Goal: Information Seeking & Learning: Learn about a topic

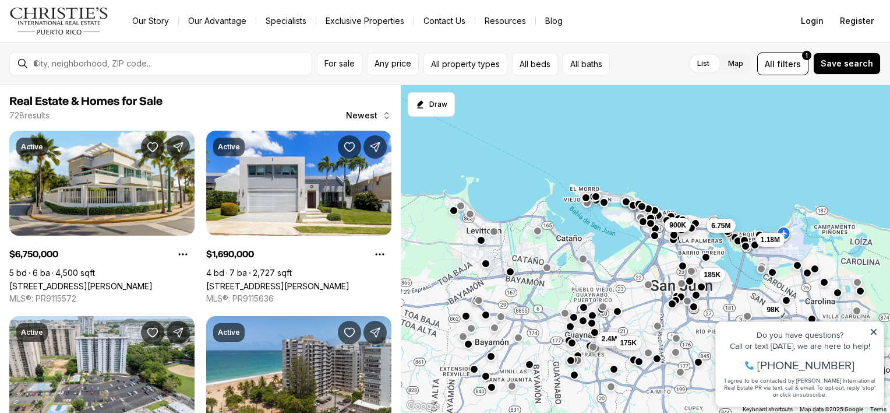
drag, startPoint x: 507, startPoint y: 196, endPoint x: 646, endPoint y: 85, distance: 177.9
click at [646, 85] on div "185K 245K 98K 6.75M 900K 1.18M 1.69M 2.4M 175K" at bounding box center [645, 249] width 489 height 328
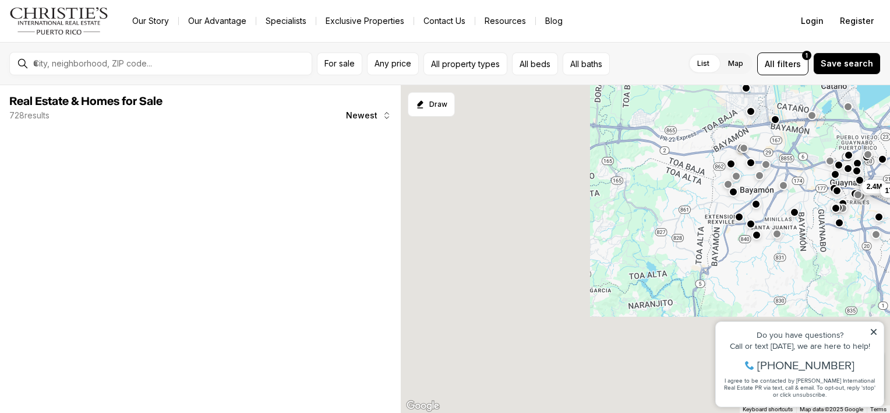
drag, startPoint x: 506, startPoint y: 242, endPoint x: 690, endPoint y: 150, distance: 206.1
click at [690, 150] on div "185K 245K 98K 6.75M 900K 1.18M 1.69M 2.4M 175K" at bounding box center [645, 249] width 489 height 328
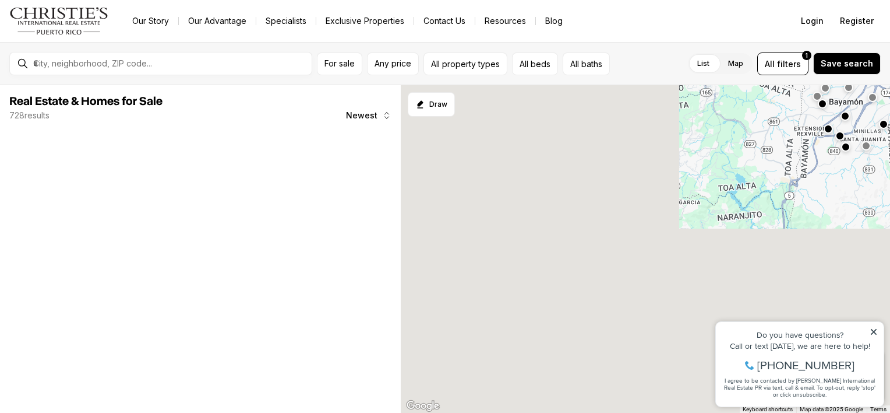
drag, startPoint x: 618, startPoint y: 240, endPoint x: 706, endPoint y: 151, distance: 125.3
click at [706, 151] on div "1.69M 2.4M 175K" at bounding box center [645, 249] width 489 height 328
click at [875, 332] on icon at bounding box center [874, 332] width 6 height 6
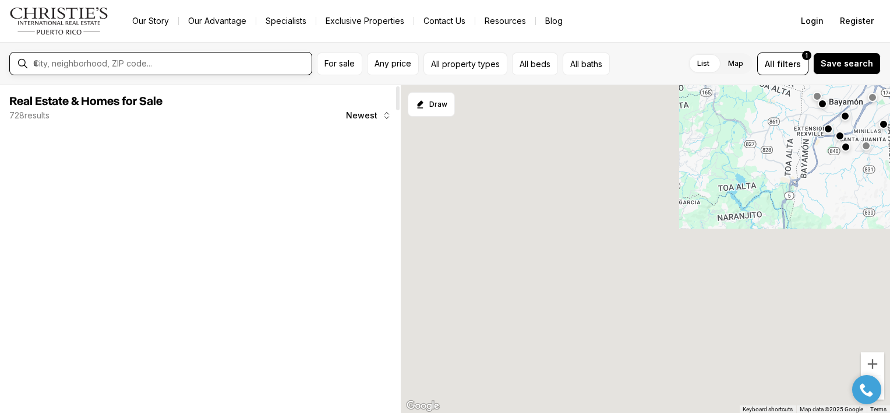
click at [232, 61] on input "text" at bounding box center [170, 63] width 274 height 10
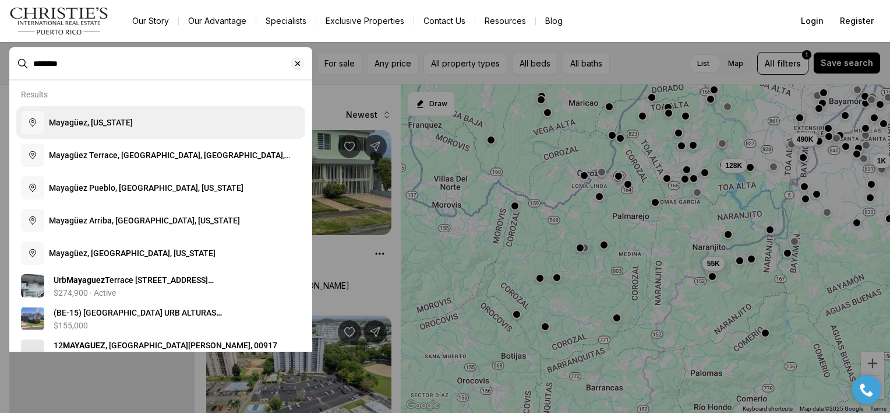
type input "********"
click at [133, 127] on span "Mayagüez, Puerto Rico" at bounding box center [91, 122] width 84 height 9
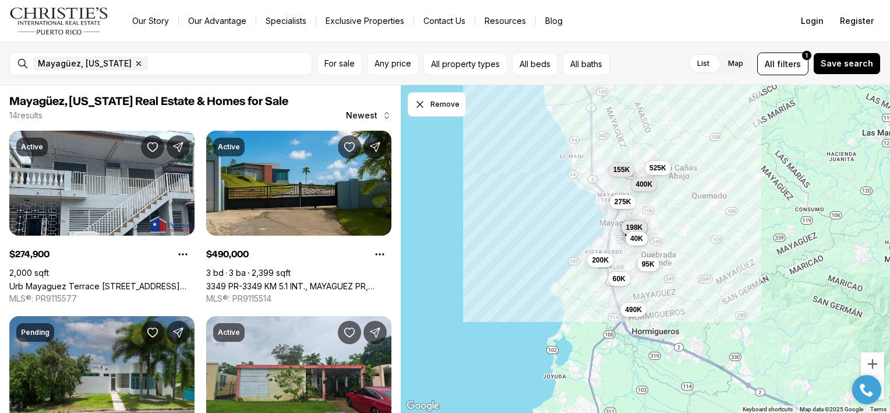
drag, startPoint x: 440, startPoint y: 181, endPoint x: 425, endPoint y: 140, distance: 43.3
click at [425, 140] on div "275K 490K 400K 200K 120K 95K 198K 60K 95K 40K 525K 155K" at bounding box center [645, 249] width 489 height 328
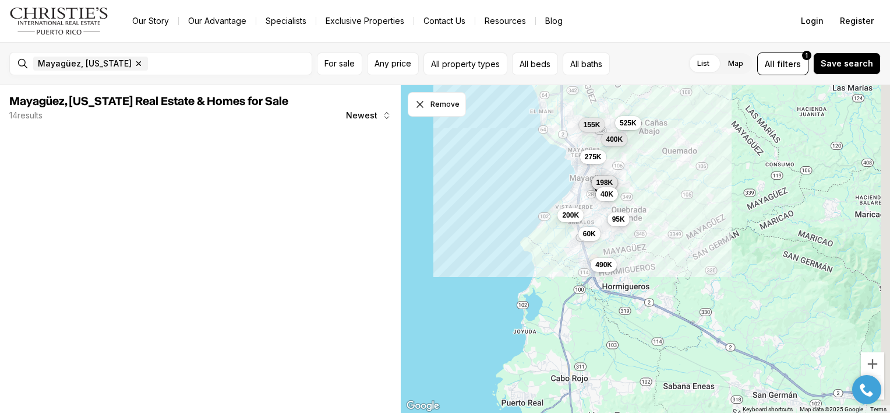
drag, startPoint x: 491, startPoint y: 205, endPoint x: 459, endPoint y: 160, distance: 55.6
click at [459, 160] on div "275K 490K 400K 200K 120K 95K 198K 60K 95K 40K 525K 155K" at bounding box center [645, 249] width 489 height 328
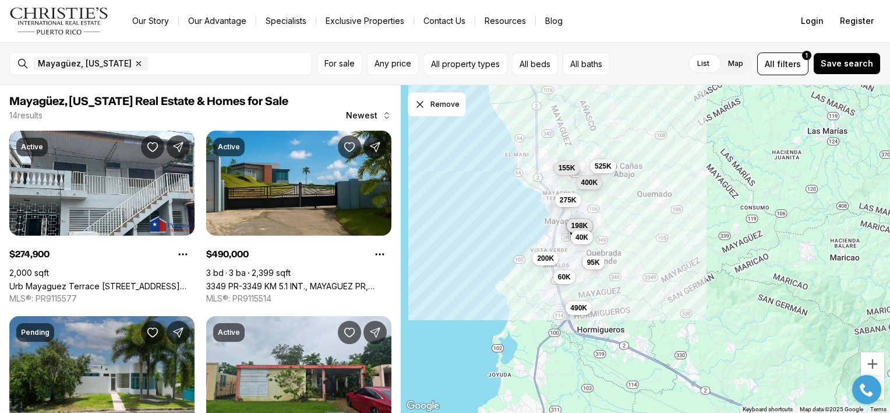
drag, startPoint x: 491, startPoint y: 170, endPoint x: 470, endPoint y: 219, distance: 53.5
click at [470, 219] on div "275K 490K 400K 200K 120K 95K 198K 60K 95K 40K 525K 155K" at bounding box center [645, 249] width 489 height 328
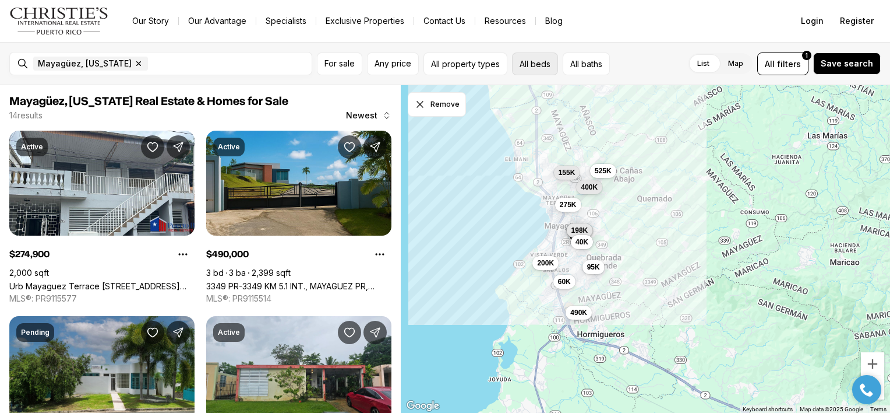
click at [531, 62] on button "All beds" at bounding box center [535, 63] width 46 height 23
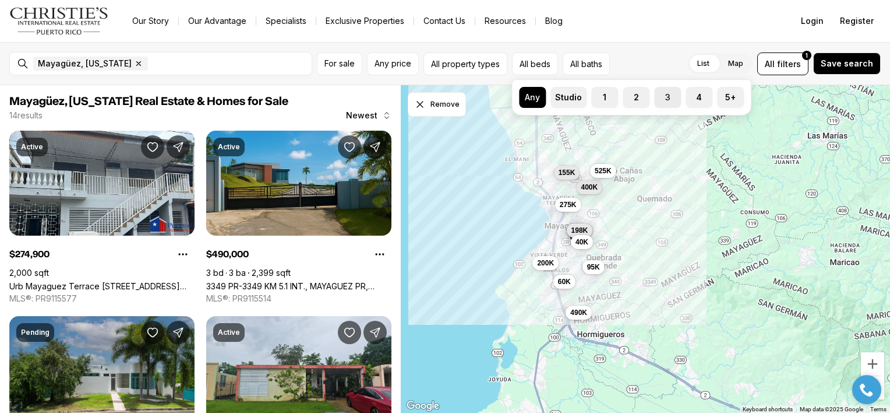
click at [659, 100] on label "3" at bounding box center [667, 97] width 27 height 21
click at [659, 98] on button "3" at bounding box center [660, 93] width 12 height 12
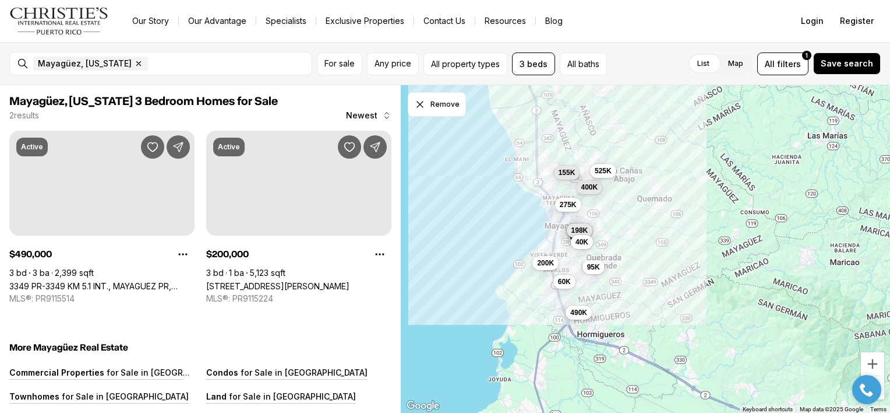
click at [640, 52] on div "List Map List Map All filters 1 Save search" at bounding box center [746, 63] width 269 height 23
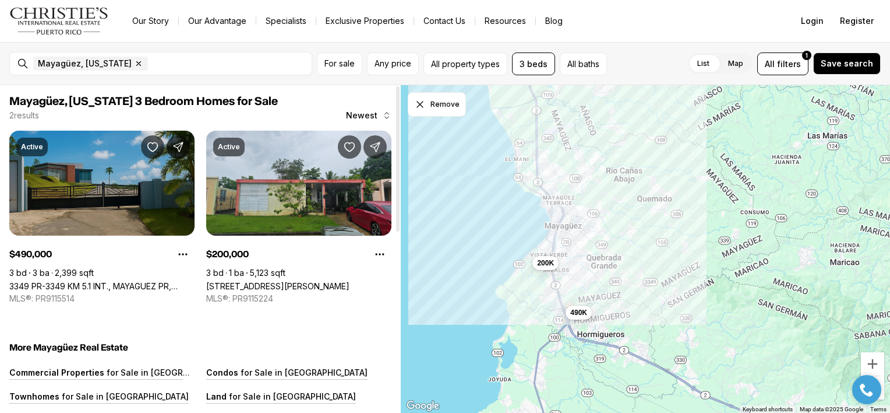
click at [132, 281] on link "3349 PR-3349 KM 5.1 INT., MAYAGUEZ PR, 00680" at bounding box center [101, 286] width 185 height 10
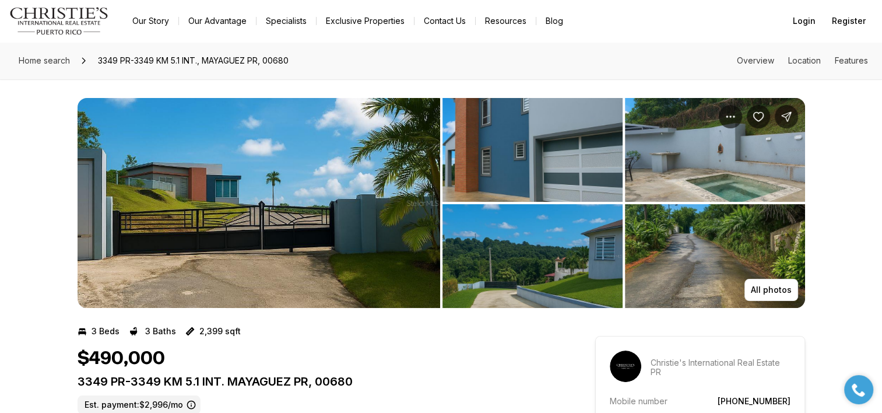
click at [386, 184] on img "View image gallery" at bounding box center [258, 203] width 362 height 210
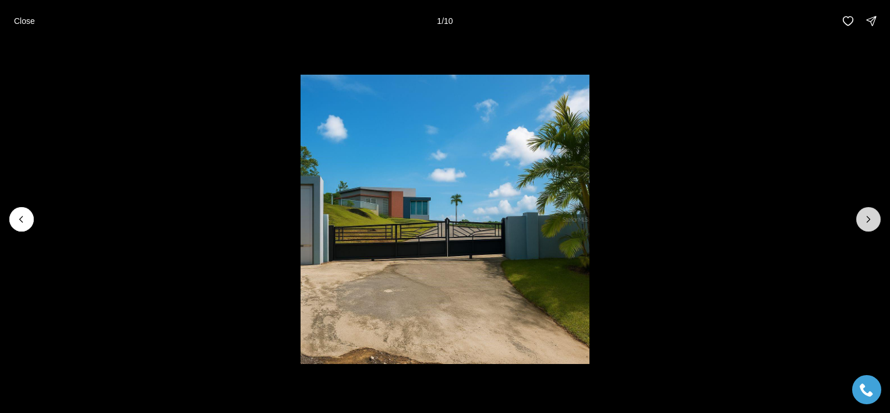
click at [869, 216] on icon "Next slide" at bounding box center [869, 219] width 12 height 12
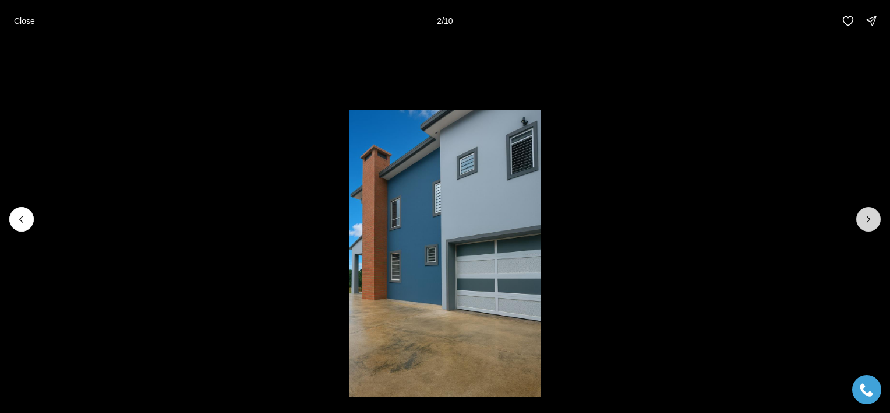
click at [869, 216] on icon "Next slide" at bounding box center [869, 219] width 12 height 12
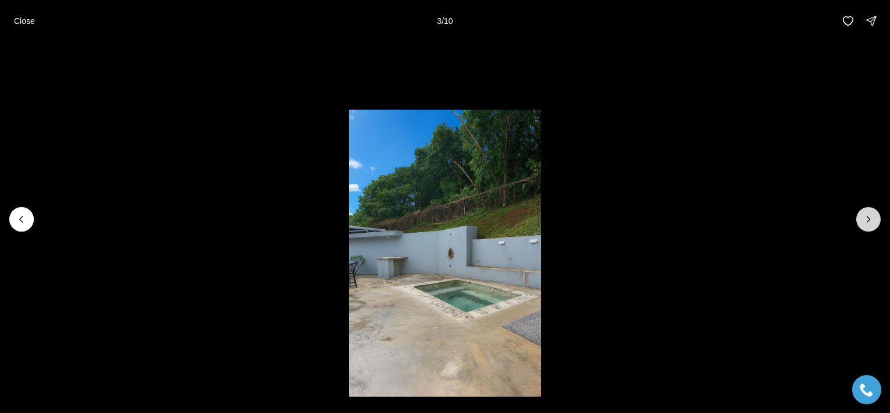
click at [869, 216] on icon "Next slide" at bounding box center [869, 219] width 12 height 12
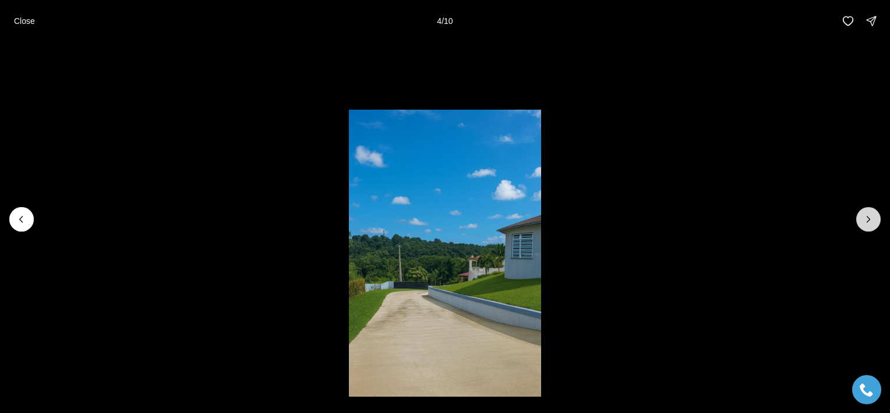
click at [869, 216] on icon "Next slide" at bounding box center [869, 219] width 12 height 12
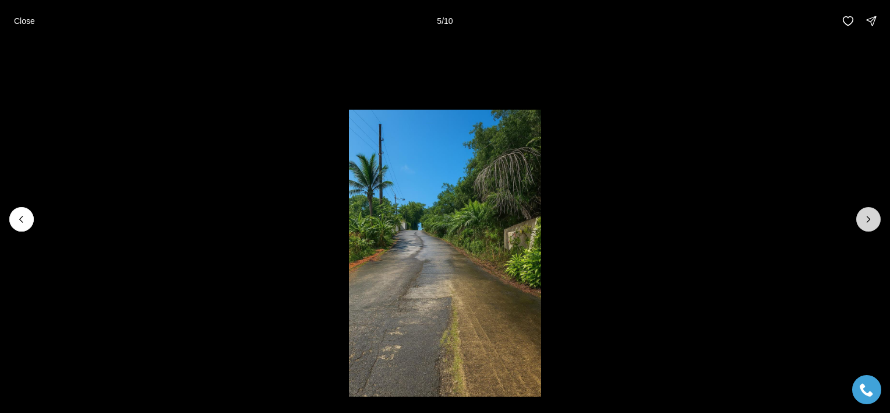
click at [869, 216] on icon "Next slide" at bounding box center [869, 219] width 12 height 12
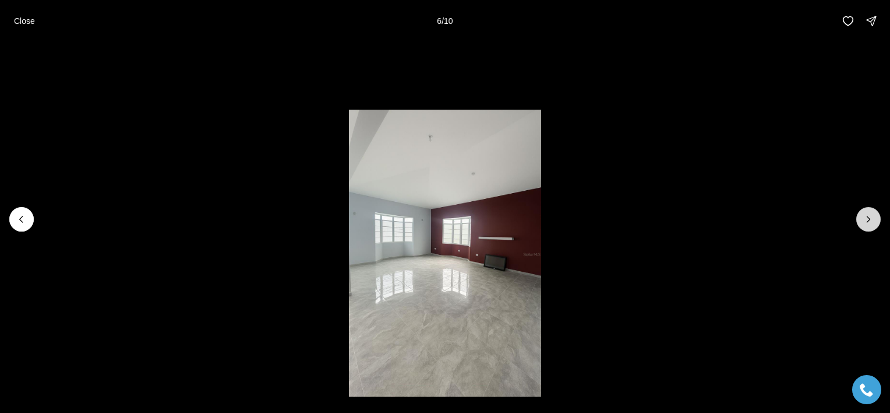
click at [869, 216] on icon "Next slide" at bounding box center [869, 219] width 12 height 12
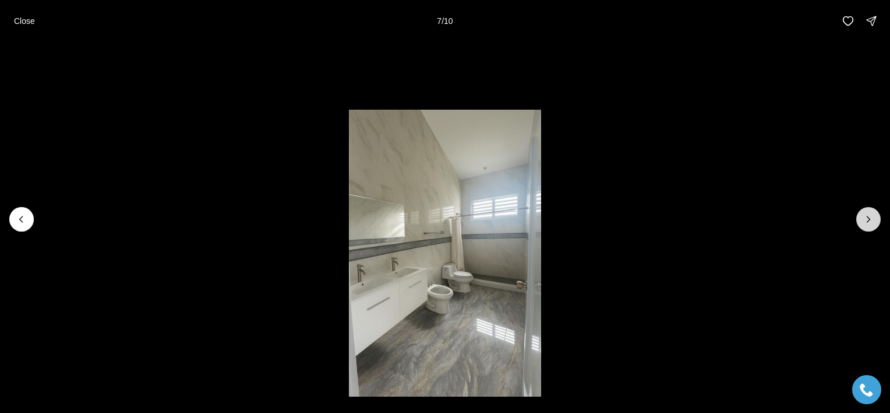
click at [869, 216] on icon "Next slide" at bounding box center [869, 219] width 12 height 12
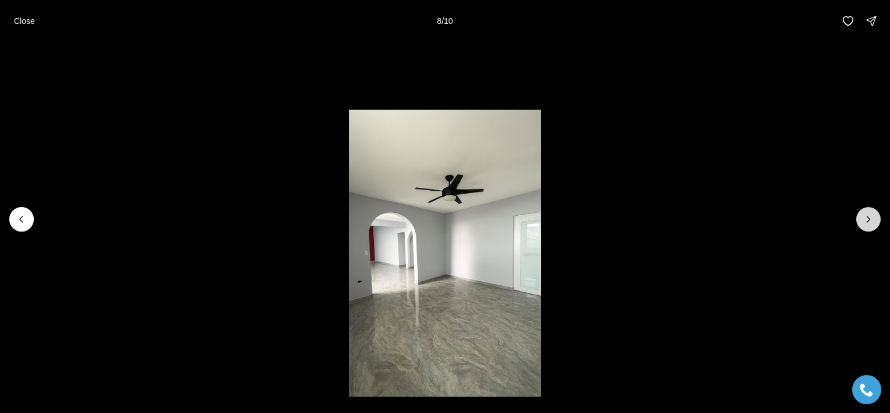
click at [869, 216] on icon "Next slide" at bounding box center [869, 219] width 12 height 12
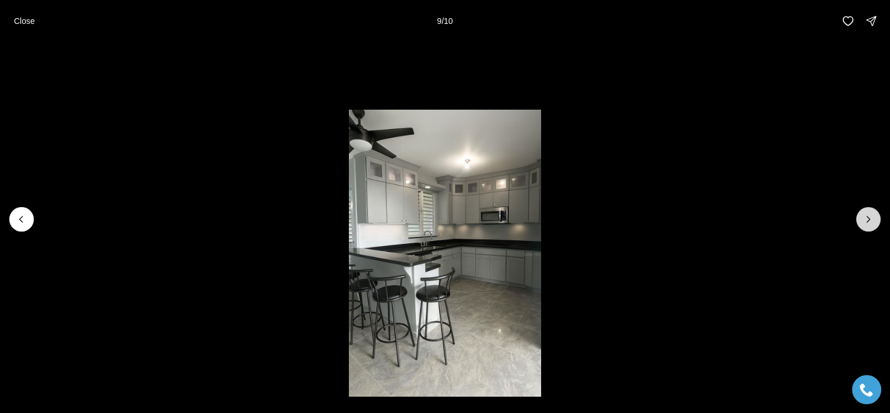
click at [869, 216] on icon "Next slide" at bounding box center [869, 219] width 12 height 12
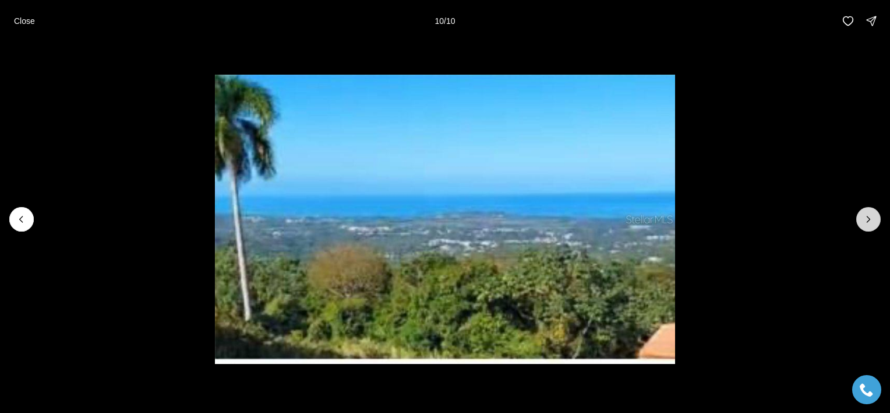
click at [869, 216] on div at bounding box center [869, 219] width 24 height 24
click at [29, 25] on p "Close" at bounding box center [24, 20] width 21 height 9
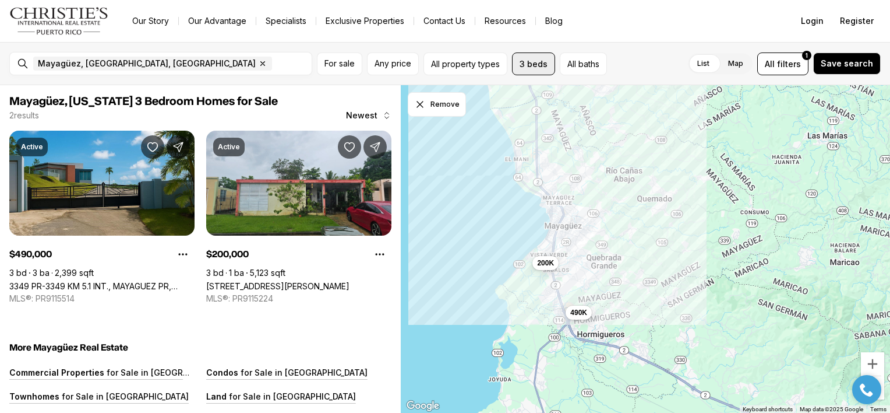
click at [538, 65] on button "3 beds" at bounding box center [533, 63] width 43 height 23
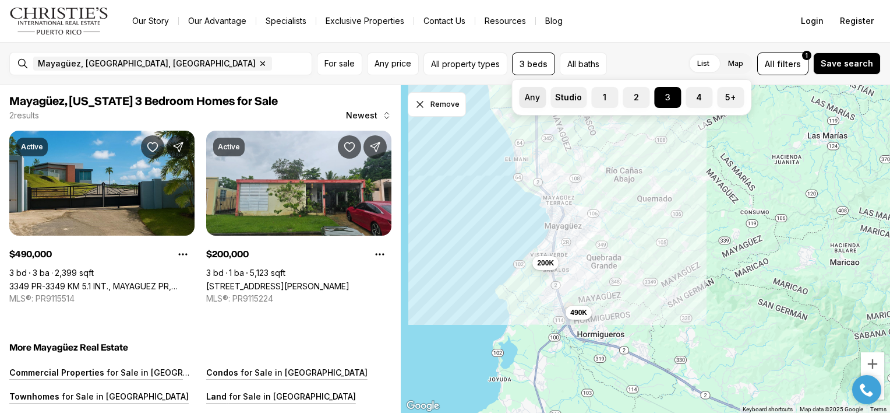
click at [535, 100] on label "Any" at bounding box center [532, 97] width 27 height 21
click at [531, 98] on button "Any" at bounding box center [525, 93] width 12 height 12
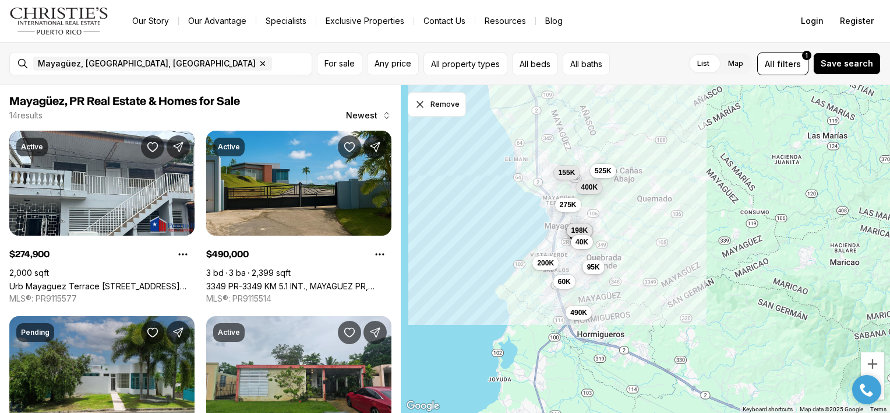
click at [648, 59] on div "List Map List Map All filters 1 Save search" at bounding box center [748, 63] width 266 height 23
click at [545, 263] on span "200K" at bounding box center [545, 260] width 17 height 9
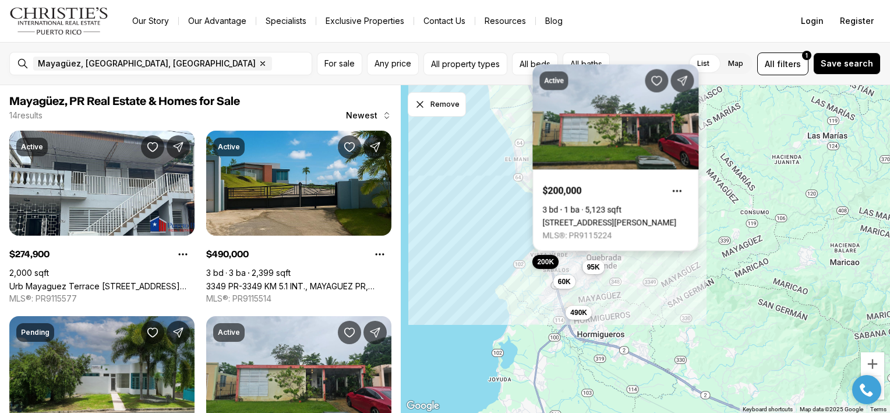
click at [604, 217] on link "17 CALLE DUARTE, MAYAGUEZ PR, 00680" at bounding box center [609, 221] width 134 height 9
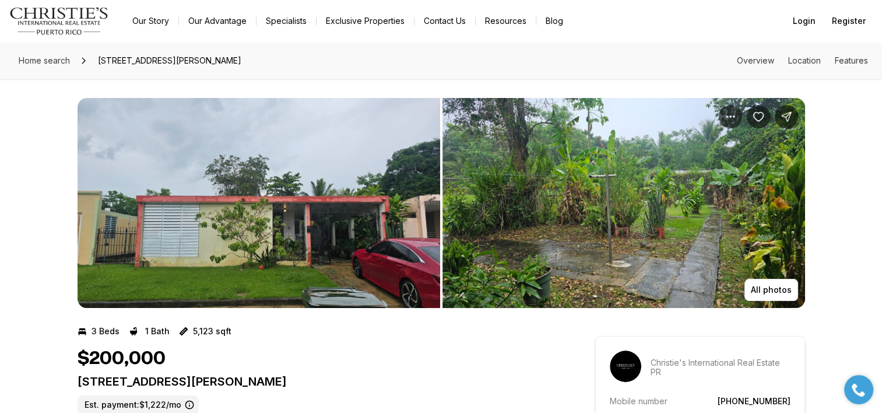
click at [379, 193] on img "View image gallery" at bounding box center [258, 203] width 362 height 210
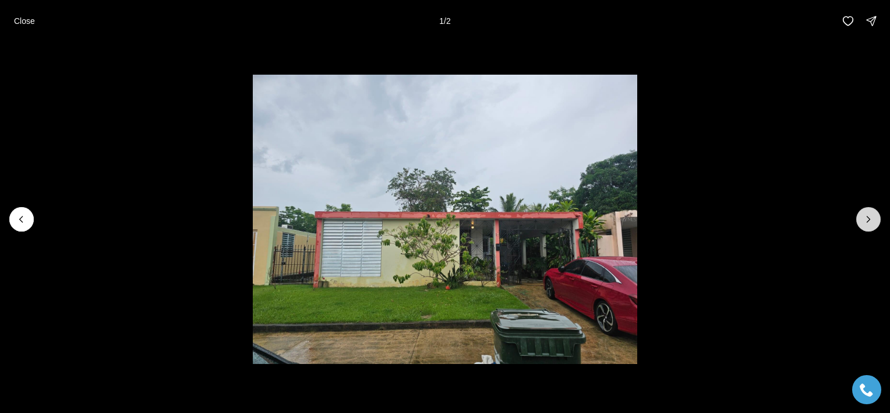
click at [868, 217] on icon "Next slide" at bounding box center [869, 219] width 3 height 6
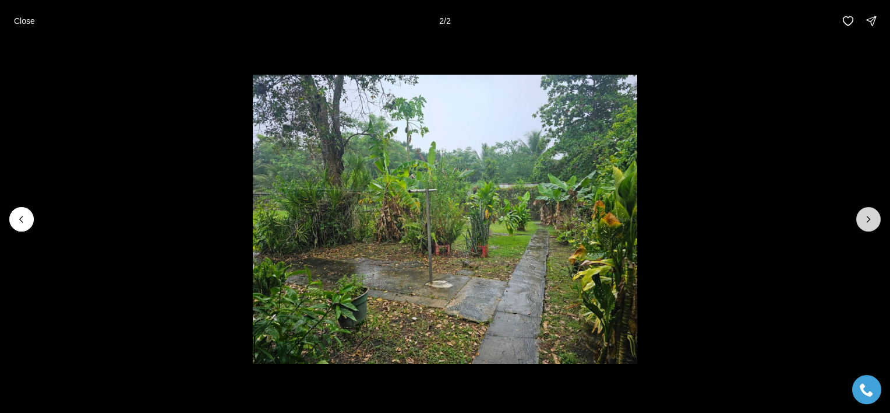
click at [868, 217] on div at bounding box center [869, 219] width 24 height 24
click at [32, 23] on p "Close" at bounding box center [24, 20] width 21 height 9
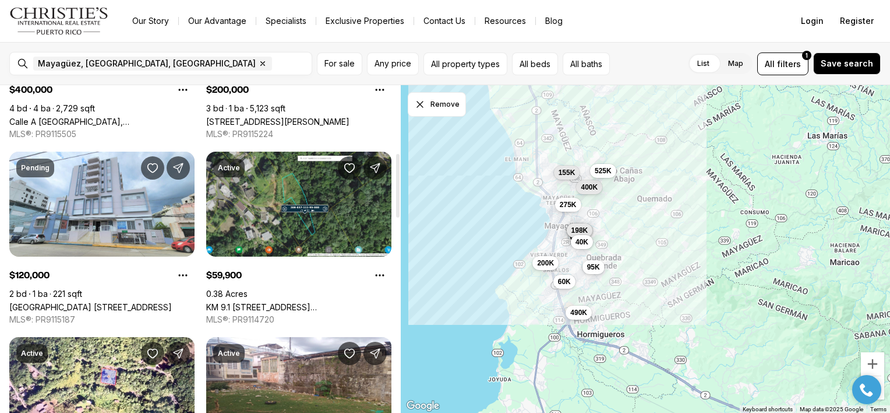
scroll to position [354, 0]
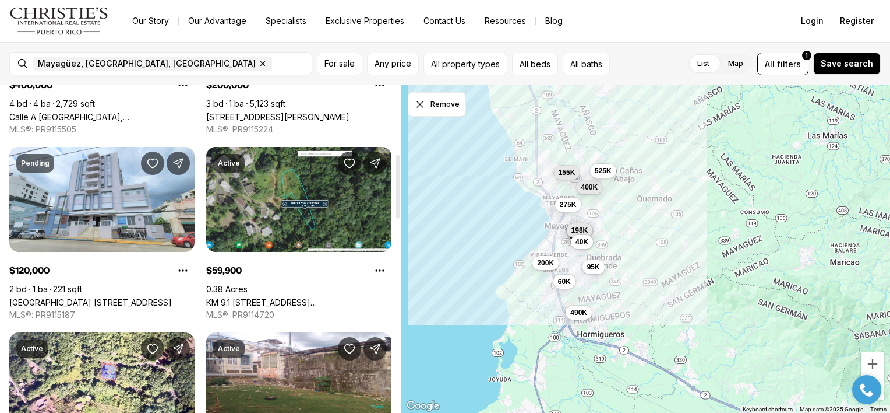
drag, startPoint x: 399, startPoint y: 127, endPoint x: 403, endPoint y: 196, distance: 68.9
click at [400, 196] on div at bounding box center [397, 187] width 3 height 64
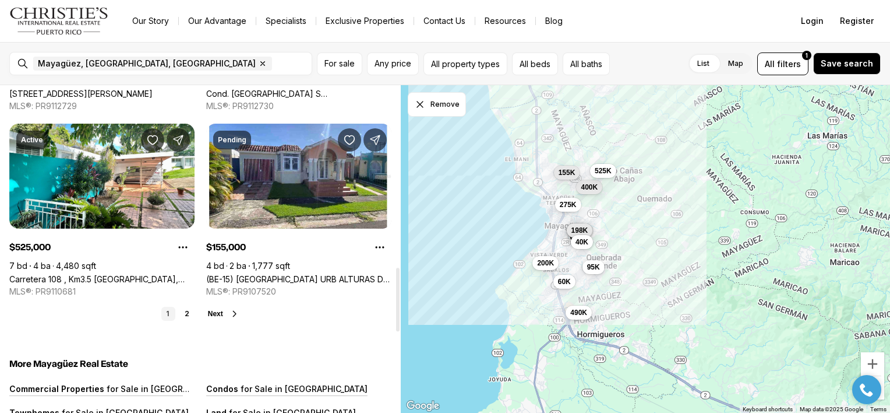
scroll to position [939, 0]
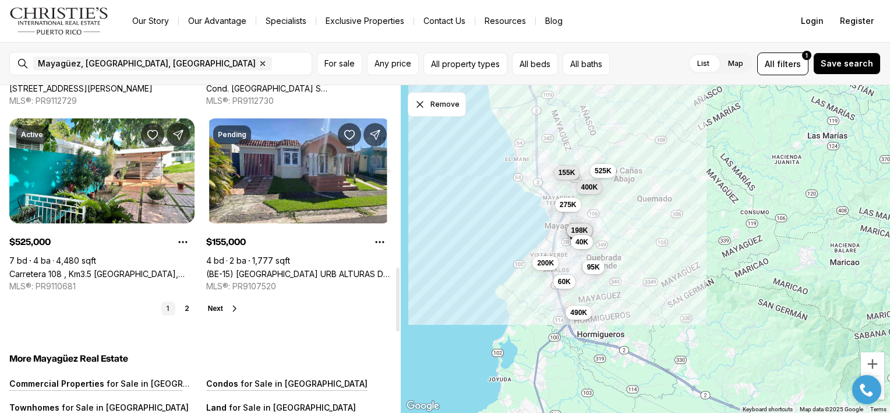
drag, startPoint x: 397, startPoint y: 191, endPoint x: 401, endPoint y: 303, distance: 112.5
click at [400, 303] on div at bounding box center [397, 299] width 3 height 64
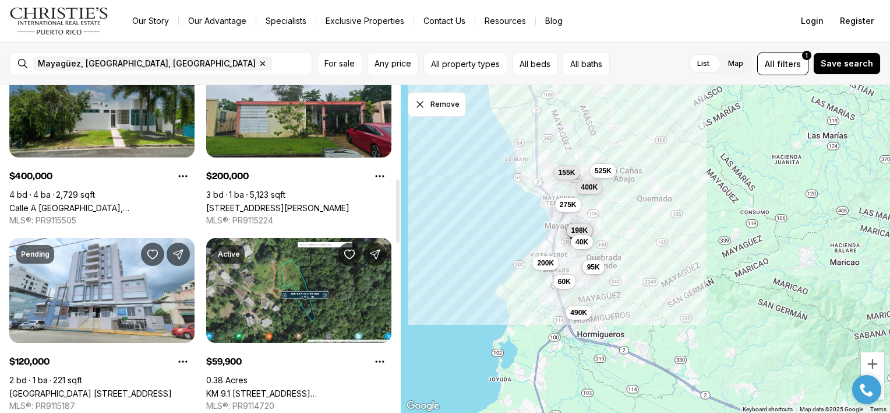
drag, startPoint x: 399, startPoint y: 291, endPoint x: 391, endPoint y: 111, distance: 180.2
click at [396, 179] on div at bounding box center [397, 211] width 3 height 64
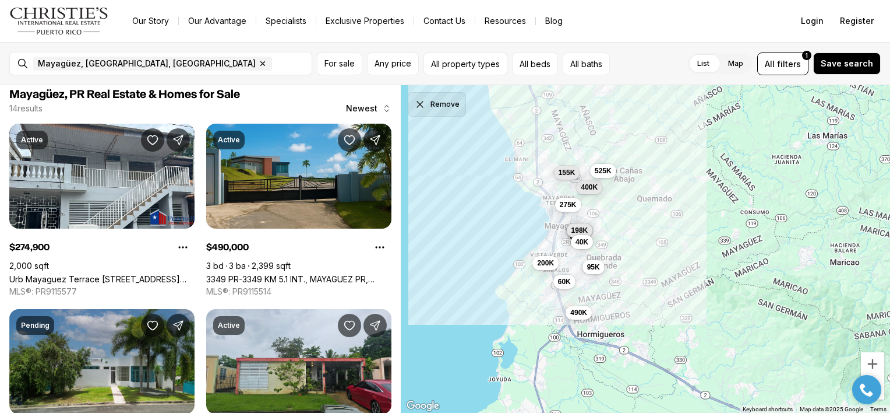
click at [449, 103] on button "Remove" at bounding box center [437, 104] width 58 height 24
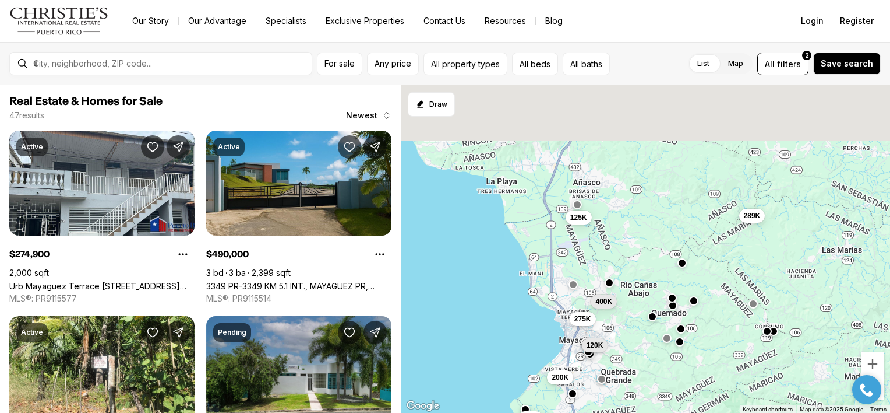
drag, startPoint x: 615, startPoint y: 114, endPoint x: 630, endPoint y: 239, distance: 125.6
click at [630, 239] on div "275K 490K 400K 200K 120K 95K 1.8M 266K 289K 1.8M 1.1M 125K" at bounding box center [645, 249] width 489 height 328
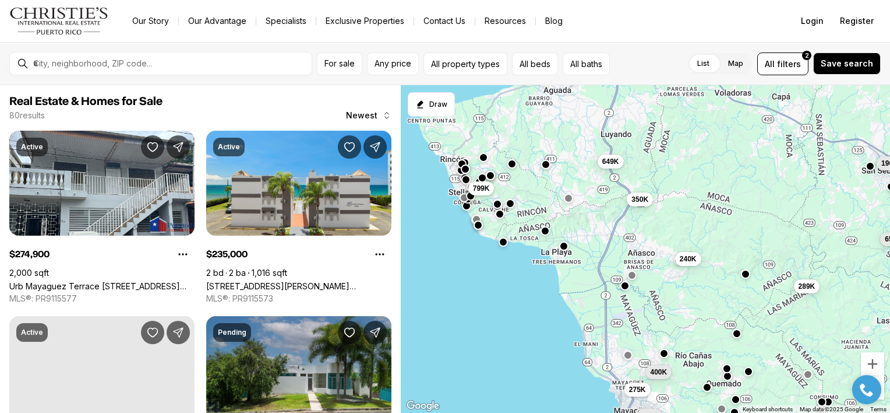
drag, startPoint x: 608, startPoint y: 179, endPoint x: 663, endPoint y: 243, distance: 84.3
click at [663, 243] on div "275K 400K 200K 120K 289K 190K 350K 65K 240K 799K 649K" at bounding box center [645, 249] width 489 height 328
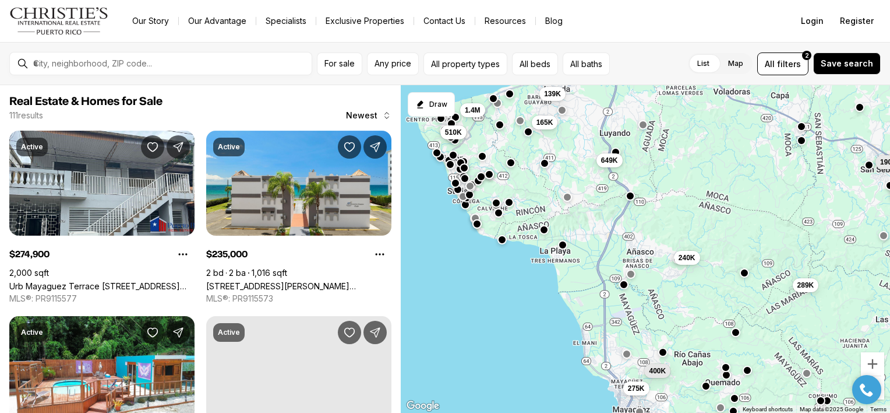
click at [502, 240] on button "button" at bounding box center [502, 239] width 9 height 9
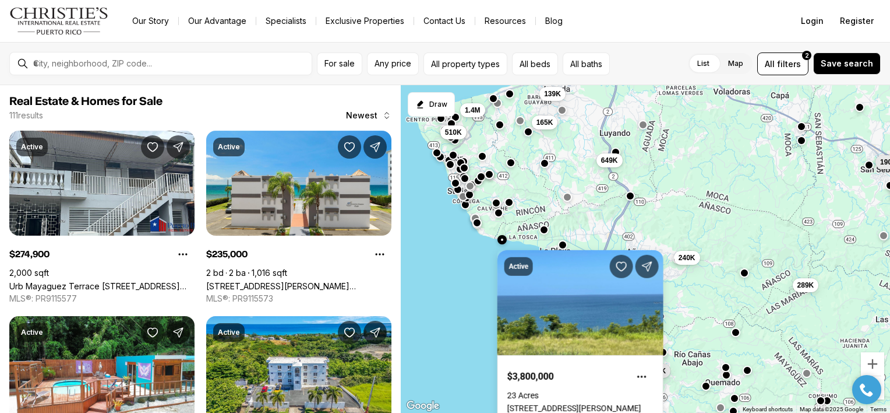
click at [478, 225] on button "button" at bounding box center [477, 221] width 9 height 9
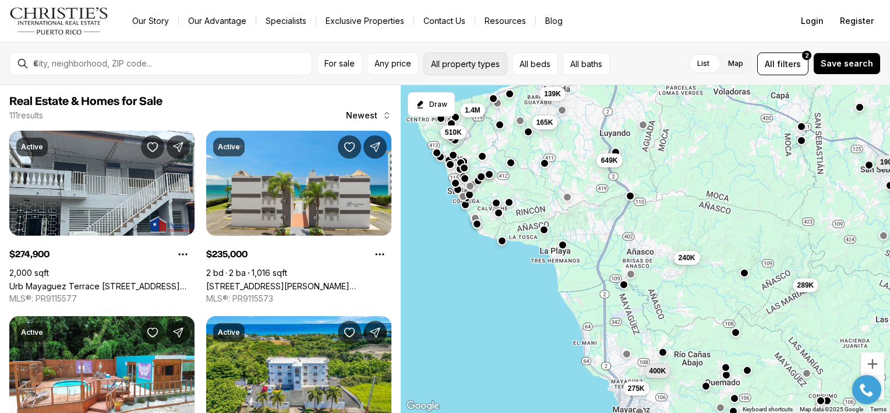
click at [460, 63] on button "All property types" at bounding box center [466, 63] width 84 height 23
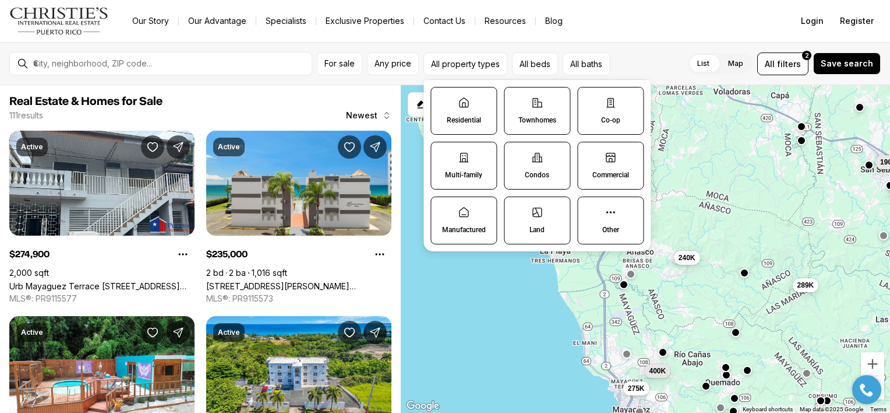
click at [459, 103] on icon at bounding box center [464, 103] width 12 height 12
click at [443, 99] on button "Residential" at bounding box center [437, 93] width 12 height 12
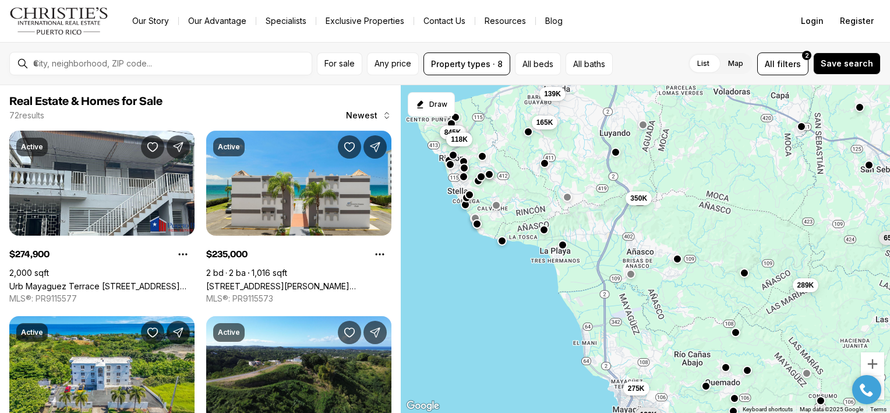
click at [639, 58] on div "List Map List Map All filters 2 Save search" at bounding box center [749, 63] width 263 height 23
click at [479, 71] on button "Property types · 8" at bounding box center [467, 63] width 87 height 23
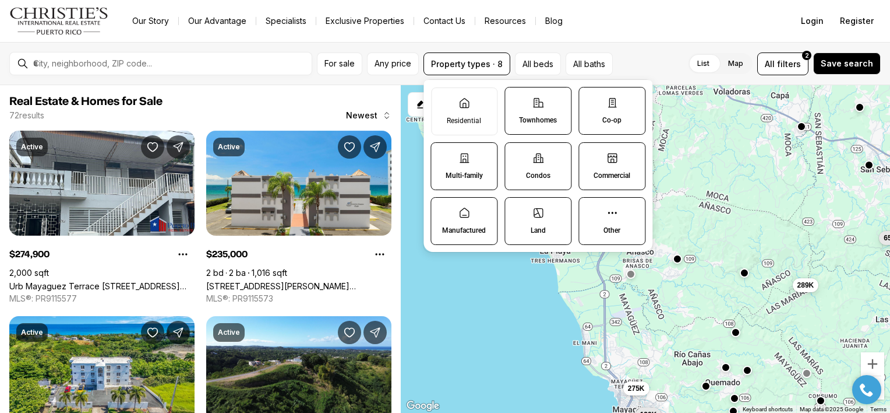
click at [596, 213] on label "Other" at bounding box center [612, 221] width 67 height 48
click at [591, 209] on button "Other" at bounding box center [585, 204] width 12 height 12
click at [595, 221] on label "Other" at bounding box center [612, 222] width 66 height 48
click at [591, 210] on button "Other" at bounding box center [586, 204] width 12 height 12
click at [616, 212] on icon at bounding box center [613, 213] width 12 height 12
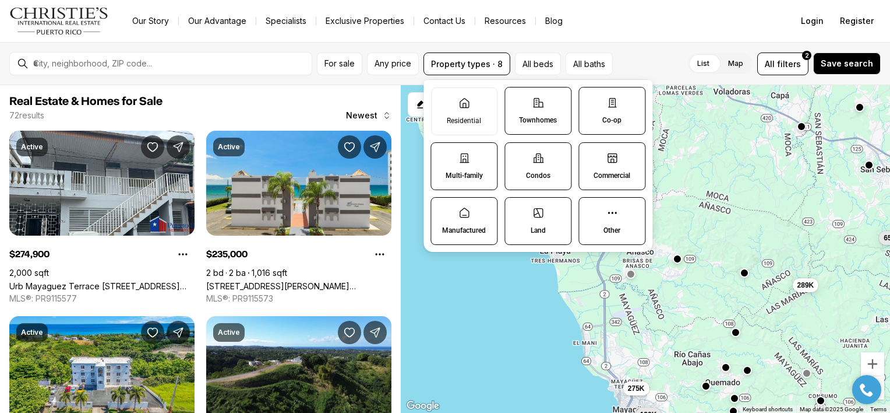
click at [591, 209] on button "Other" at bounding box center [585, 204] width 12 height 12
click at [616, 212] on icon at bounding box center [613, 213] width 12 height 12
click at [591, 210] on button "Other" at bounding box center [586, 204] width 12 height 12
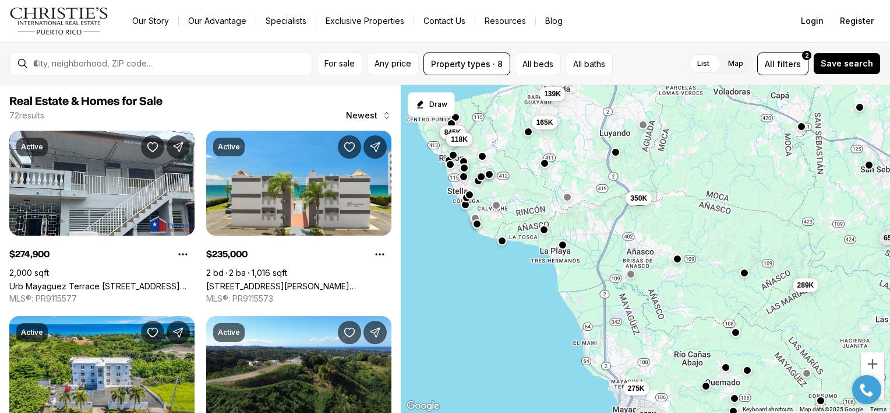
click at [657, 61] on div "List Map List Map All filters 2 Save search" at bounding box center [749, 63] width 263 height 23
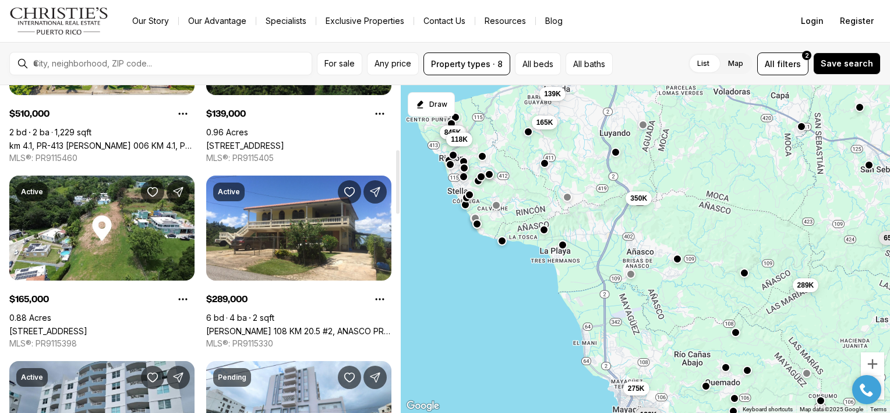
scroll to position [330, 0]
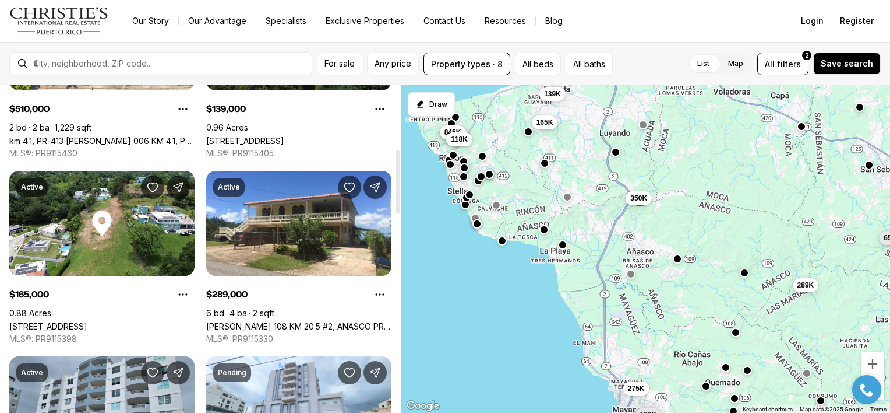
drag, startPoint x: 396, startPoint y: 136, endPoint x: 405, endPoint y: 200, distance: 64.7
click at [400, 200] on div at bounding box center [397, 182] width 3 height 64
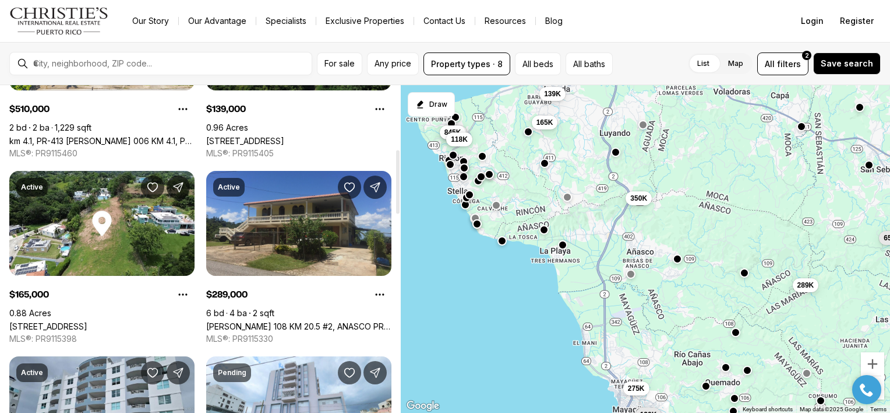
click at [301, 321] on link "Carr 108 KM 20.5 #2, ANASCO PR, 00610" at bounding box center [298, 326] width 185 height 10
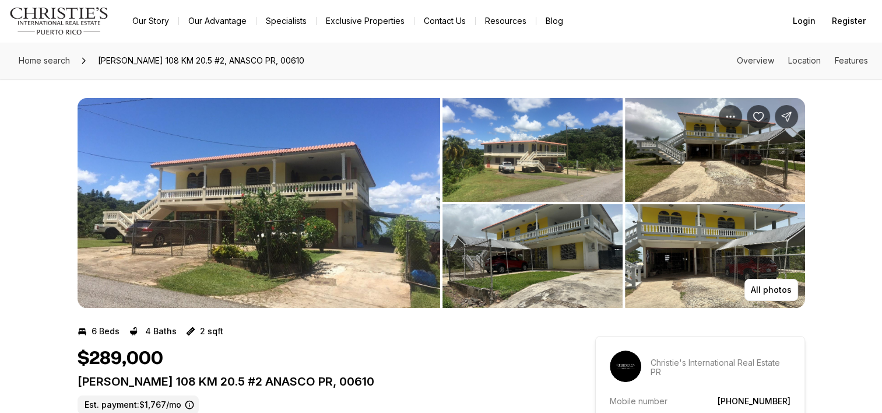
click at [369, 189] on img "View image gallery" at bounding box center [258, 203] width 362 height 210
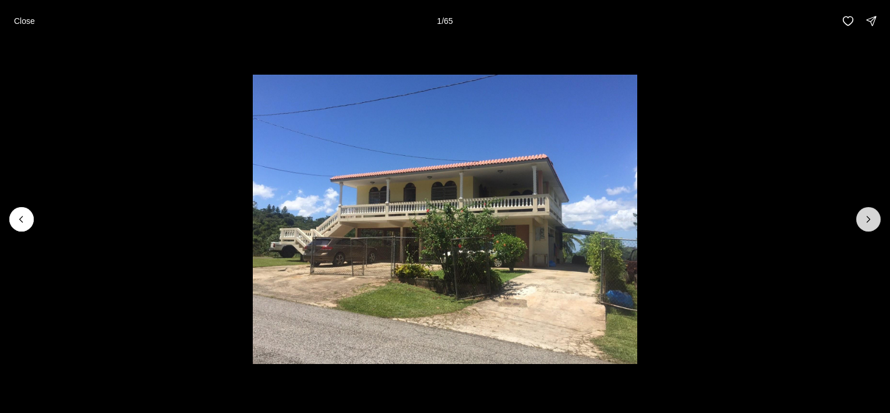
click at [869, 219] on icon "Next slide" at bounding box center [869, 219] width 12 height 12
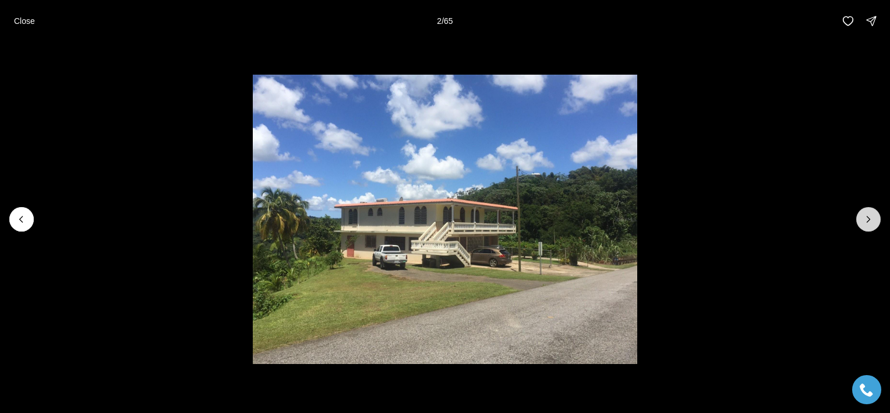
click at [869, 219] on icon "Next slide" at bounding box center [869, 219] width 12 height 12
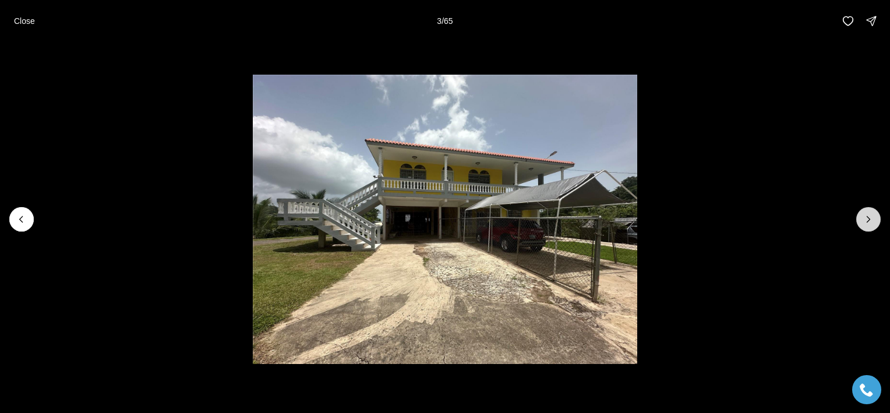
click at [869, 219] on icon "Next slide" at bounding box center [869, 219] width 12 height 12
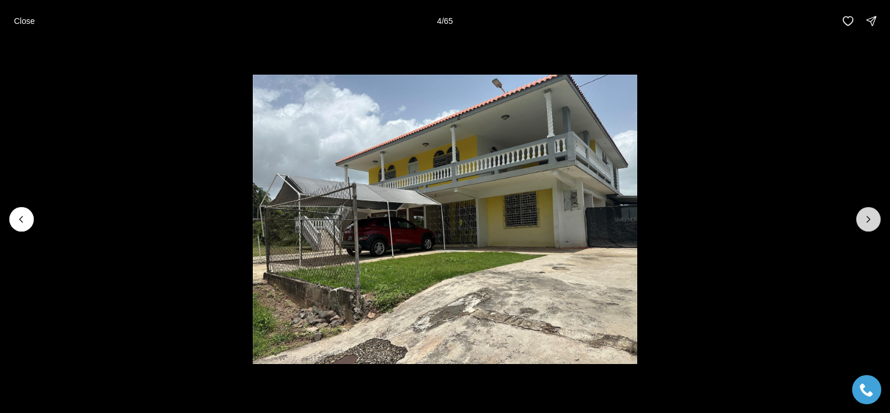
click at [869, 219] on icon "Next slide" at bounding box center [869, 219] width 12 height 12
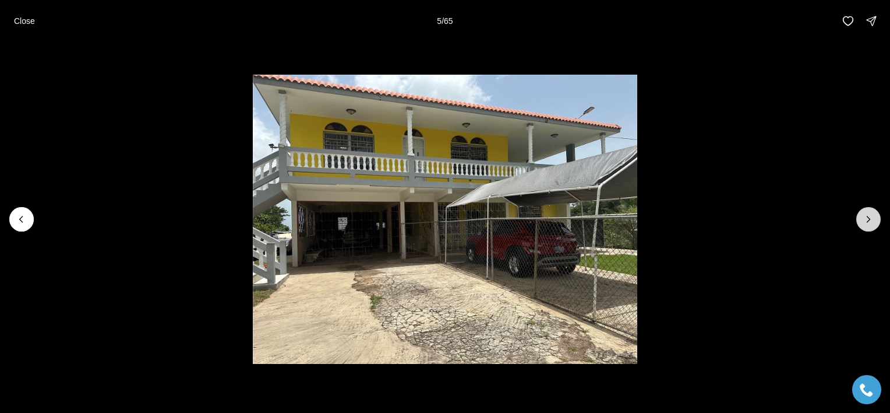
click at [869, 219] on icon "Next slide" at bounding box center [869, 219] width 12 height 12
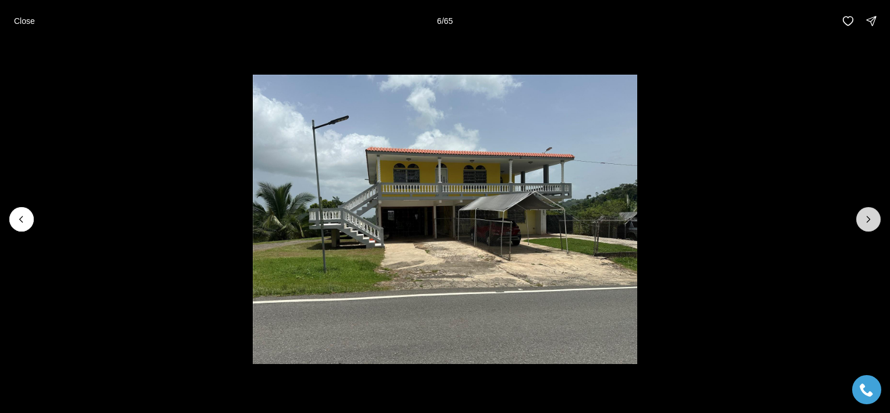
click at [869, 219] on icon "Next slide" at bounding box center [869, 219] width 12 height 12
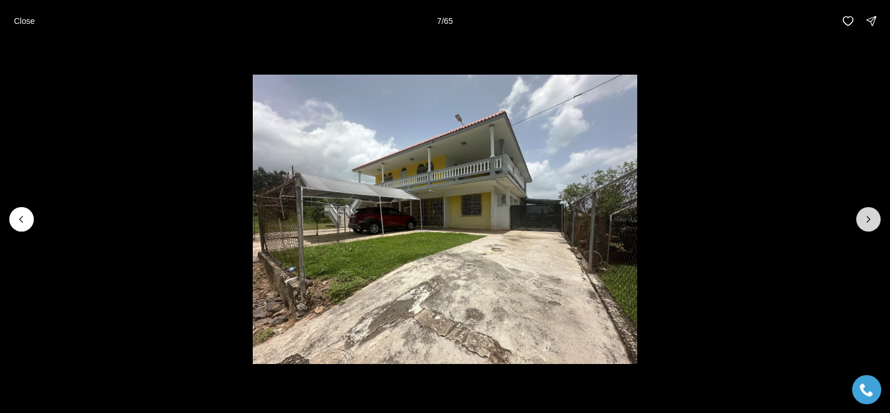
click at [869, 219] on icon "Next slide" at bounding box center [869, 219] width 12 height 12
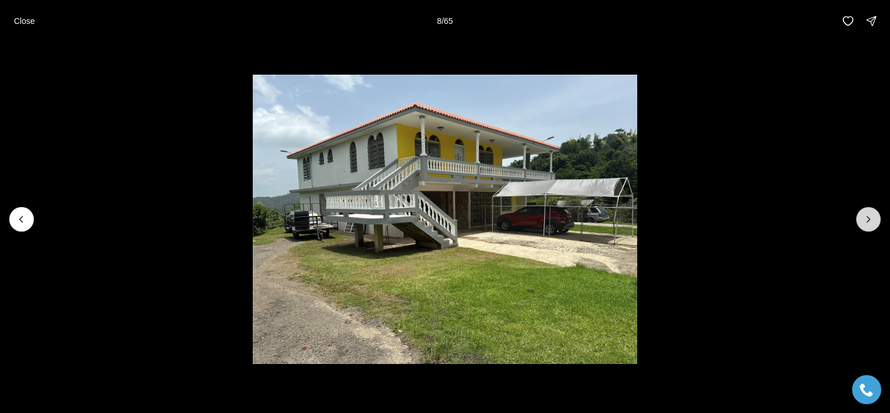
click at [869, 219] on icon "Next slide" at bounding box center [869, 219] width 12 height 12
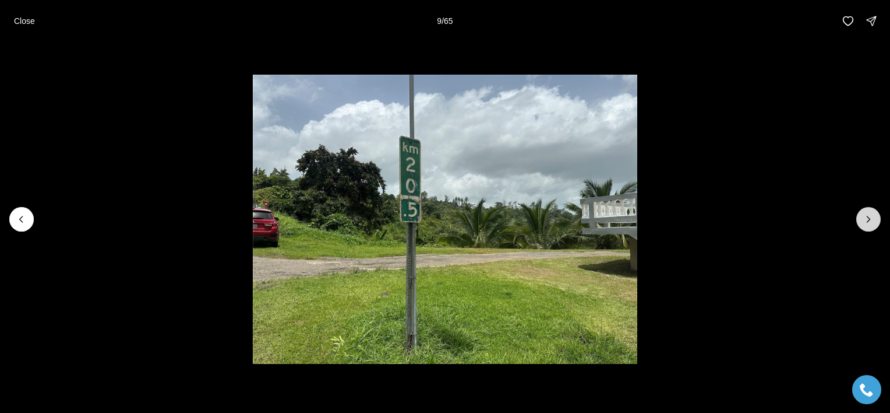
click at [869, 219] on icon "Next slide" at bounding box center [869, 219] width 12 height 12
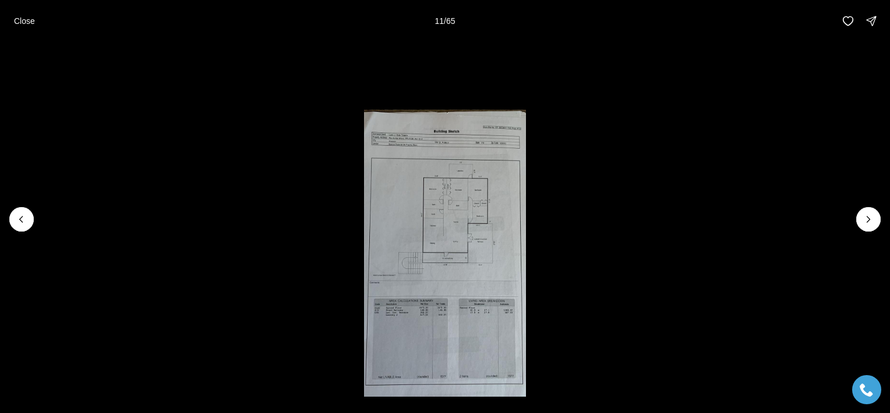
click at [455, 221] on img "11 of 65" at bounding box center [445, 254] width 163 height 289
click at [871, 221] on icon "Next slide" at bounding box center [869, 219] width 12 height 12
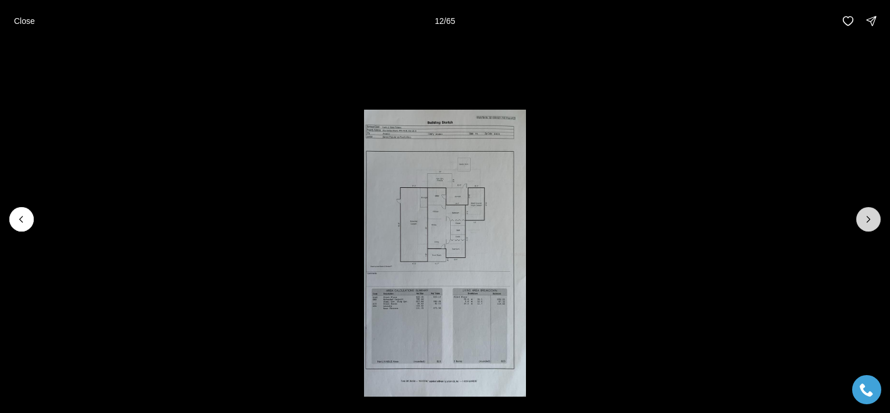
click at [871, 221] on icon "Next slide" at bounding box center [869, 219] width 12 height 12
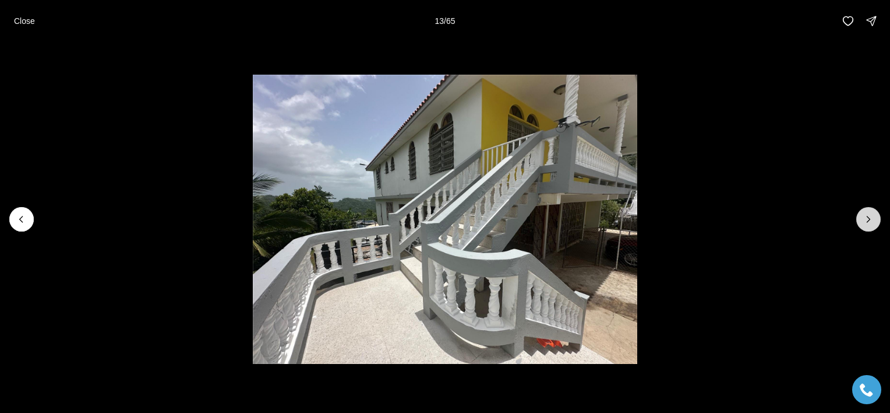
click at [871, 221] on icon "Next slide" at bounding box center [869, 219] width 12 height 12
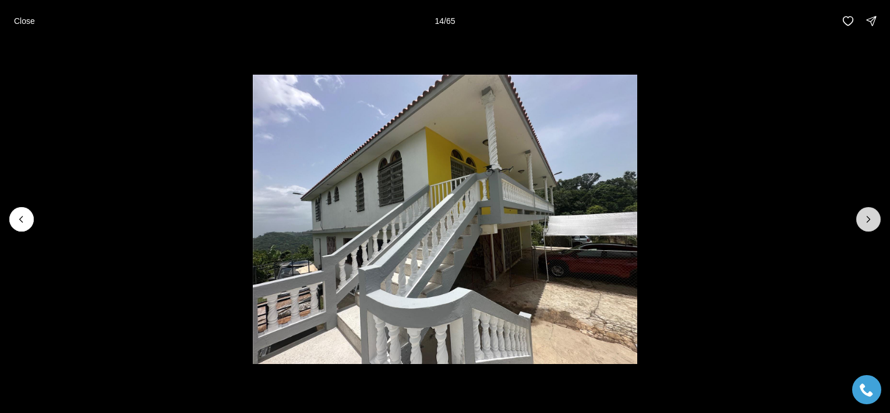
click at [871, 221] on icon "Next slide" at bounding box center [869, 219] width 12 height 12
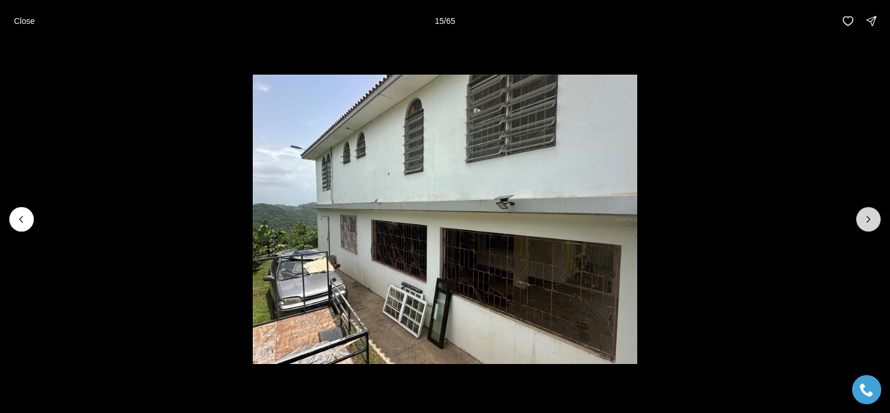
click at [871, 221] on icon "Next slide" at bounding box center [869, 219] width 12 height 12
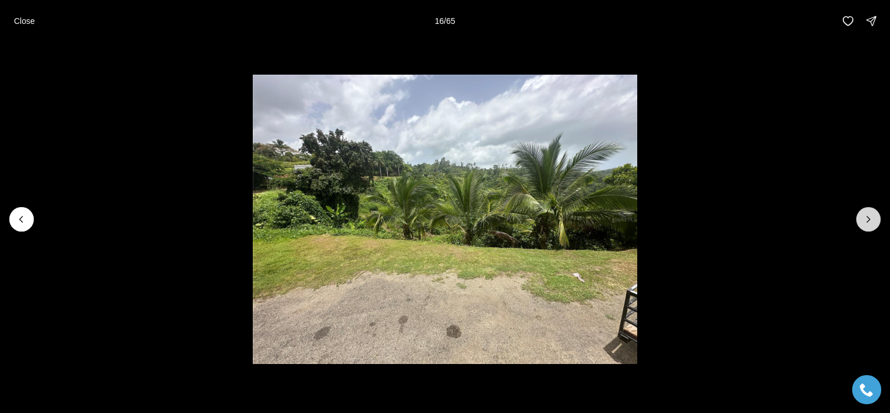
click at [871, 221] on icon "Next slide" at bounding box center [869, 219] width 12 height 12
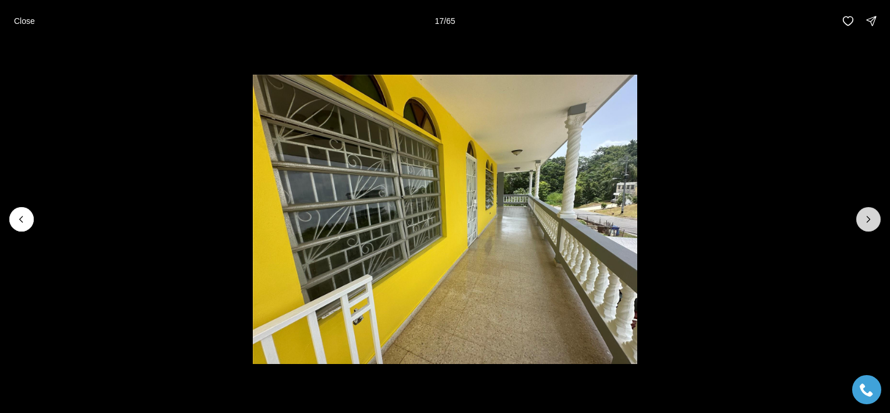
click at [871, 221] on icon "Next slide" at bounding box center [869, 219] width 12 height 12
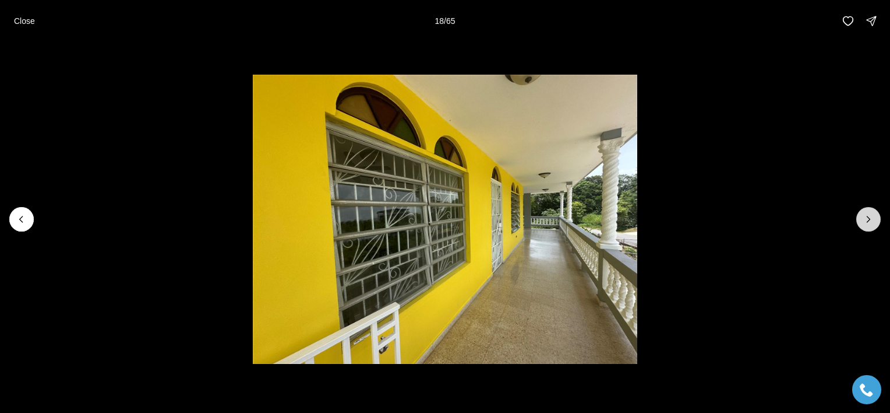
click at [871, 221] on icon "Next slide" at bounding box center [869, 219] width 12 height 12
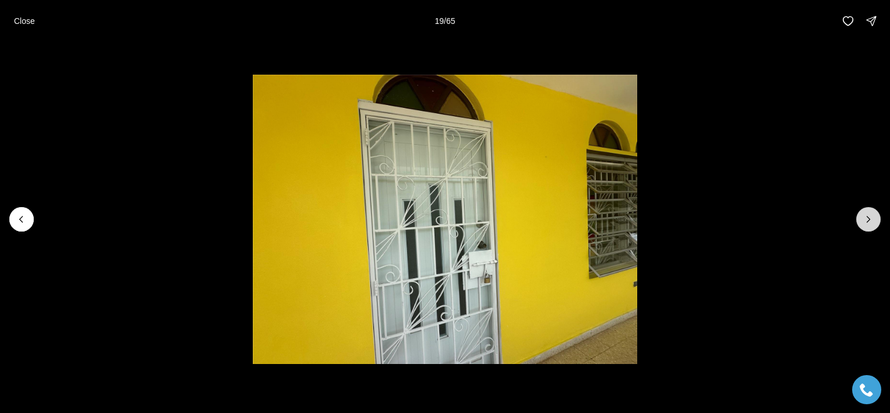
click at [871, 221] on icon "Next slide" at bounding box center [869, 219] width 12 height 12
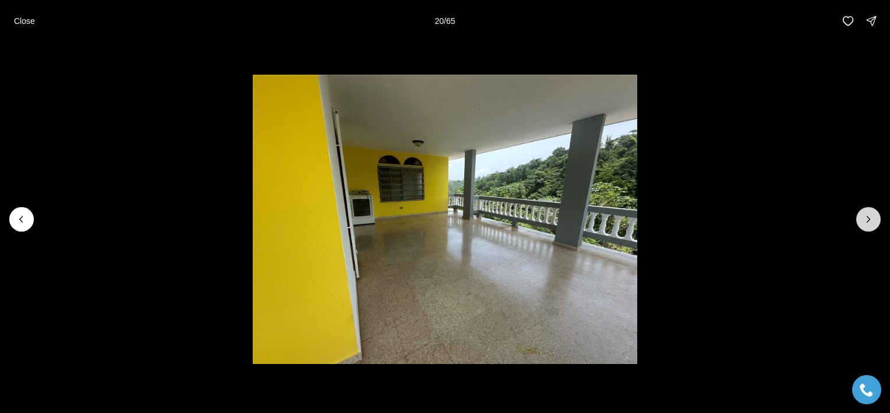
click at [871, 221] on icon "Next slide" at bounding box center [869, 219] width 12 height 12
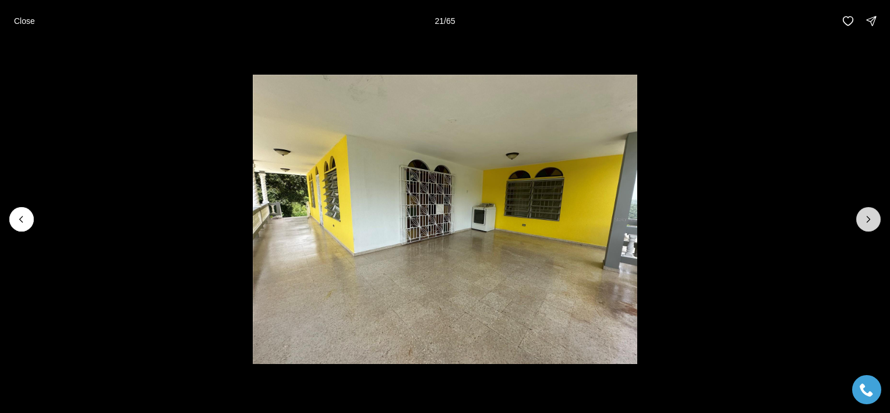
click at [871, 221] on icon "Next slide" at bounding box center [869, 219] width 12 height 12
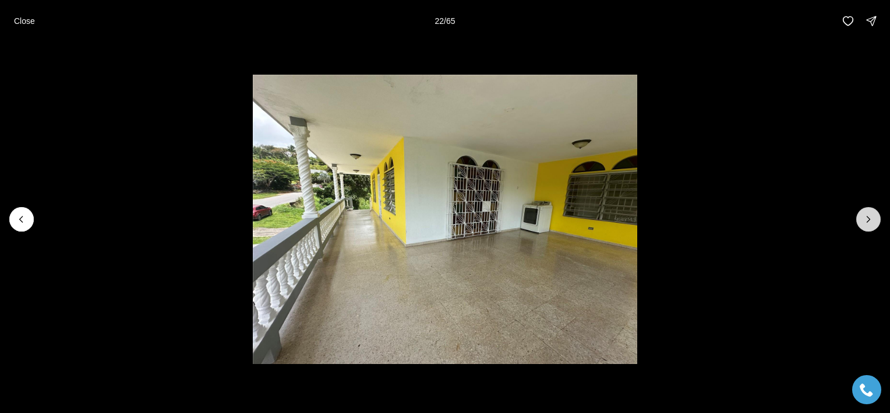
click at [871, 221] on icon "Next slide" at bounding box center [869, 219] width 12 height 12
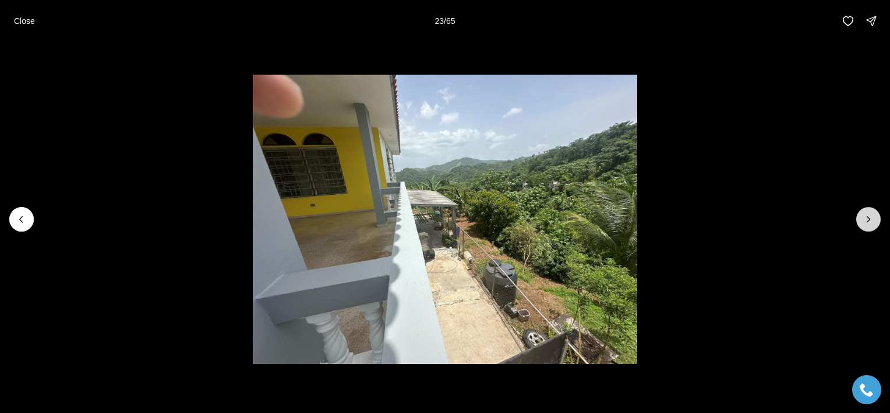
click at [871, 221] on icon "Next slide" at bounding box center [869, 219] width 12 height 12
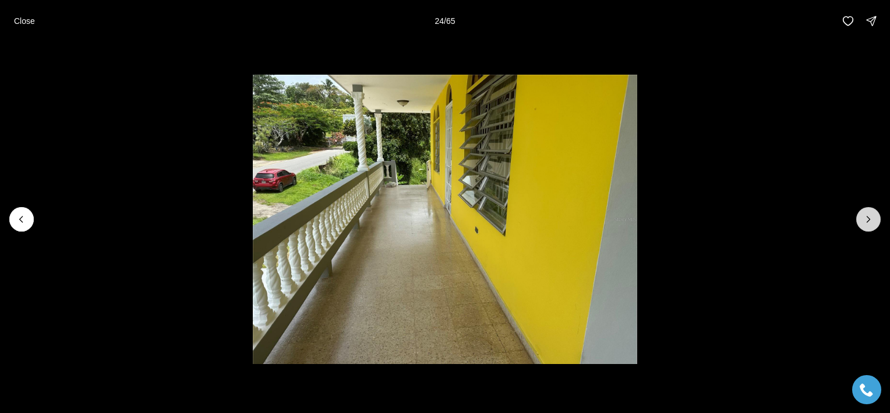
click at [871, 221] on icon "Next slide" at bounding box center [869, 219] width 12 height 12
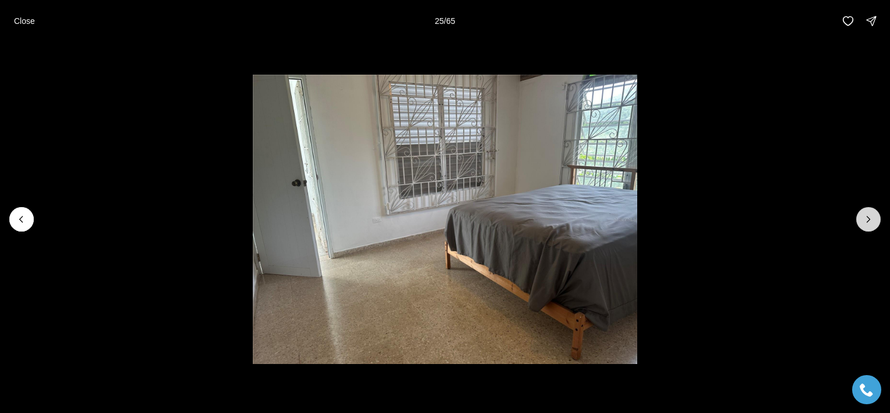
click at [871, 221] on icon "Next slide" at bounding box center [869, 219] width 12 height 12
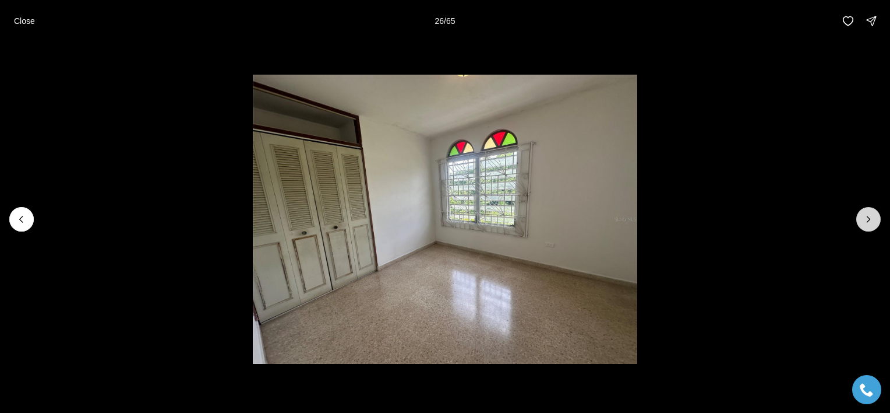
click at [871, 221] on icon "Next slide" at bounding box center [869, 219] width 12 height 12
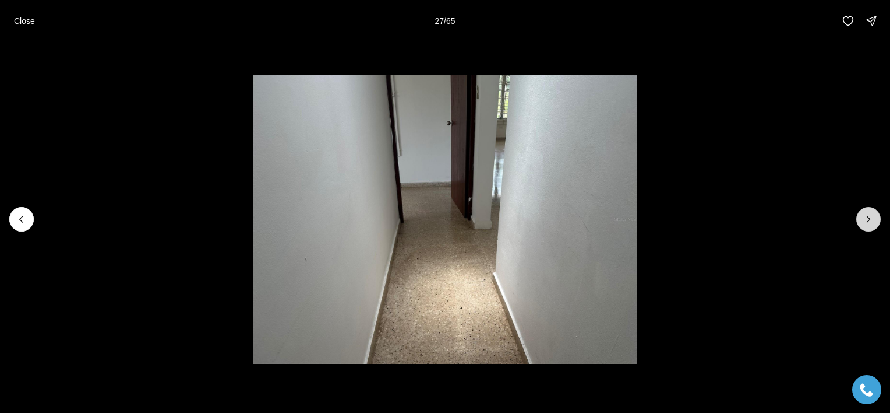
click at [871, 221] on icon "Next slide" at bounding box center [869, 219] width 12 height 12
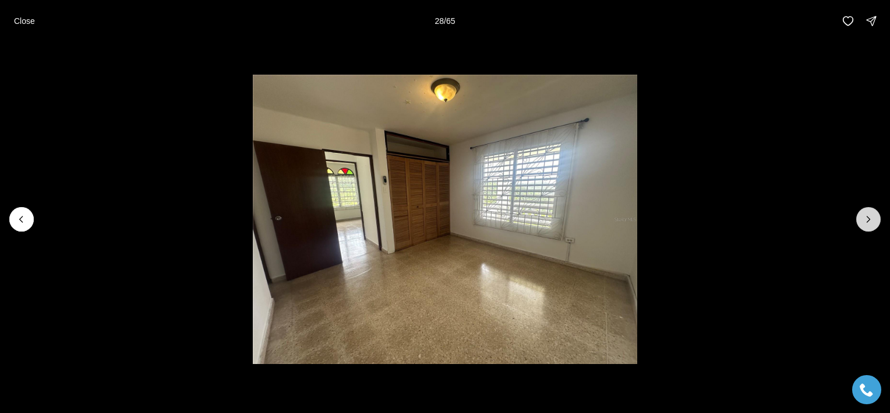
click at [871, 221] on icon "Next slide" at bounding box center [869, 219] width 12 height 12
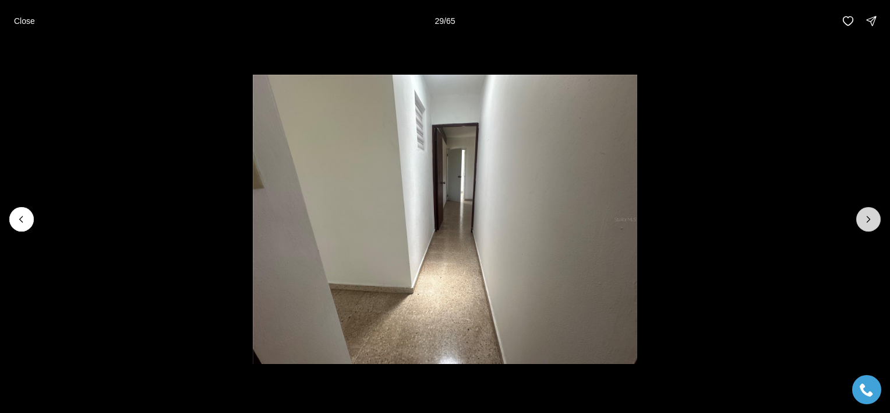
click at [871, 221] on icon "Next slide" at bounding box center [869, 219] width 12 height 12
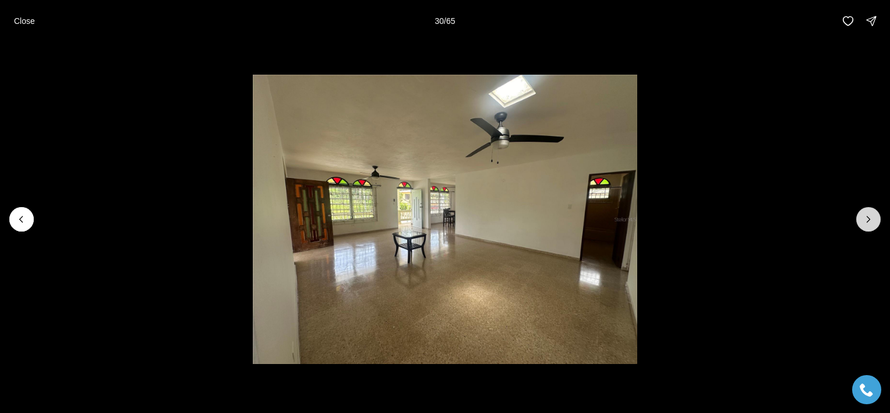
click at [871, 221] on icon "Next slide" at bounding box center [869, 219] width 12 height 12
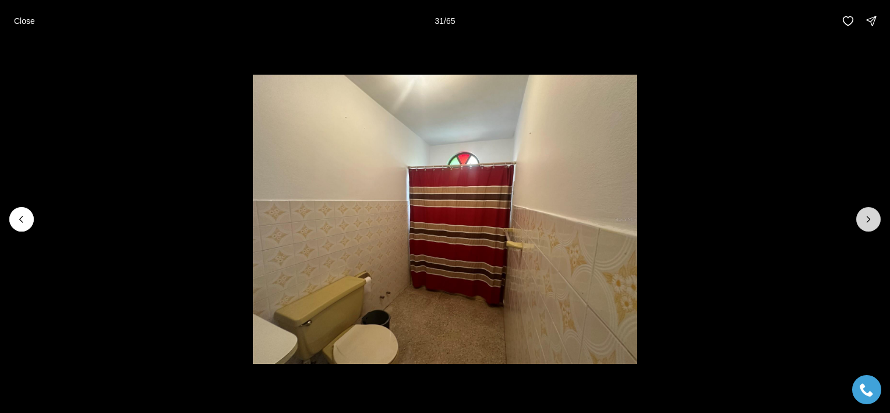
click at [871, 221] on icon "Next slide" at bounding box center [869, 219] width 12 height 12
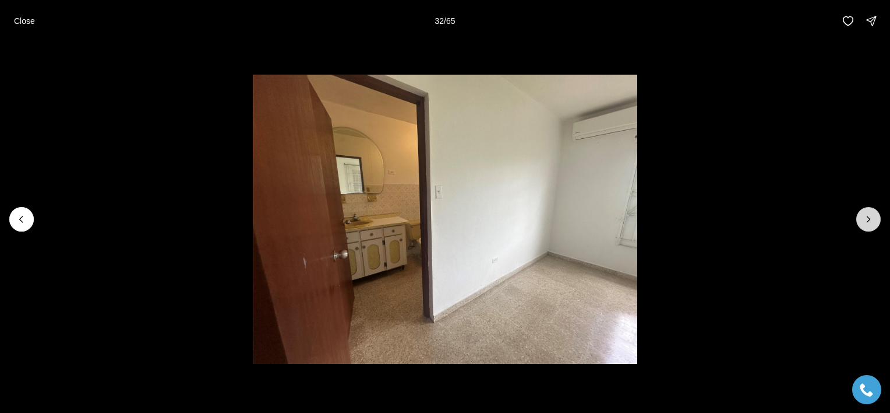
click at [871, 221] on icon "Next slide" at bounding box center [869, 219] width 12 height 12
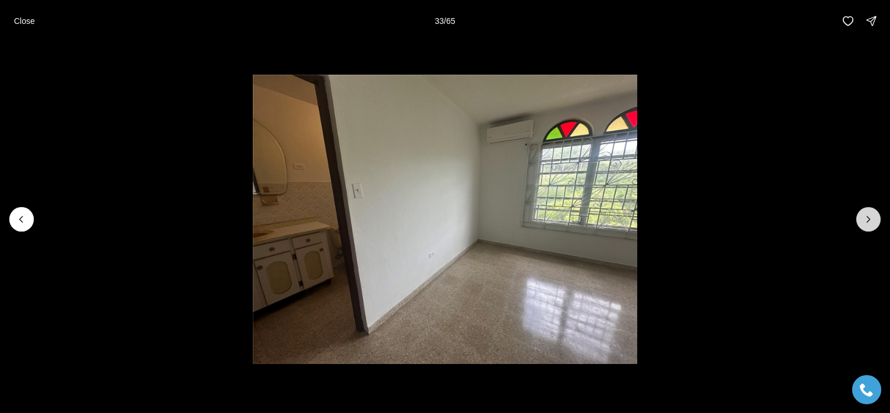
click at [871, 221] on icon "Next slide" at bounding box center [869, 219] width 12 height 12
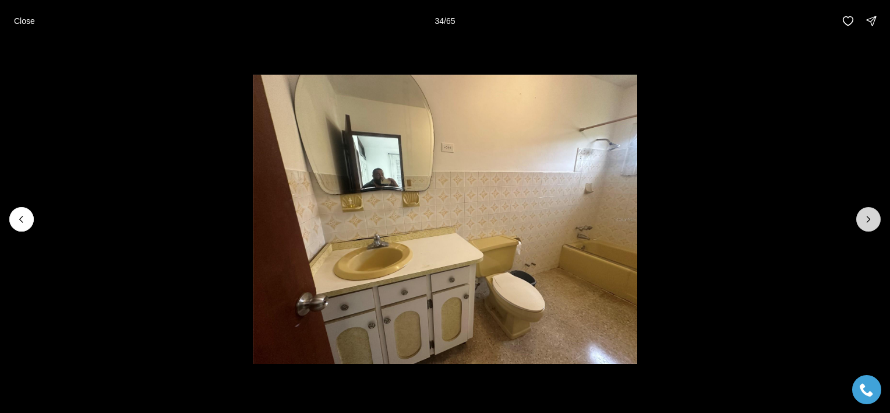
click at [871, 221] on icon "Next slide" at bounding box center [869, 219] width 12 height 12
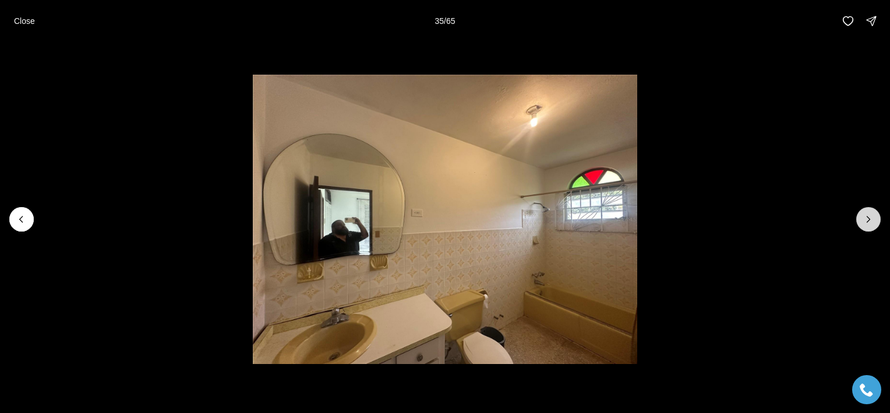
click at [871, 221] on icon "Next slide" at bounding box center [869, 219] width 12 height 12
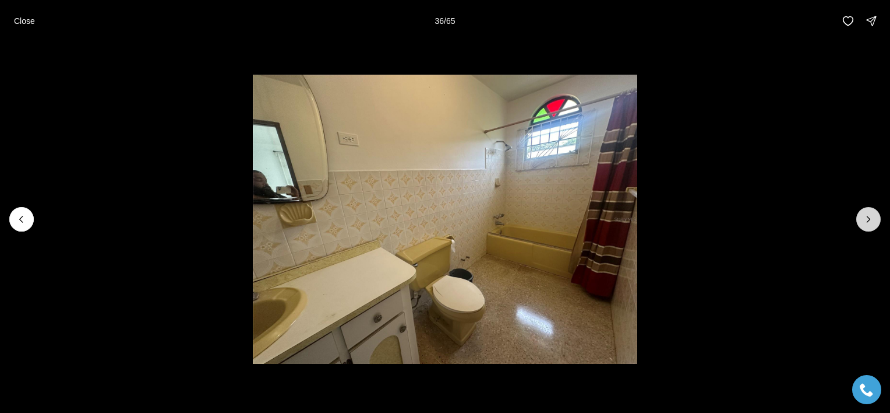
click at [871, 221] on icon "Next slide" at bounding box center [869, 219] width 12 height 12
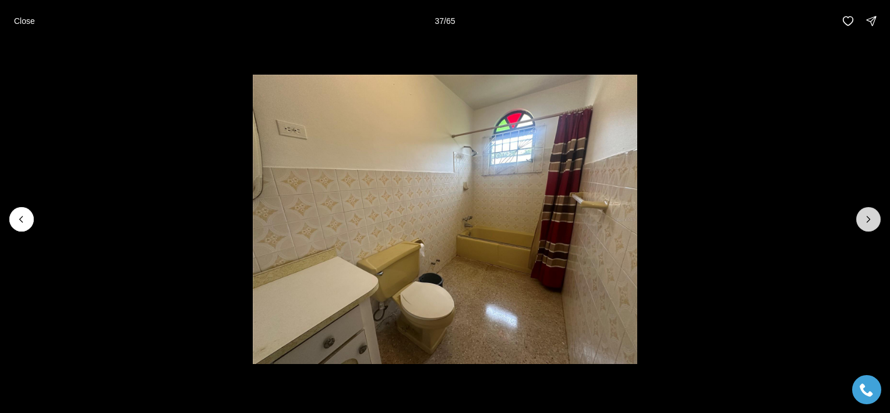
click at [871, 221] on icon "Next slide" at bounding box center [869, 219] width 12 height 12
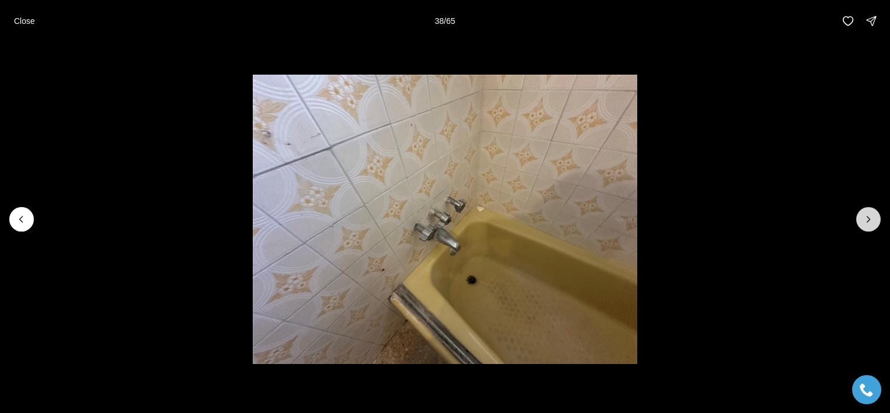
click at [871, 221] on icon "Next slide" at bounding box center [869, 219] width 12 height 12
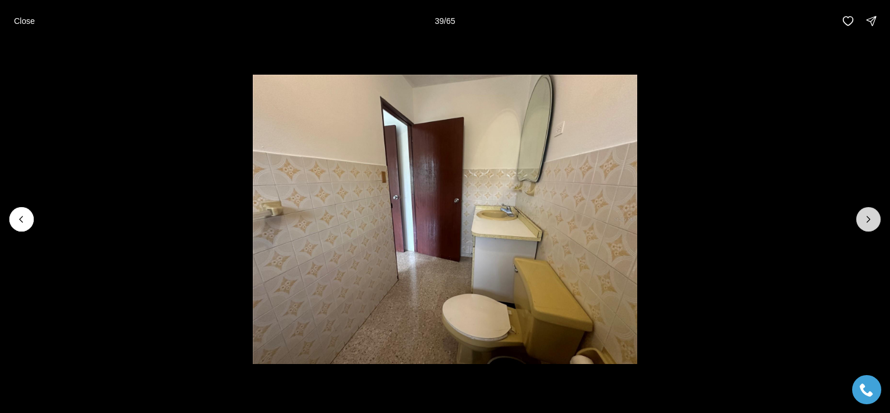
click at [871, 221] on icon "Next slide" at bounding box center [869, 219] width 12 height 12
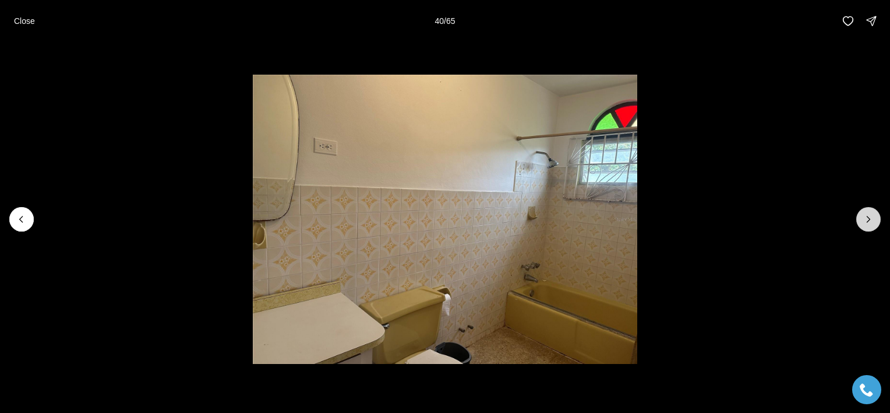
click at [871, 221] on icon "Next slide" at bounding box center [869, 219] width 12 height 12
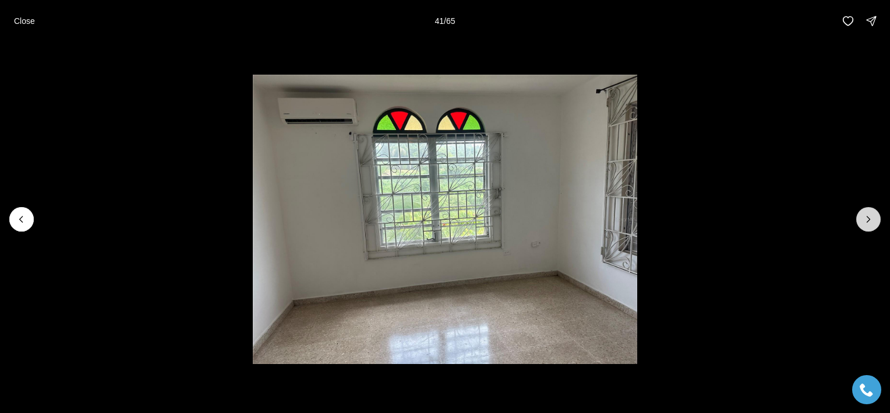
click at [871, 221] on icon "Next slide" at bounding box center [869, 219] width 12 height 12
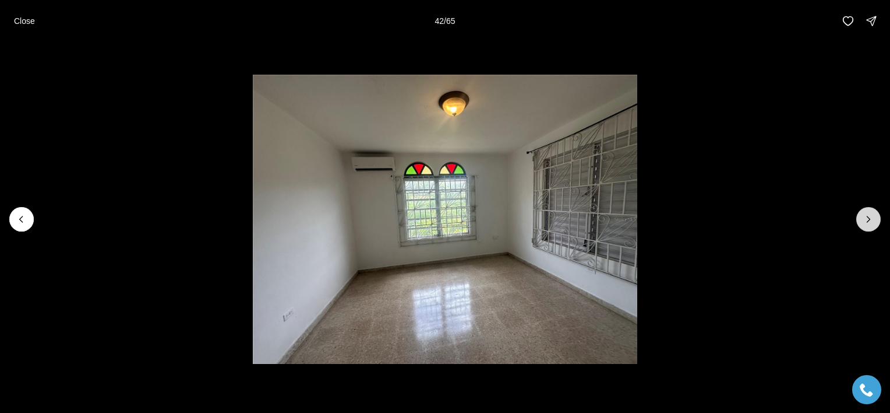
click at [871, 221] on icon "Next slide" at bounding box center [869, 219] width 12 height 12
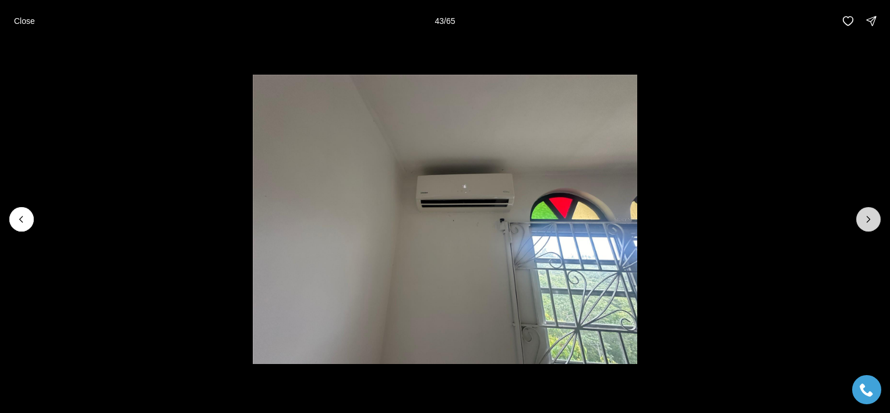
click at [871, 221] on icon "Next slide" at bounding box center [869, 219] width 12 height 12
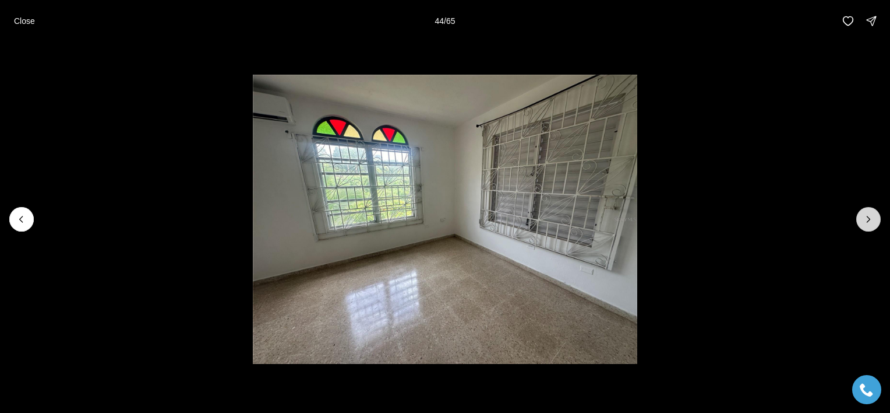
click at [871, 221] on icon "Next slide" at bounding box center [869, 219] width 12 height 12
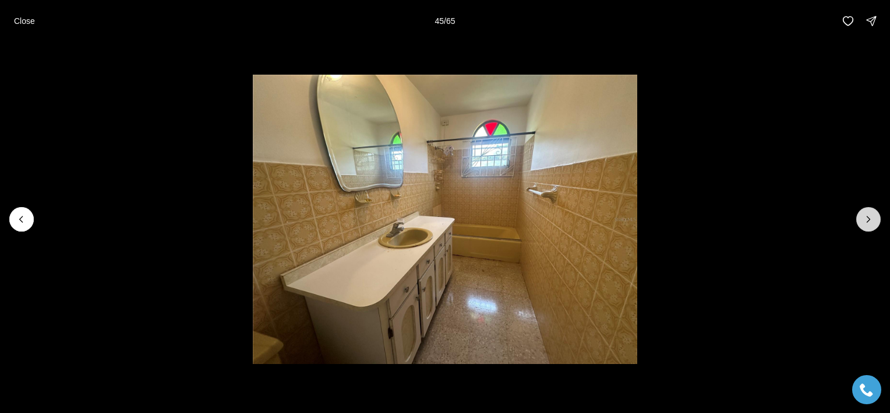
click at [871, 221] on icon "Next slide" at bounding box center [869, 219] width 12 height 12
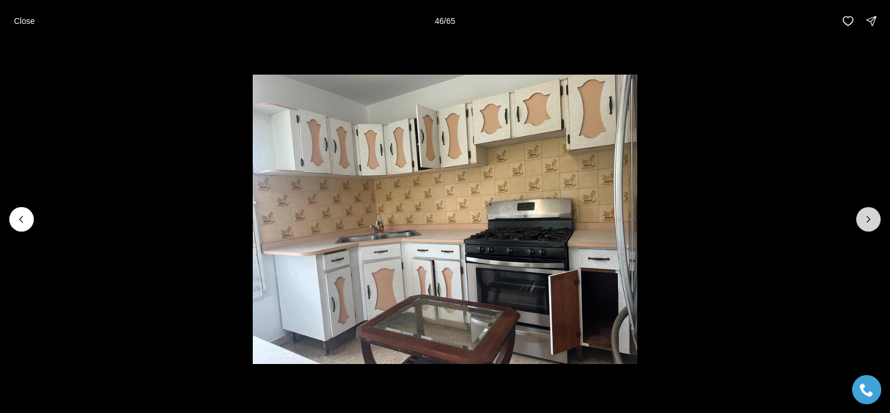
click at [871, 221] on icon "Next slide" at bounding box center [869, 219] width 12 height 12
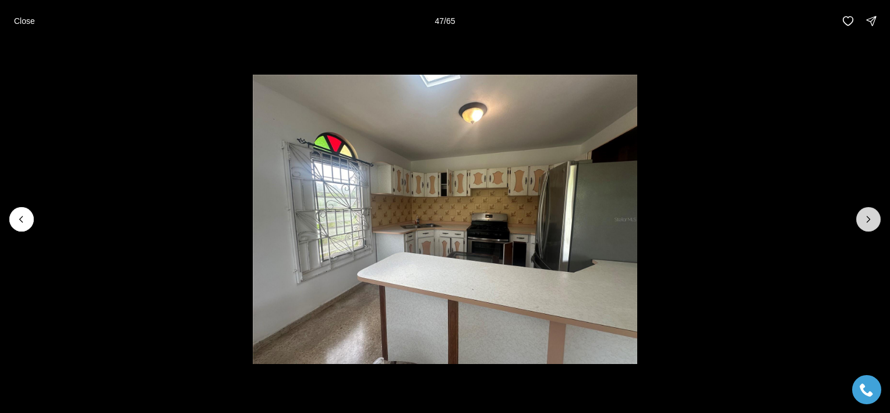
click at [865, 218] on icon "Next slide" at bounding box center [869, 219] width 12 height 12
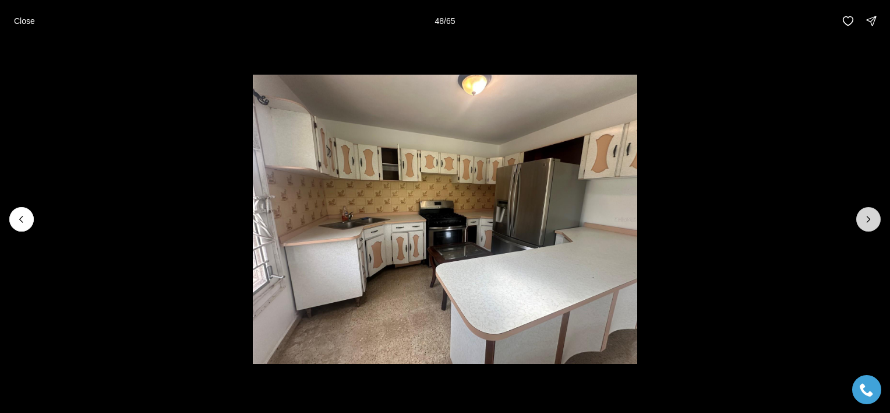
click at [865, 218] on icon "Next slide" at bounding box center [869, 219] width 12 height 12
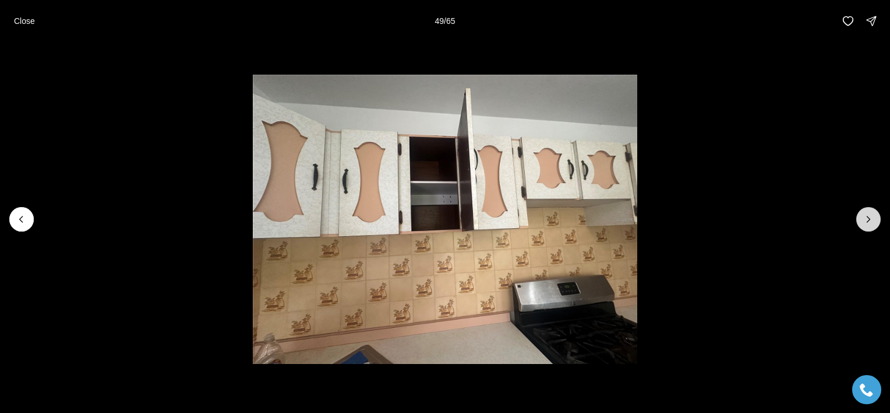
click at [865, 218] on icon "Next slide" at bounding box center [869, 219] width 12 height 12
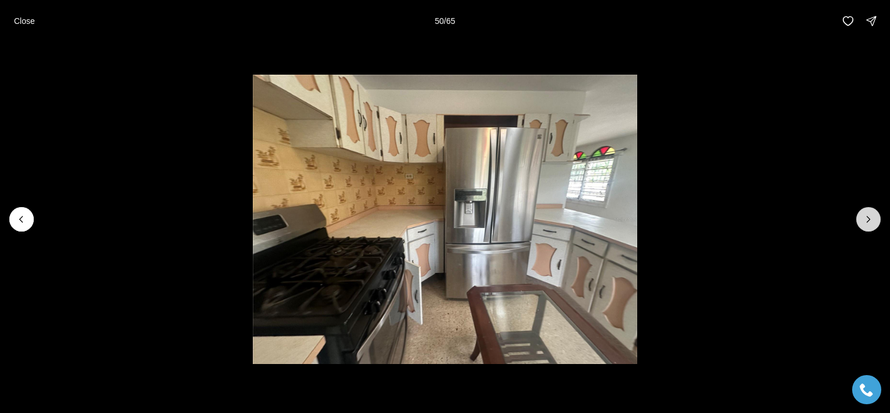
click at [865, 218] on icon "Next slide" at bounding box center [869, 219] width 12 height 12
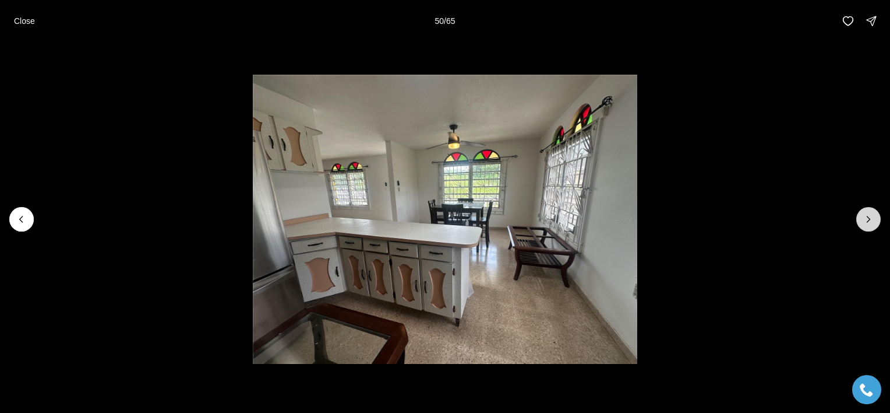
click at [865, 218] on icon "Next slide" at bounding box center [869, 219] width 12 height 12
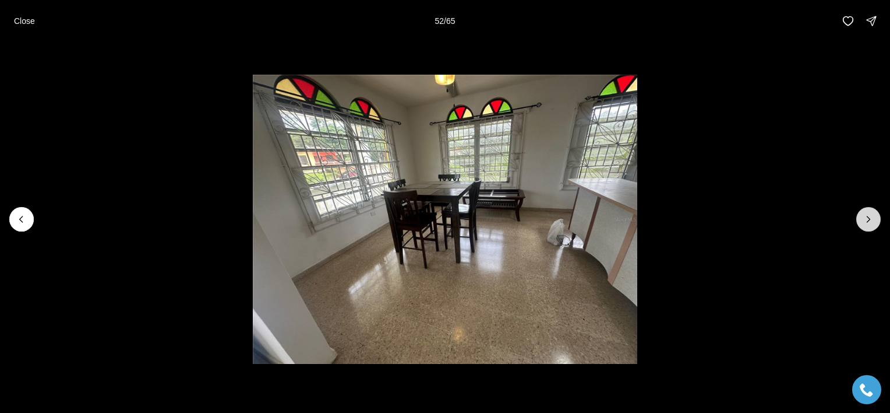
click at [865, 218] on icon "Next slide" at bounding box center [869, 219] width 12 height 12
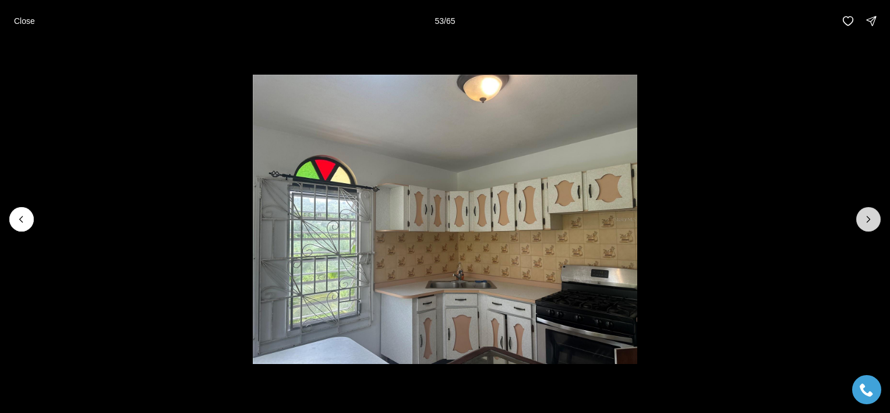
click at [865, 218] on icon "Next slide" at bounding box center [869, 219] width 12 height 12
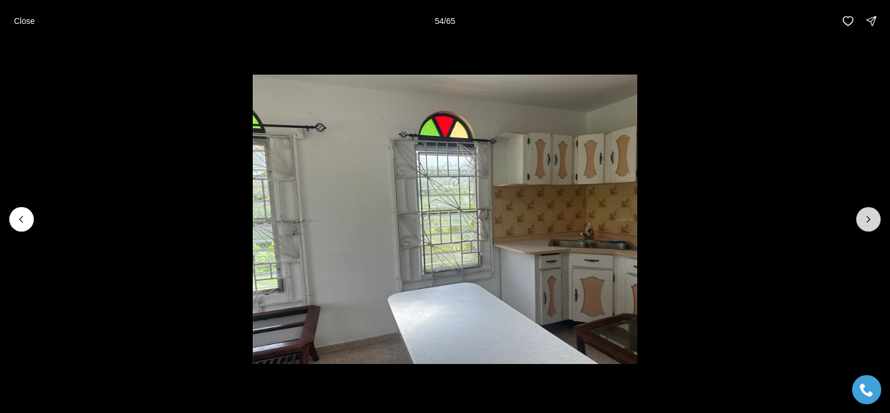
click at [865, 218] on icon "Next slide" at bounding box center [869, 219] width 12 height 12
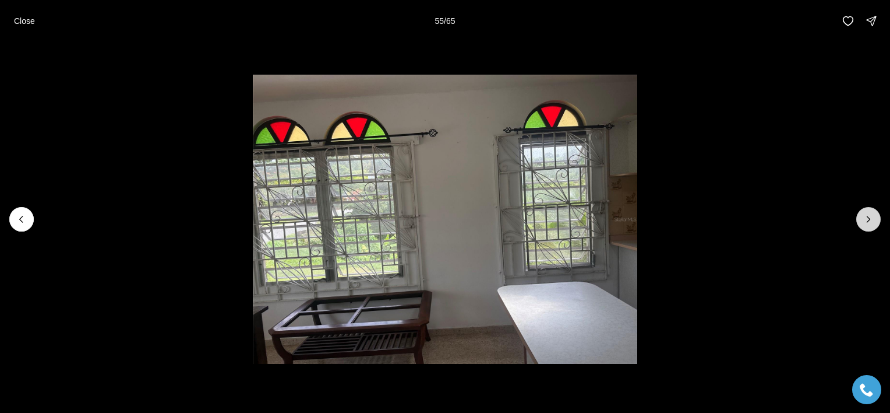
click at [865, 218] on icon "Next slide" at bounding box center [869, 219] width 12 height 12
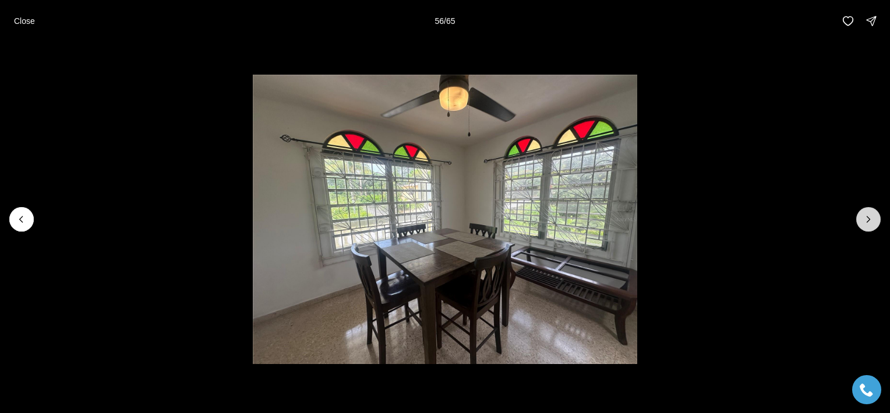
click at [865, 218] on icon "Next slide" at bounding box center [869, 219] width 12 height 12
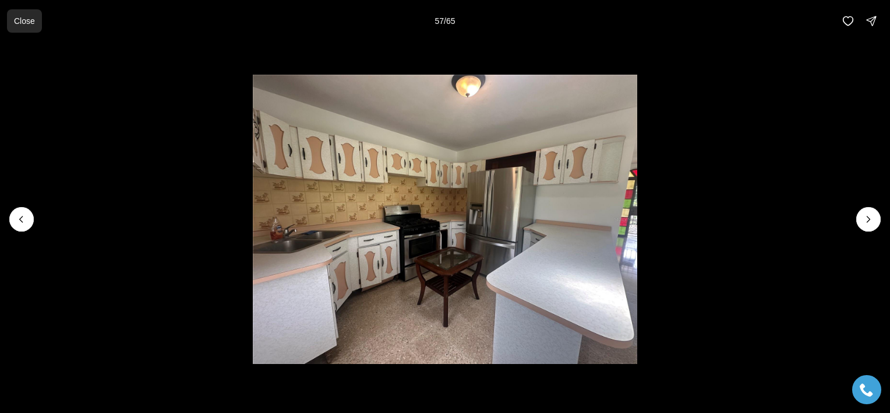
click at [31, 23] on p "Close" at bounding box center [24, 20] width 21 height 9
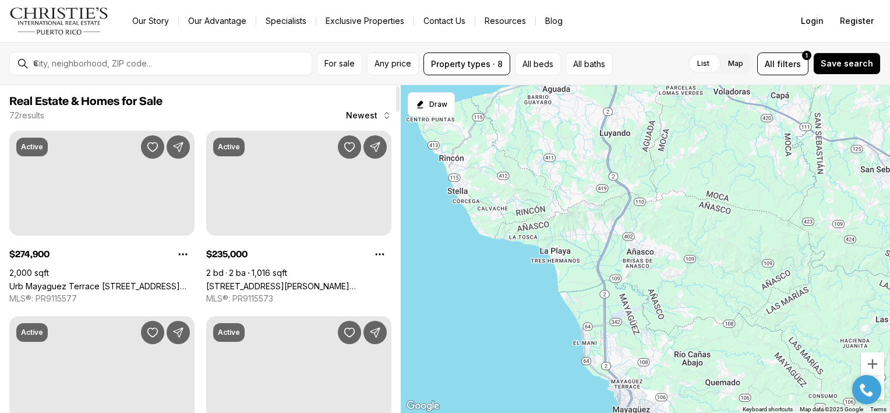
scroll to position [330, 0]
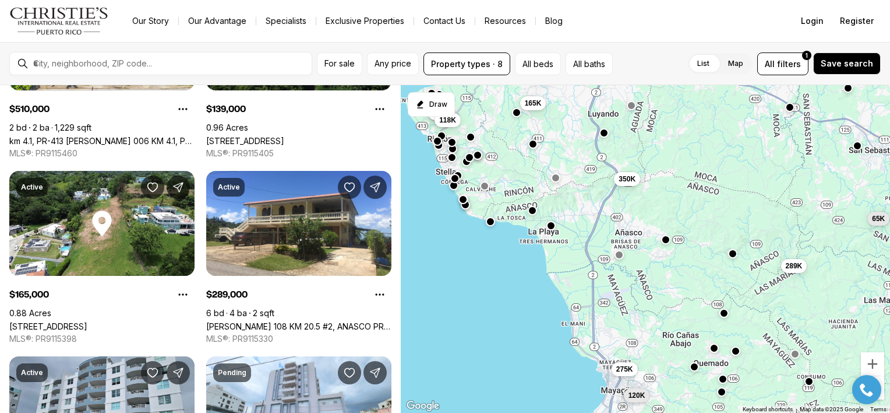
drag, startPoint x: 531, startPoint y: 265, endPoint x: 481, endPoint y: 165, distance: 111.0
click at [481, 165] on div "275K 510K 845K 139K 165K 289K 120K 350K 65K 118K" at bounding box center [645, 249] width 489 height 328
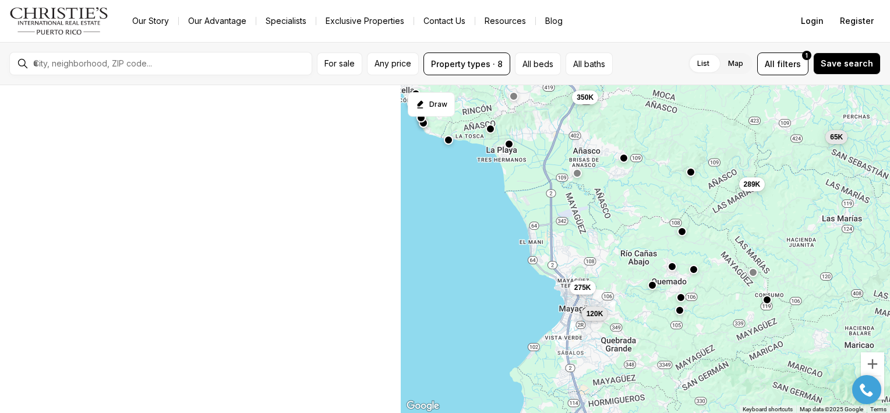
scroll to position [2, 0]
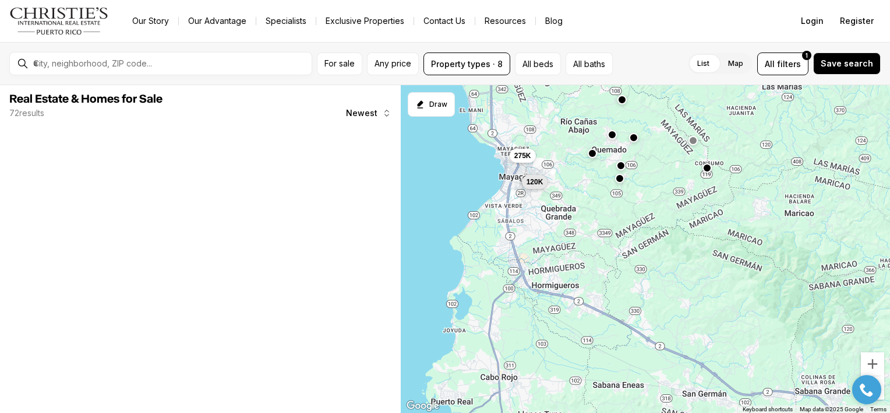
drag, startPoint x: 613, startPoint y: 291, endPoint x: 547, endPoint y: 122, distance: 181.0
click at [547, 122] on div "275K 289K 120K 350K 65K" at bounding box center [645, 249] width 489 height 328
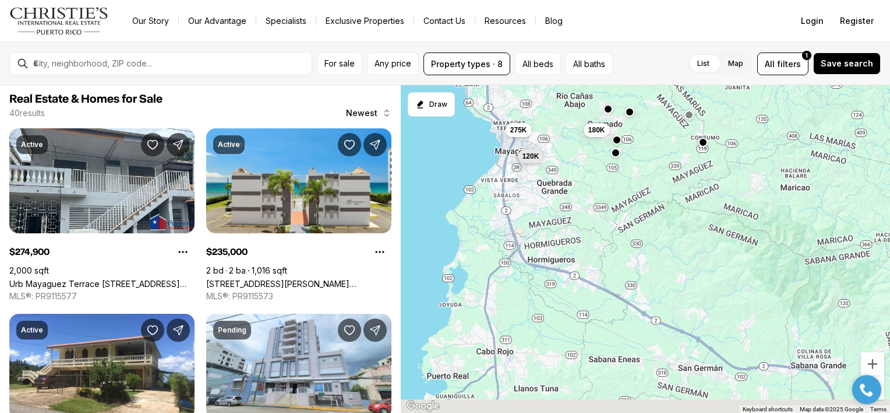
scroll to position [0, 0]
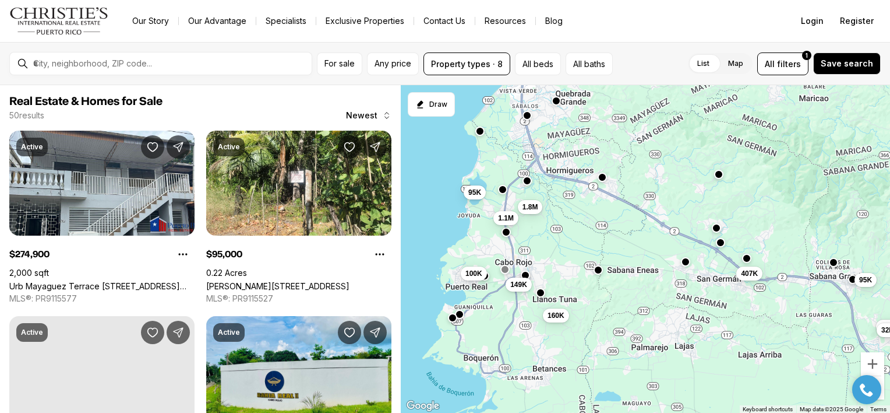
drag, startPoint x: 594, startPoint y: 235, endPoint x: 617, endPoint y: 143, distance: 94.8
click at [617, 143] on div "275K 120K 95K 407K 100K 1.8M 149K 95K 117K 32K 1.1M 160K" at bounding box center [645, 249] width 489 height 328
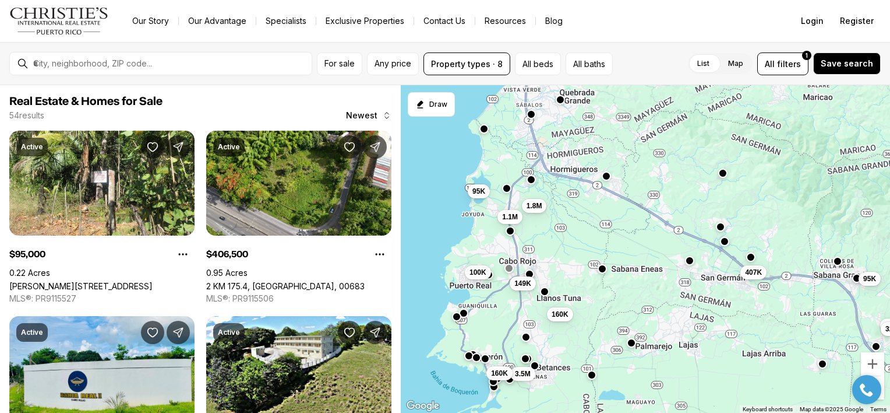
click at [483, 129] on button "button" at bounding box center [484, 128] width 9 height 9
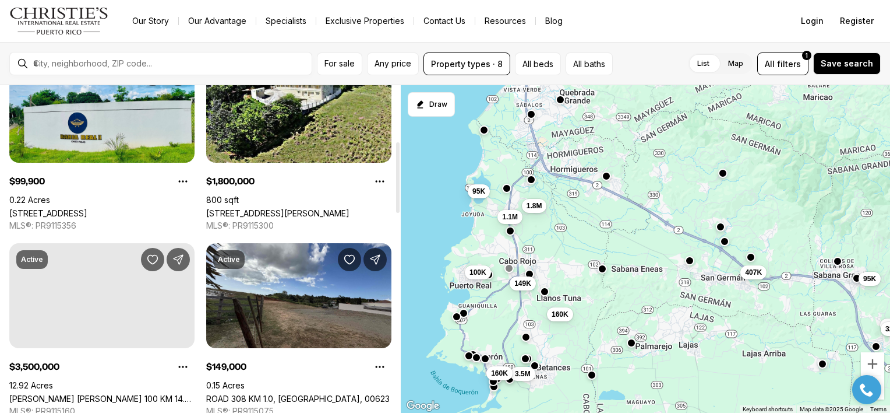
scroll to position [260, 0]
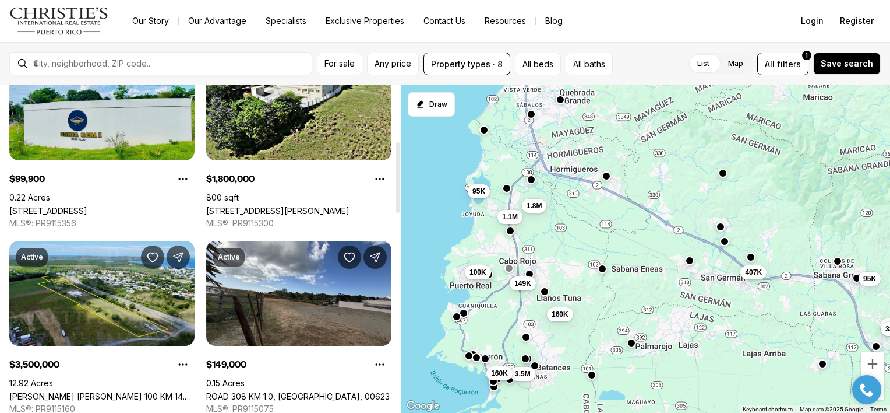
drag, startPoint x: 396, startPoint y: 129, endPoint x: 394, endPoint y: 185, distance: 56.0
click at [396, 185] on div at bounding box center [397, 177] width 3 height 71
click at [441, 302] on div "95K 407K 100K 1.8M 149K 95K 117K 32K 1.1M 160K 3.5M 160K" at bounding box center [645, 249] width 489 height 328
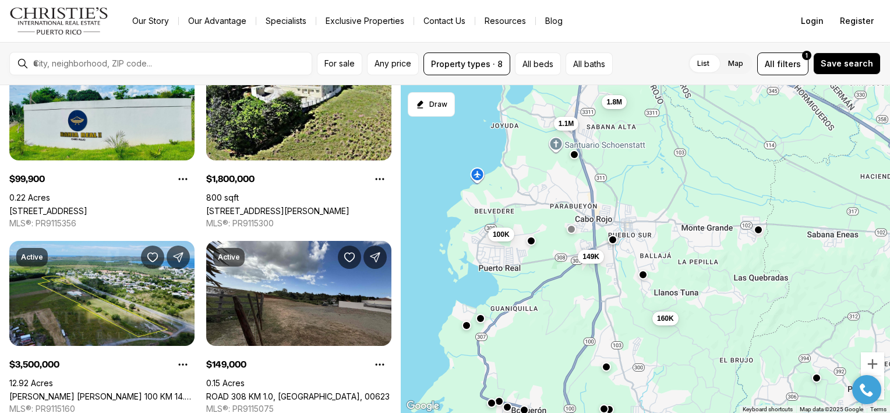
click at [441, 302] on div "100K 1.8M 149K 1.1M 160K" at bounding box center [645, 249] width 489 height 328
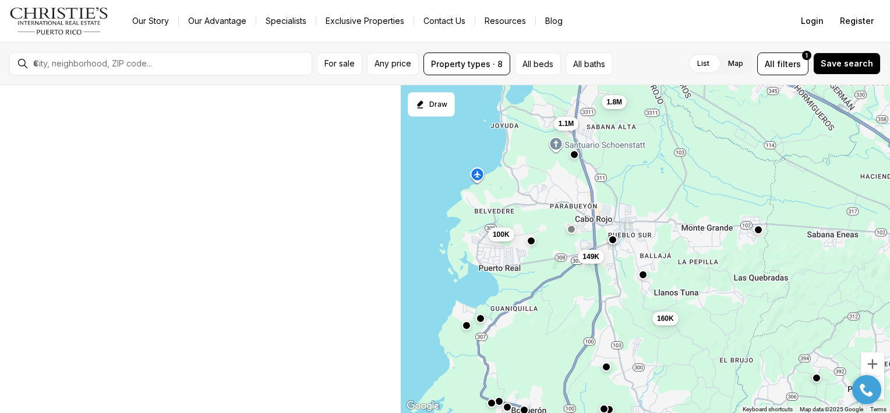
click at [441, 302] on div "100K 1.8M 149K 1.1M 160K" at bounding box center [645, 249] width 489 height 328
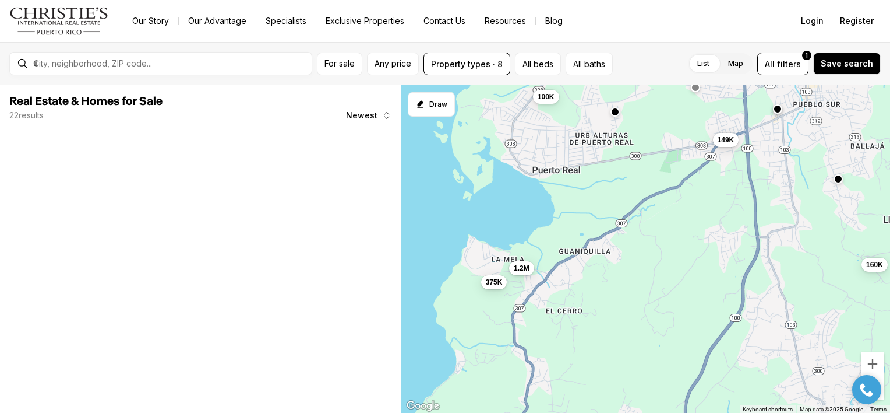
drag, startPoint x: 531, startPoint y: 321, endPoint x: 529, endPoint y: 248, distance: 72.9
click at [529, 248] on div "100K 149K 160K 1.2M 375K" at bounding box center [645, 249] width 489 height 328
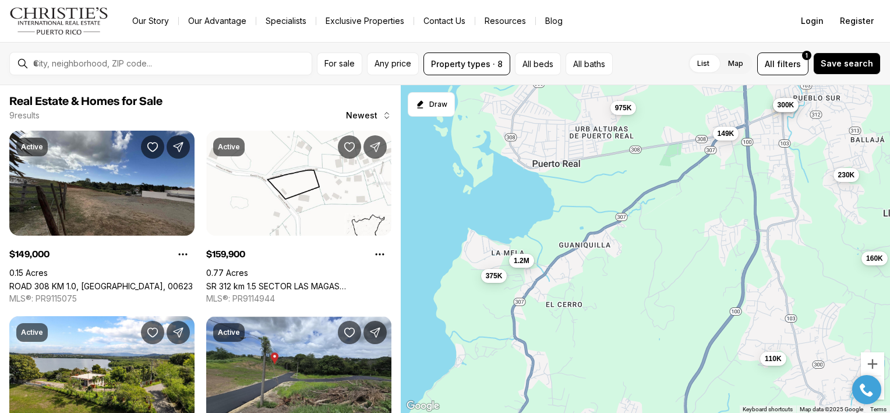
click at [521, 263] on span "1.2M" at bounding box center [522, 260] width 16 height 9
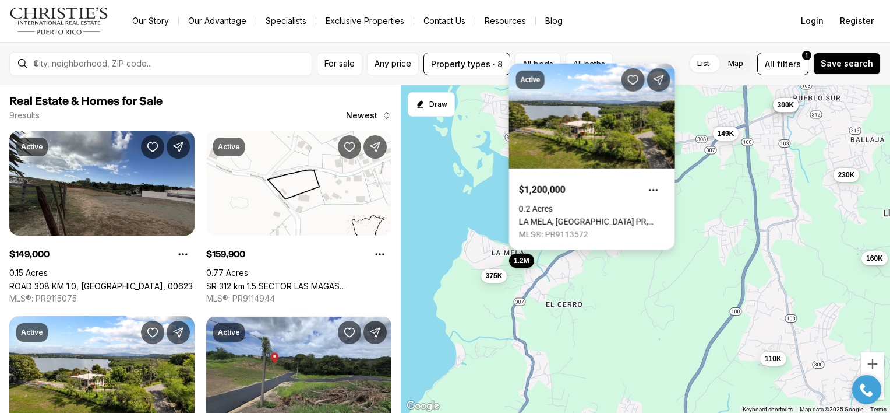
click at [572, 217] on link "LA MELA, CABO ROJO PR, 00623" at bounding box center [592, 221] width 146 height 9
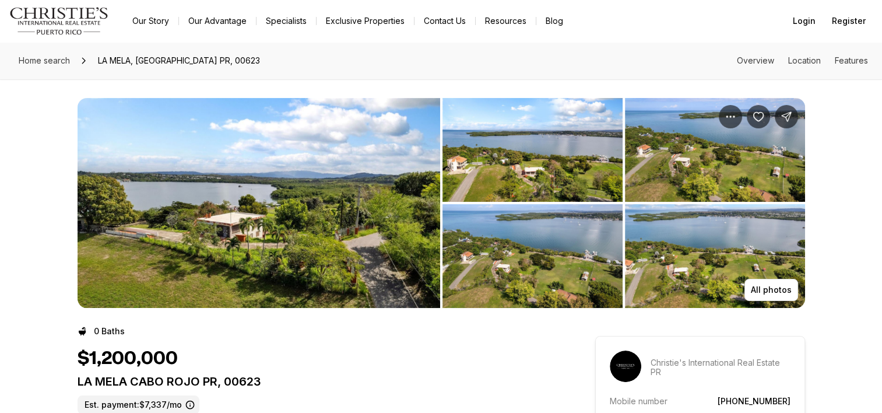
click at [403, 185] on img "View image gallery" at bounding box center [258, 203] width 362 height 210
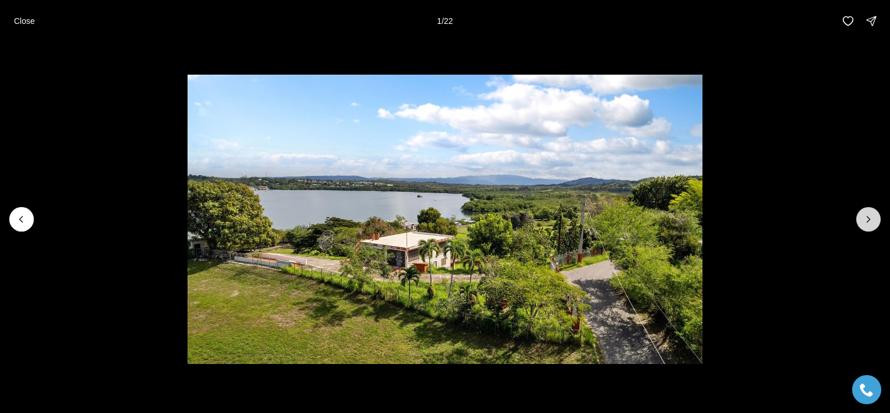
click at [871, 217] on icon "Next slide" at bounding box center [869, 219] width 12 height 12
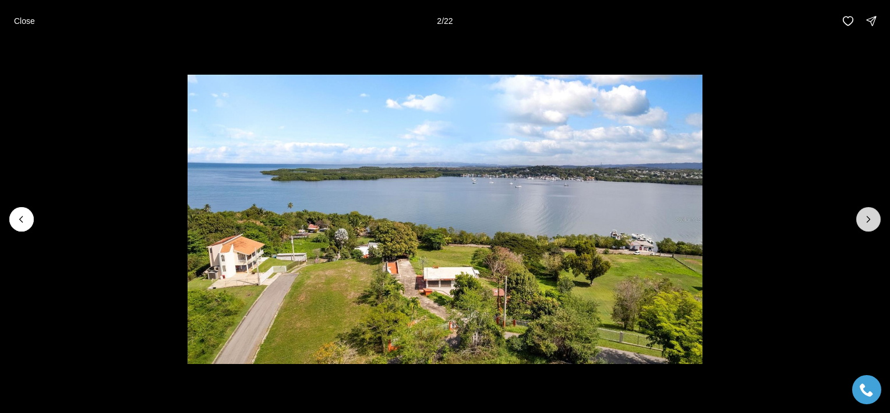
click at [871, 217] on icon "Next slide" at bounding box center [869, 219] width 12 height 12
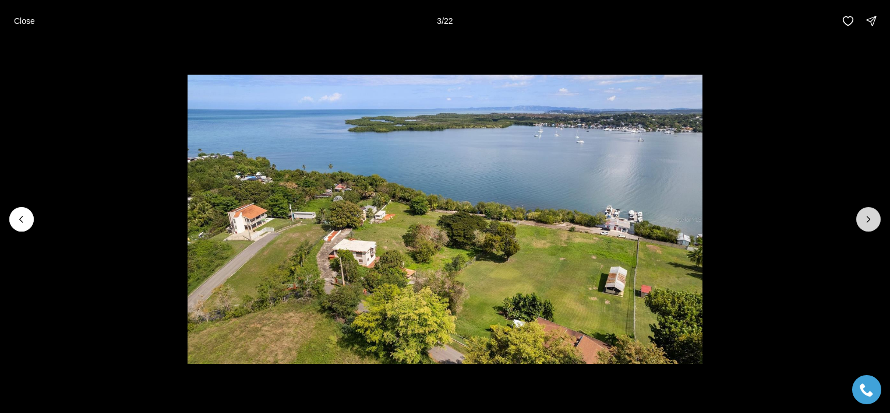
click at [871, 217] on icon "Next slide" at bounding box center [869, 219] width 12 height 12
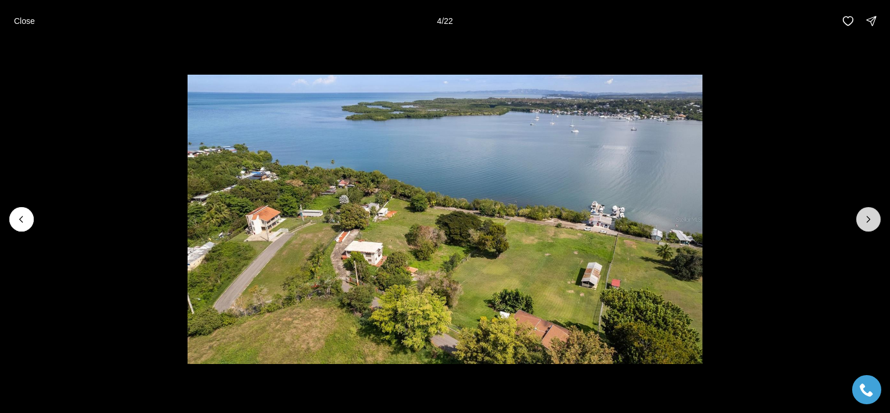
click at [871, 217] on icon "Next slide" at bounding box center [869, 219] width 12 height 12
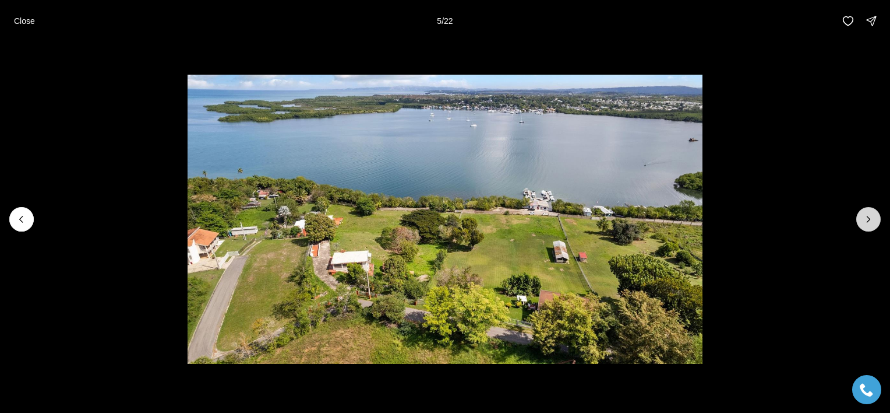
click at [871, 217] on icon "Next slide" at bounding box center [869, 219] width 12 height 12
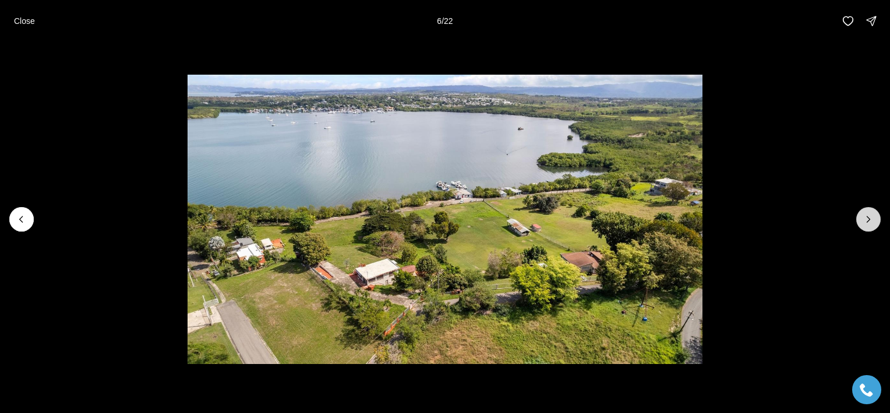
click at [871, 217] on icon "Next slide" at bounding box center [869, 219] width 12 height 12
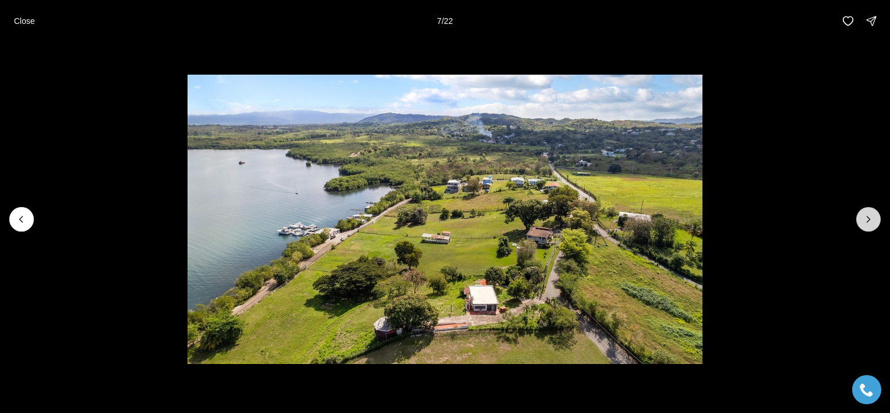
click at [871, 217] on icon "Next slide" at bounding box center [869, 219] width 12 height 12
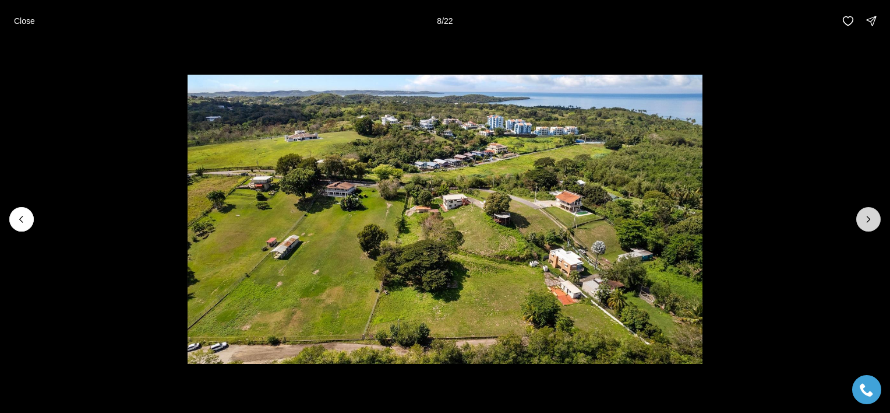
click at [871, 217] on icon "Next slide" at bounding box center [869, 219] width 12 height 12
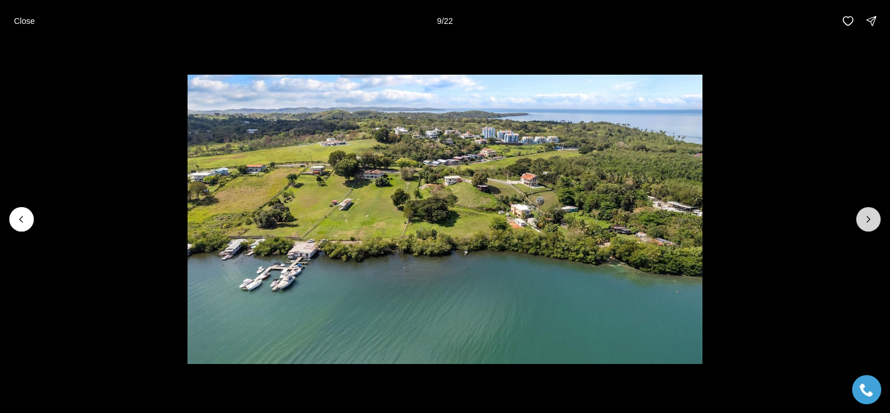
click at [871, 217] on icon "Next slide" at bounding box center [869, 219] width 12 height 12
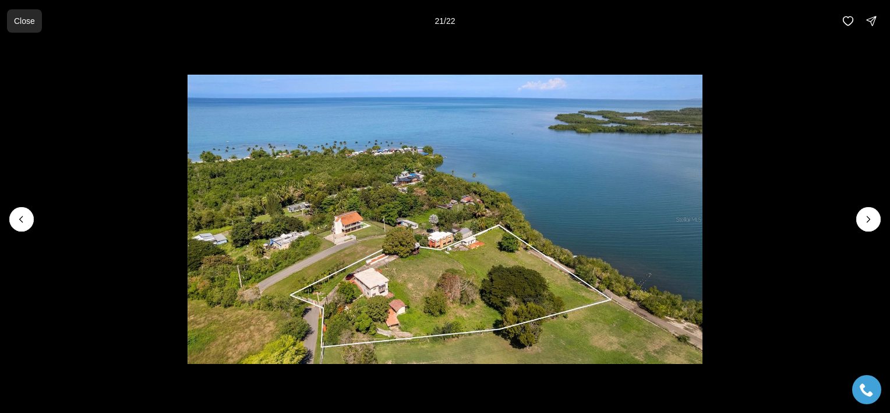
click at [35, 21] on p "Close" at bounding box center [24, 20] width 21 height 9
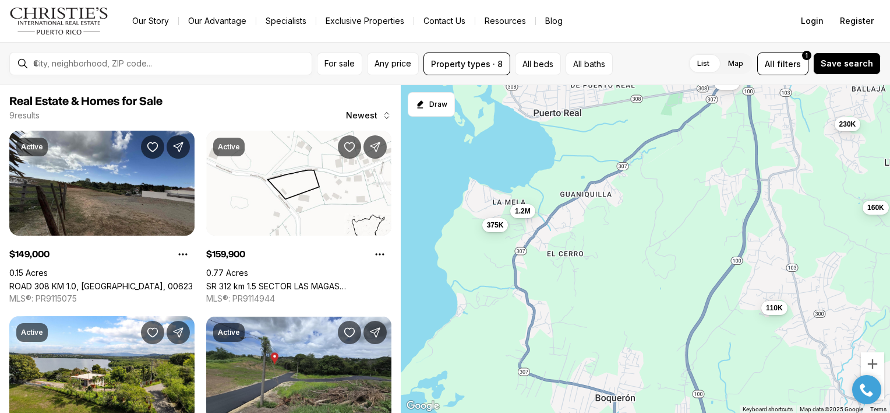
drag, startPoint x: 493, startPoint y: 221, endPoint x: 496, endPoint y: 129, distance: 92.7
click at [496, 129] on div "149K 160K 1.2M 110K 375K 155K 300K 975K 230K" at bounding box center [645, 249] width 489 height 328
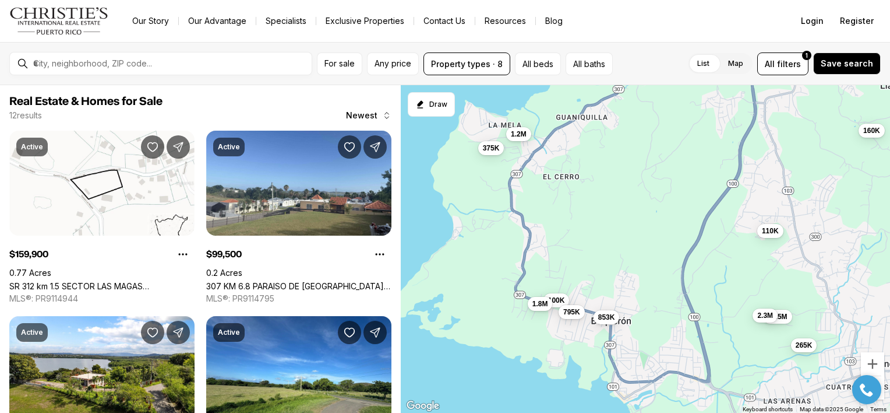
drag, startPoint x: 473, startPoint y: 228, endPoint x: 480, endPoint y: 107, distance: 121.4
click at [480, 107] on div "160K 1.2M 110K 375K 230K 100K 1.25M 1.8M 853K 2.3M 265K 795K" at bounding box center [645, 249] width 489 height 328
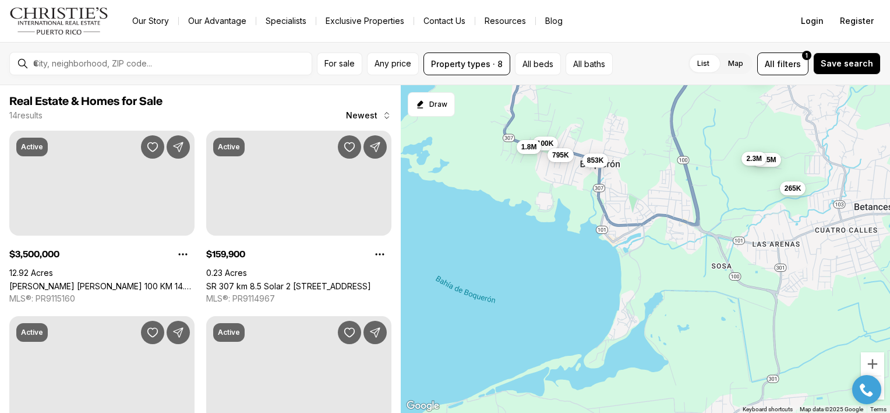
drag, startPoint x: 512, startPoint y: 219, endPoint x: 481, endPoint y: 119, distance: 104.3
click at [481, 119] on div "110K 100K 1.25M 1.8M 853K 2.3M 265K 795K" at bounding box center [645, 249] width 489 height 328
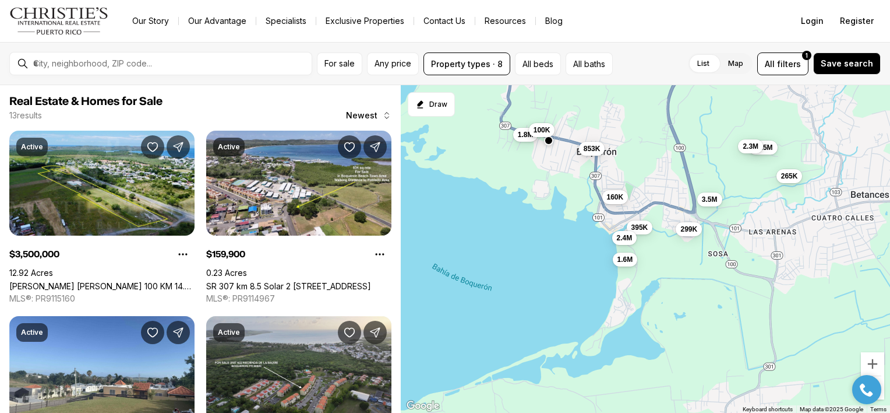
click at [544, 133] on span "100K" at bounding box center [542, 129] width 17 height 9
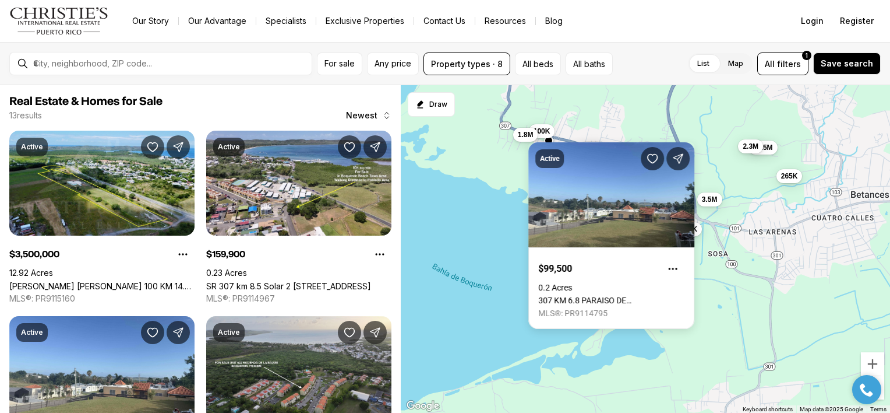
click at [492, 170] on div "100K 1.25M 1.8M 853K 2.3M 265K 3.5M 160K 299K 1.6M 395K 2.4M" at bounding box center [645, 249] width 489 height 328
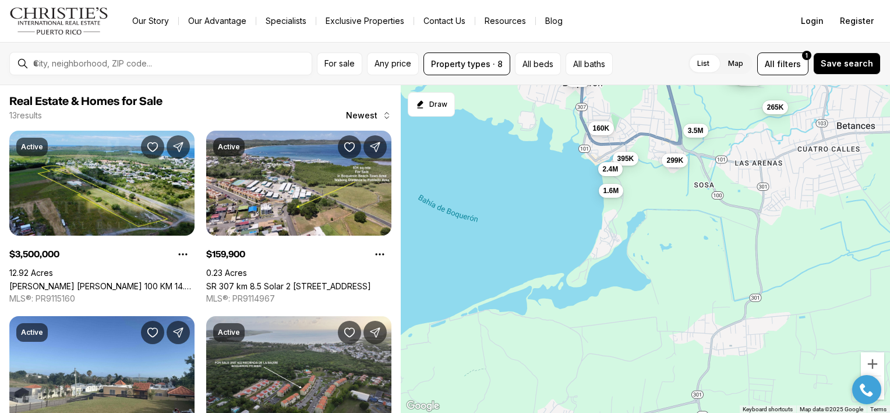
drag, startPoint x: 500, startPoint y: 233, endPoint x: 495, endPoint y: 122, distance: 110.8
click at [495, 122] on div "100K 1.25M 1.8M 853K 2.3M 265K 3.5M 160K 299K 1.6M 395K 2.4M" at bounding box center [645, 249] width 489 height 328
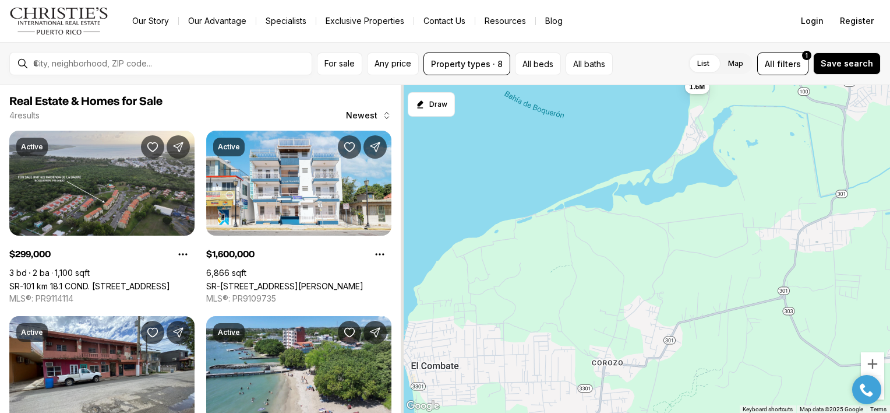
drag, startPoint x: 482, startPoint y: 235, endPoint x: 559, endPoint y: 166, distance: 102.7
click at [559, 166] on div "299K 1.6M 395K 2.4M" at bounding box center [645, 249] width 489 height 328
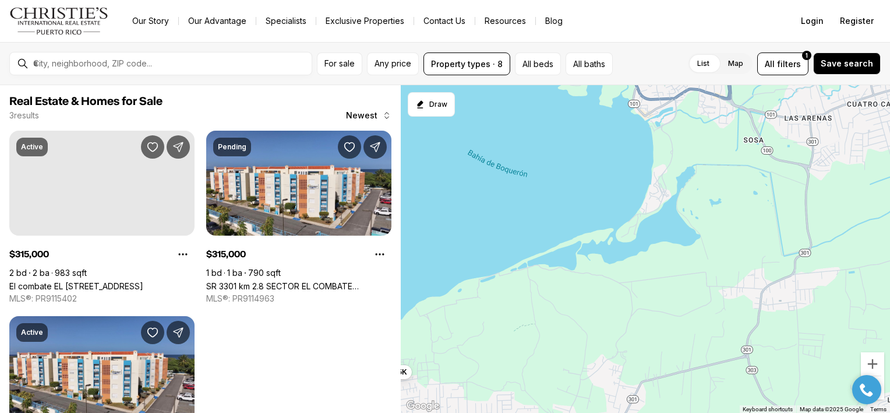
drag, startPoint x: 595, startPoint y: 151, endPoint x: 556, endPoint y: 217, distance: 75.7
click at [556, 217] on div "315K 315K 375K" at bounding box center [645, 249] width 489 height 328
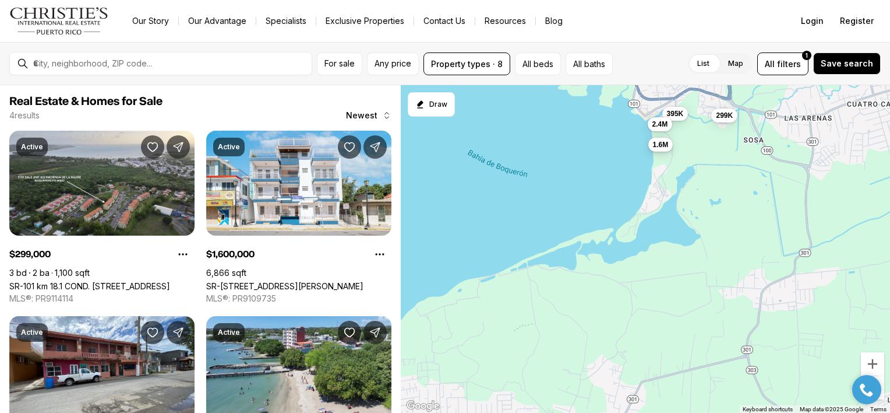
click at [664, 147] on span "1.6M" at bounding box center [661, 143] width 16 height 9
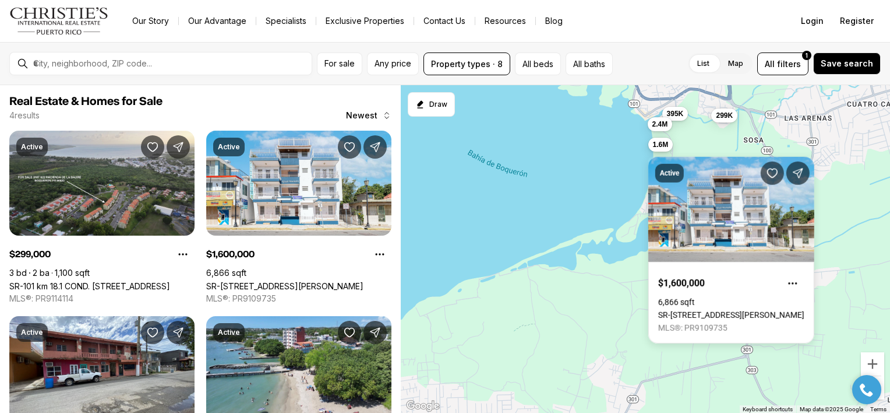
click at [664, 147] on div "Active $1,600,000 6,866 sqft SR-101 Poblado Boqueron BARBOSA STREET TAINOS BUIL…" at bounding box center [732, 243] width 166 height 200
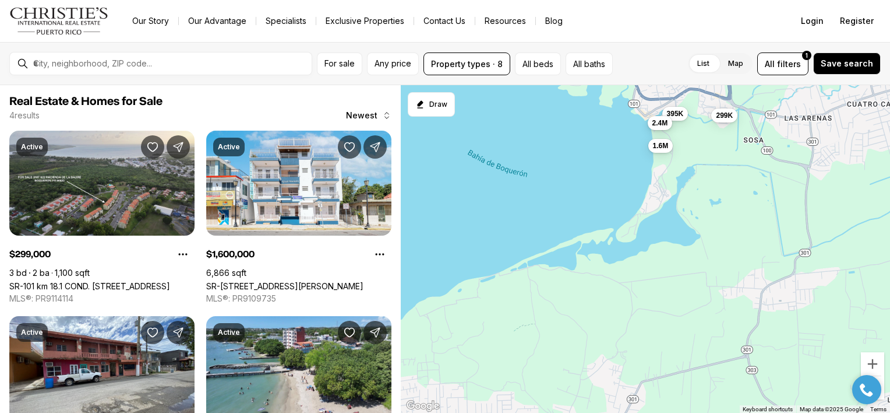
click at [662, 125] on span "2.4M" at bounding box center [660, 122] width 16 height 9
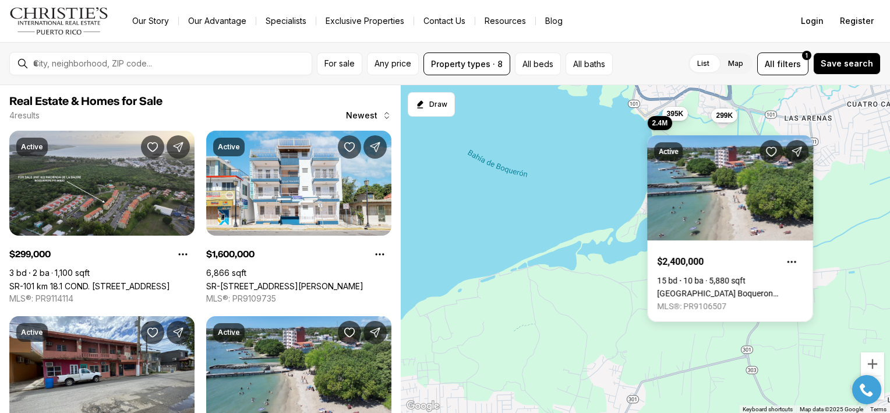
click at [574, 196] on div "299K 1.6M 395K 2.4M" at bounding box center [645, 249] width 489 height 328
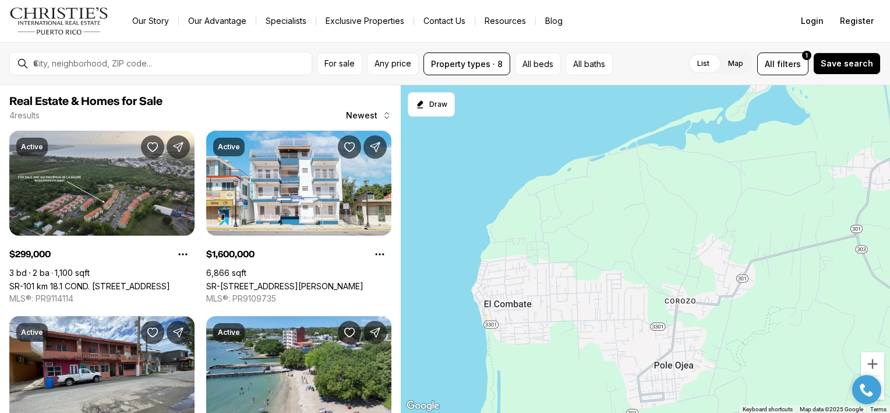
drag, startPoint x: 505, startPoint y: 246, endPoint x: 618, endPoint y: 119, distance: 170.5
click at [618, 119] on div "299K 1.6M 395K 2.4M" at bounding box center [645, 249] width 489 height 328
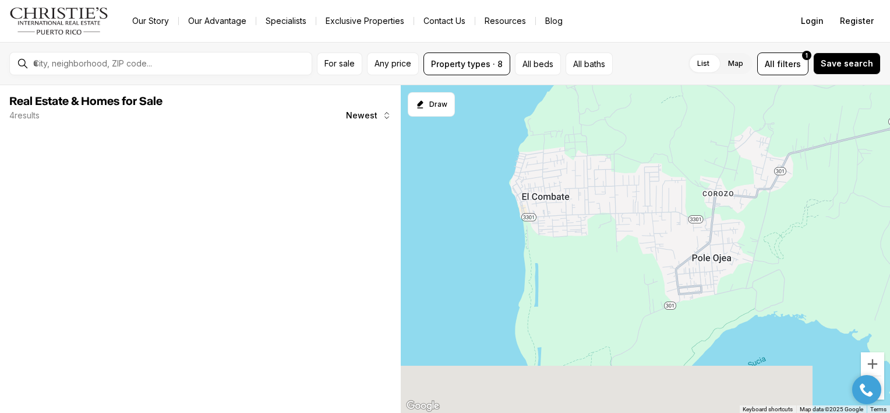
drag, startPoint x: 552, startPoint y: 230, endPoint x: 585, endPoint y: 119, distance: 115.6
click at [585, 119] on div at bounding box center [645, 249] width 489 height 328
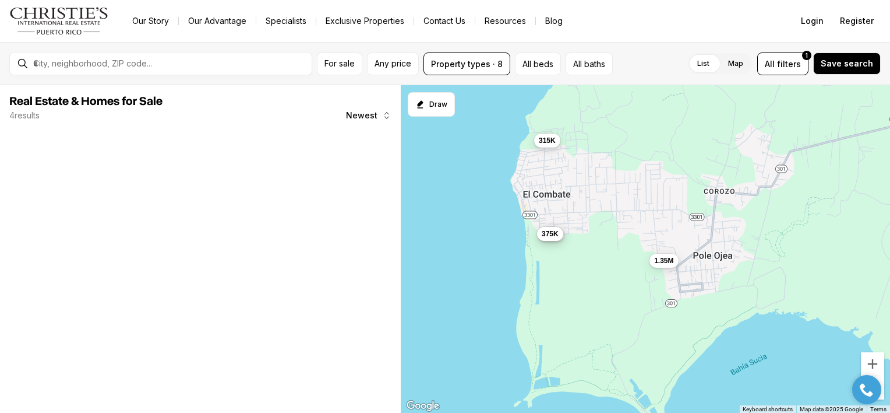
click at [547, 139] on span "315K" at bounding box center [547, 140] width 17 height 9
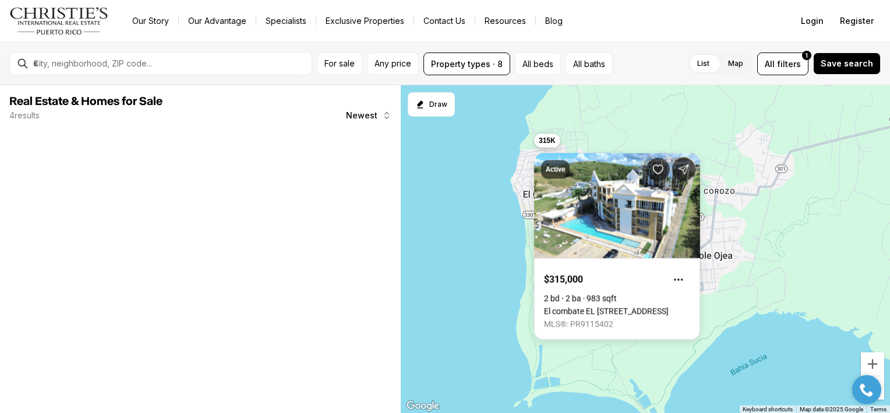
click at [547, 139] on div "Active $315,000 2 bd 2 ba 983 sqft El combate EL COMBATE #401, BOQUERON PR, 006…" at bounding box center [617, 239] width 166 height 200
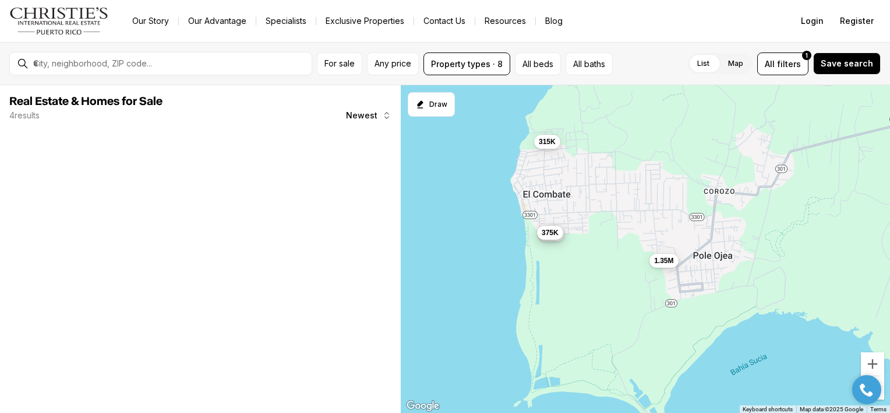
click at [548, 232] on span "375K" at bounding box center [550, 232] width 17 height 9
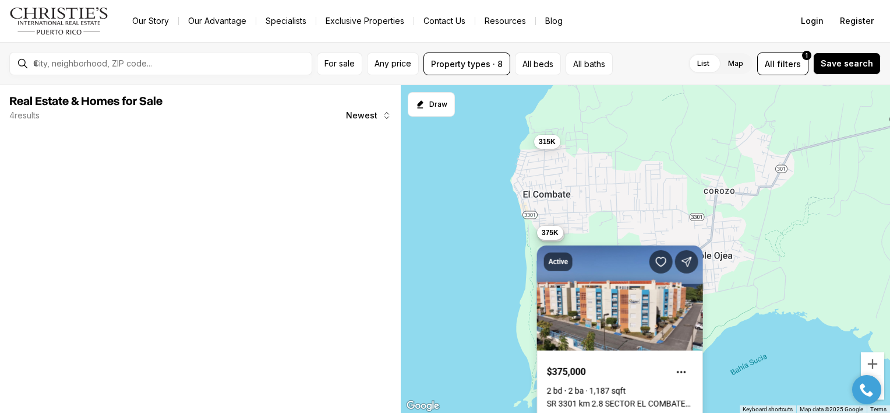
click at [548, 232] on div "Active $375,000 2 bd 2 ba 1,187 sqft SR 3301 km 2.8 SECTOR EL COMBATE BARRIO BO…" at bounding box center [620, 331] width 166 height 200
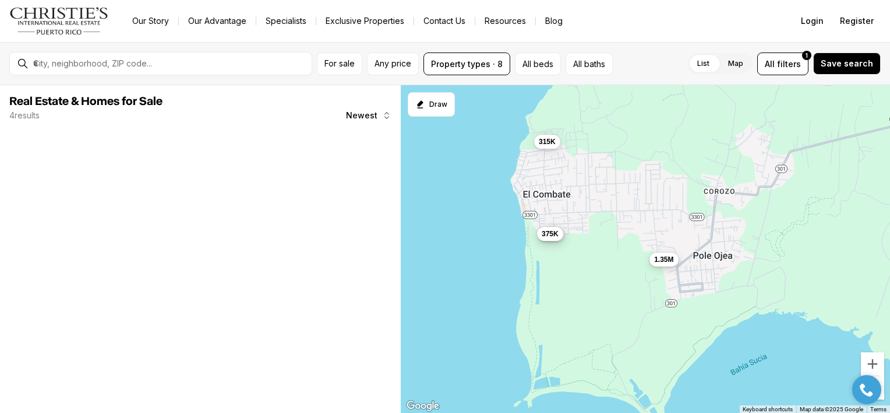
click at [668, 262] on span "1.35M" at bounding box center [663, 258] width 19 height 9
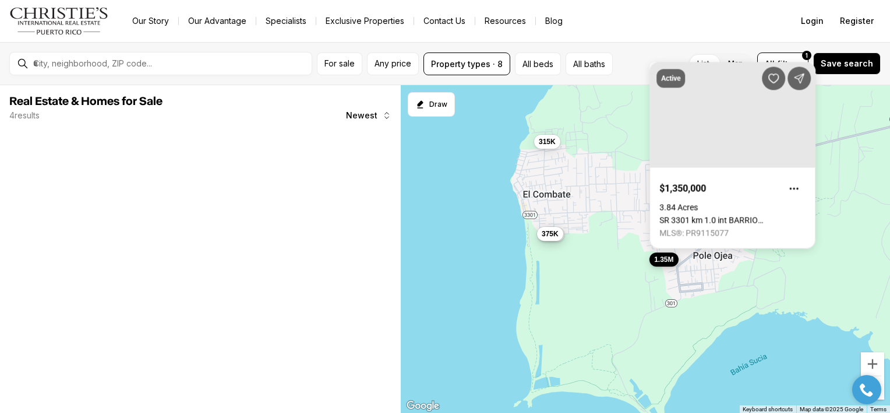
click at [668, 262] on span "1.35M" at bounding box center [663, 258] width 19 height 9
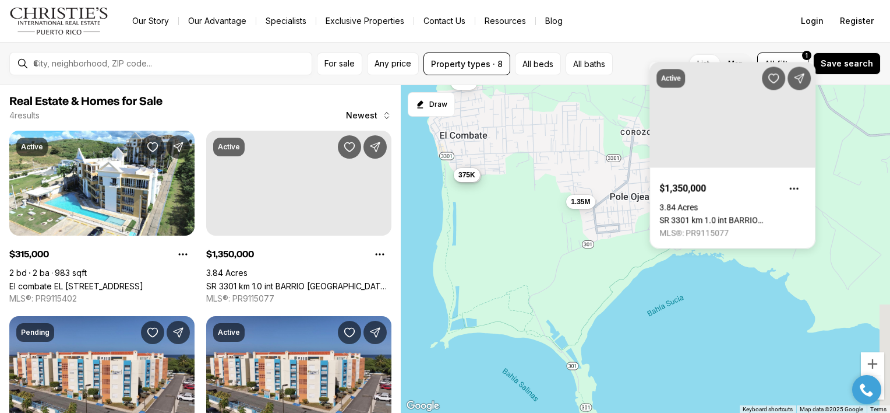
drag, startPoint x: 813, startPoint y: 268, endPoint x: 627, endPoint y: 184, distance: 204.7
click at [627, 184] on div "315K 1.35M 315K 375K" at bounding box center [645, 249] width 489 height 328
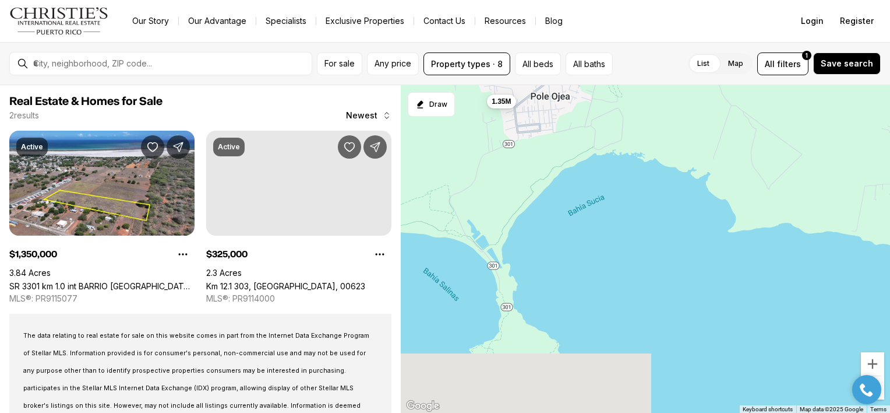
drag, startPoint x: 795, startPoint y: 303, endPoint x: 844, endPoint y: 177, distance: 135.6
click at [844, 177] on div "1.35M 325K" at bounding box center [645, 249] width 489 height 328
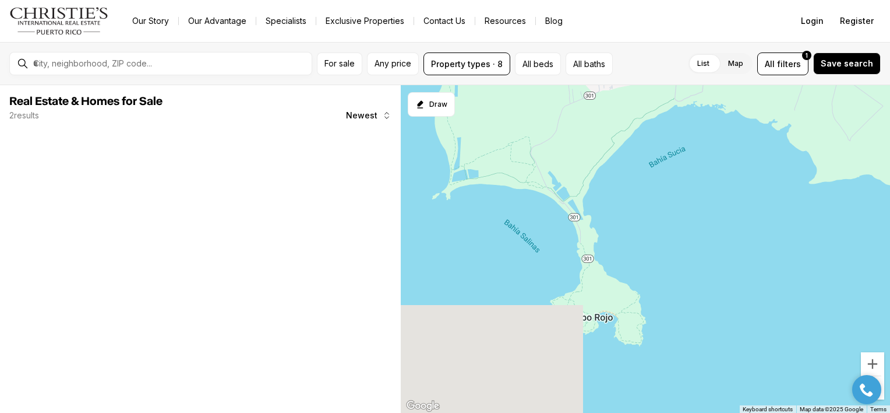
drag, startPoint x: 718, startPoint y: 205, endPoint x: 797, endPoint y: 202, distance: 78.7
click at [797, 202] on div at bounding box center [645, 249] width 489 height 328
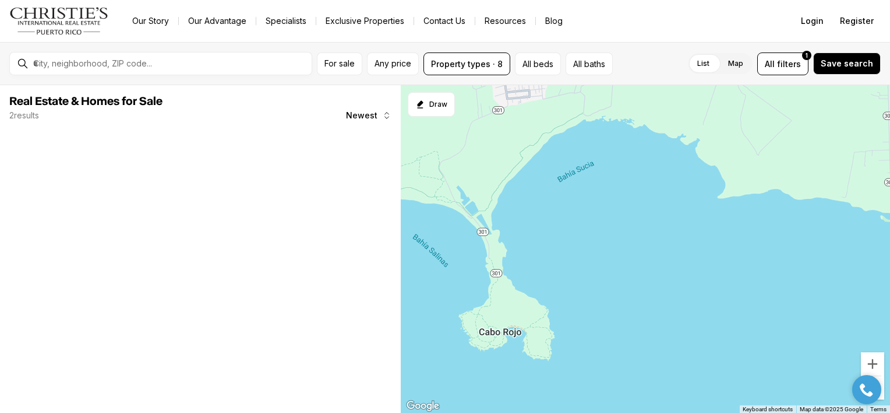
drag, startPoint x: 656, startPoint y: 229, endPoint x: 476, endPoint y: 258, distance: 181.8
click at [476, 258] on div at bounding box center [645, 249] width 489 height 328
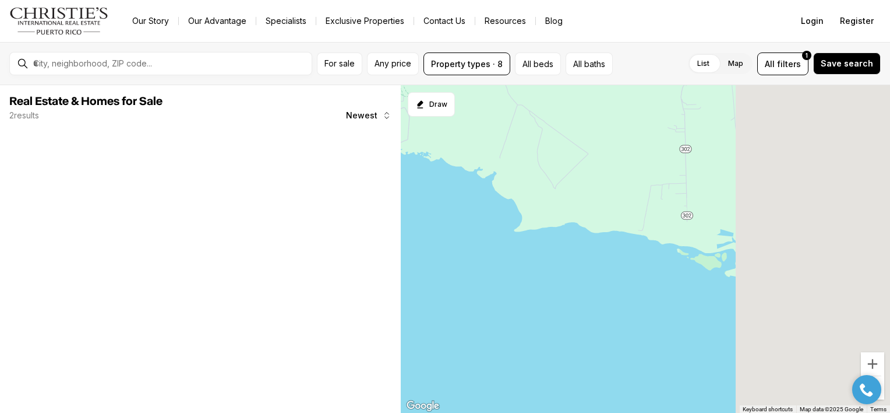
drag, startPoint x: 615, startPoint y: 285, endPoint x: 451, endPoint y: 302, distance: 165.2
click at [451, 302] on div at bounding box center [645, 249] width 489 height 328
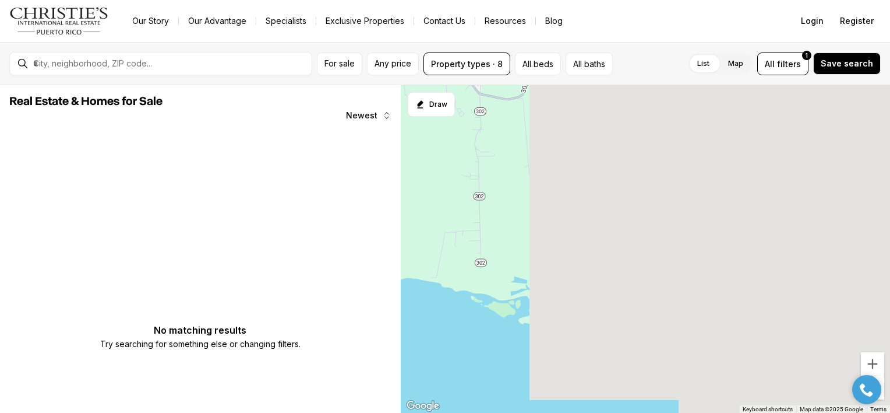
drag, startPoint x: 599, startPoint y: 293, endPoint x: 475, endPoint y: 339, distance: 132.4
click at [475, 339] on div at bounding box center [645, 249] width 489 height 328
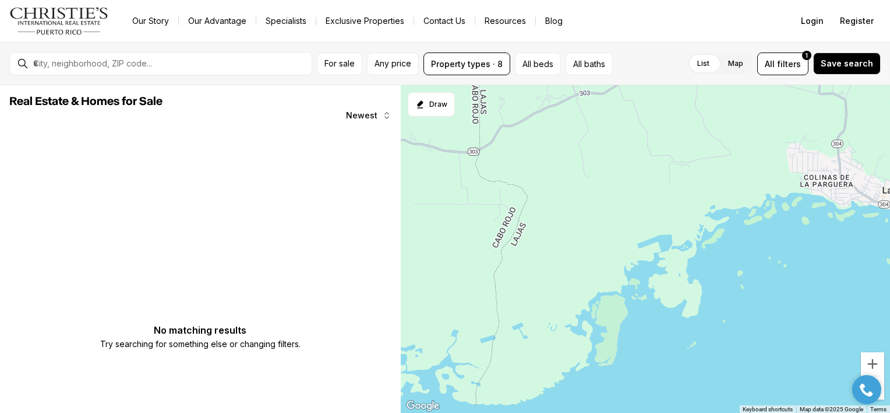
drag, startPoint x: 711, startPoint y: 185, endPoint x: 544, endPoint y: 252, distance: 179.8
click at [544, 252] on div at bounding box center [645, 249] width 489 height 328
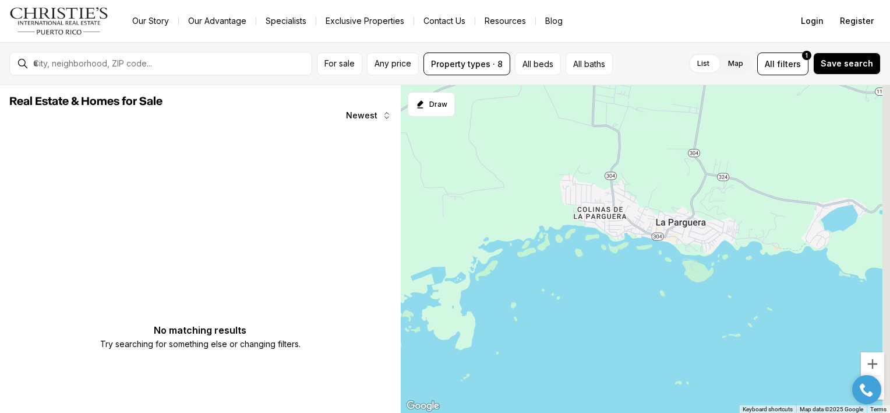
drag, startPoint x: 780, startPoint y: 158, endPoint x: 516, endPoint y: 195, distance: 266.5
click at [516, 195] on div at bounding box center [645, 249] width 489 height 328
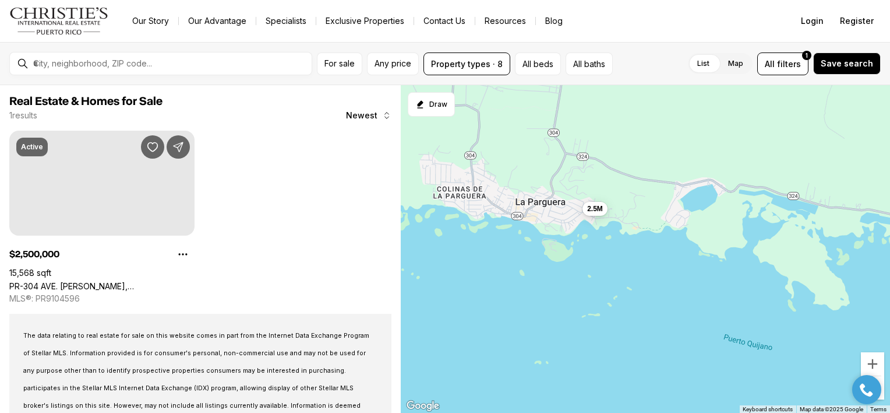
drag, startPoint x: 702, startPoint y: 200, endPoint x: 594, endPoint y: 175, distance: 110.5
click at [594, 175] on div "2.5M" at bounding box center [645, 249] width 489 height 328
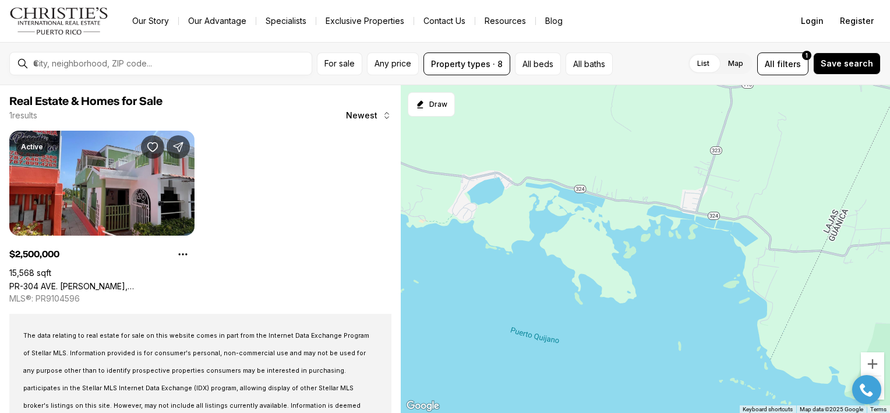
drag, startPoint x: 692, startPoint y: 185, endPoint x: 471, endPoint y: 178, distance: 220.9
click at [471, 178] on div "2.5M" at bounding box center [645, 249] width 489 height 328
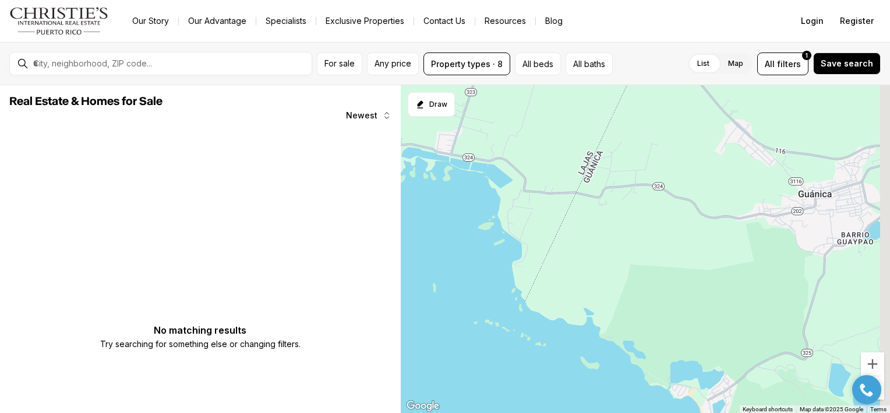
drag, startPoint x: 771, startPoint y: 249, endPoint x: 556, endPoint y: 181, distance: 225.6
click at [556, 181] on div at bounding box center [645, 249] width 489 height 328
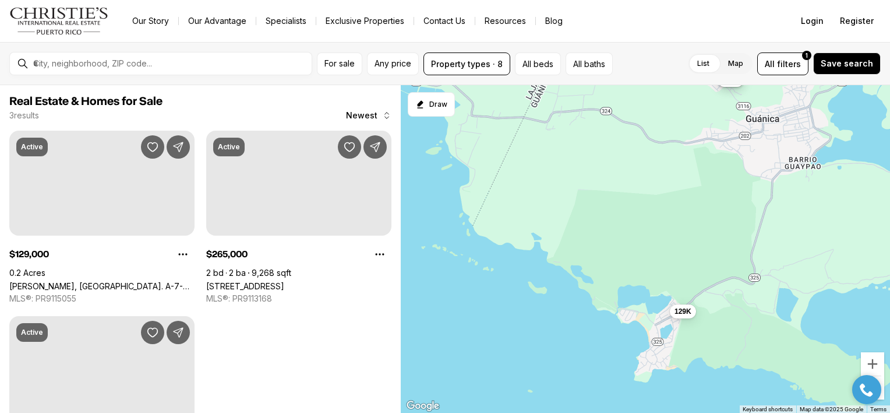
drag, startPoint x: 664, startPoint y: 203, endPoint x: 623, endPoint y: 126, distance: 87.8
click at [623, 126] on div "129K 265K 350K" at bounding box center [645, 249] width 489 height 328
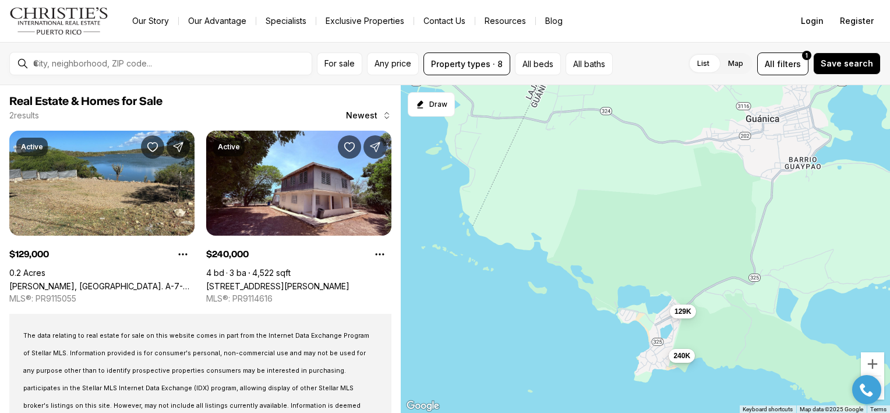
click at [678, 355] on span "240K" at bounding box center [682, 354] width 17 height 9
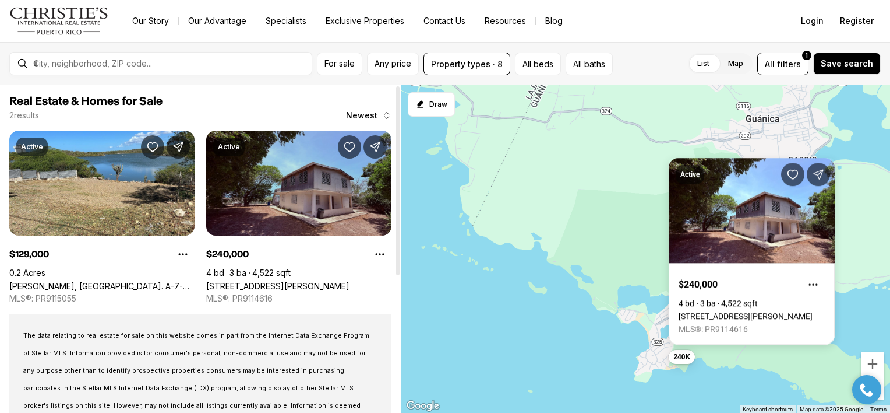
click at [315, 281] on link "Barrio La Montalva 11 SALINAS PROVIDENCIA, GUANICA PR, 00653" at bounding box center [277, 286] width 143 height 10
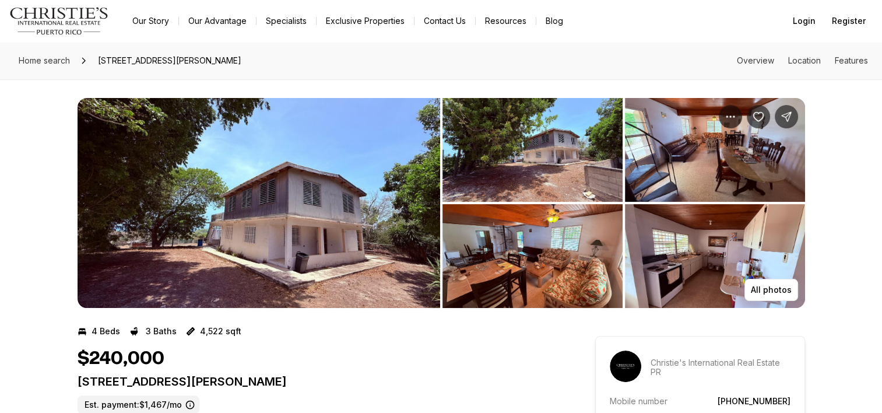
click at [425, 226] on img "View image gallery" at bounding box center [258, 203] width 362 height 210
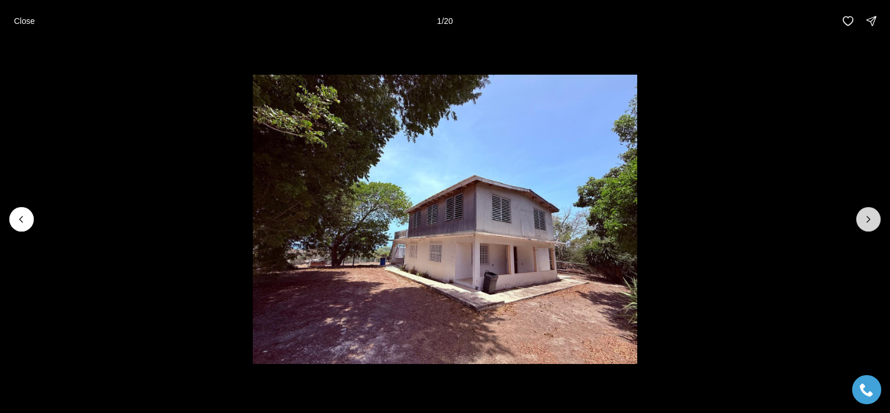
click at [863, 222] on icon "Next slide" at bounding box center [869, 219] width 12 height 12
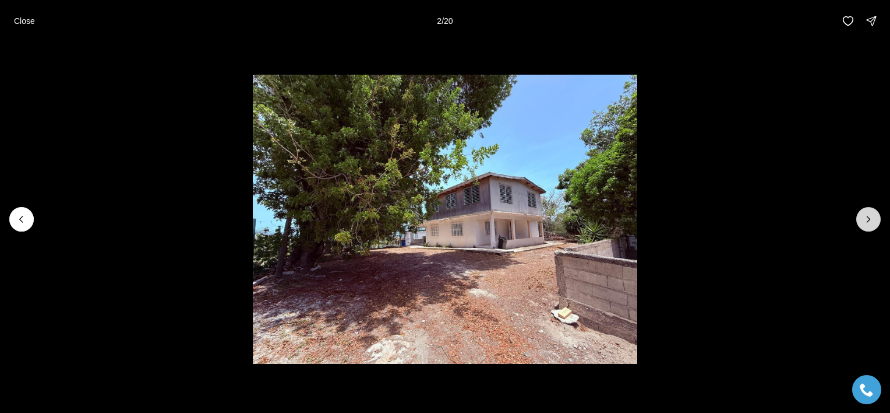
click at [863, 222] on icon "Next slide" at bounding box center [869, 219] width 12 height 12
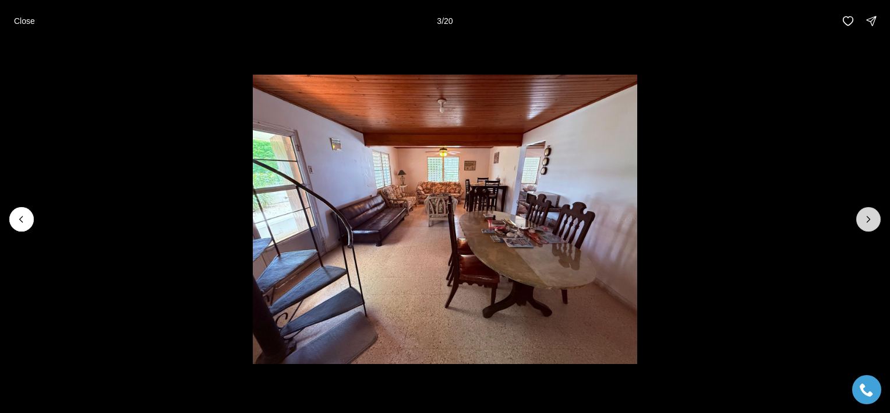
click at [863, 222] on icon "Next slide" at bounding box center [869, 219] width 12 height 12
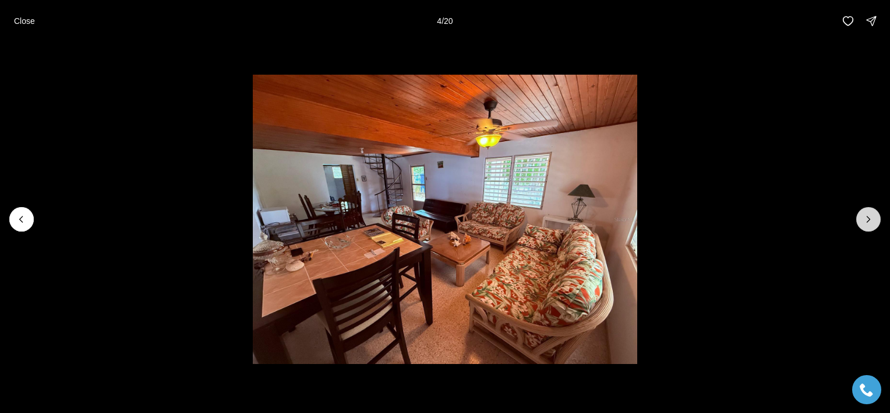
click at [863, 222] on icon "Next slide" at bounding box center [869, 219] width 12 height 12
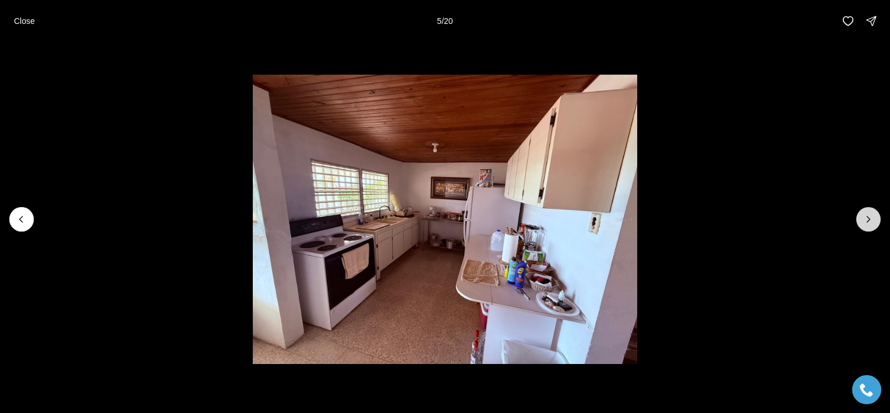
click at [863, 222] on icon "Next slide" at bounding box center [869, 219] width 12 height 12
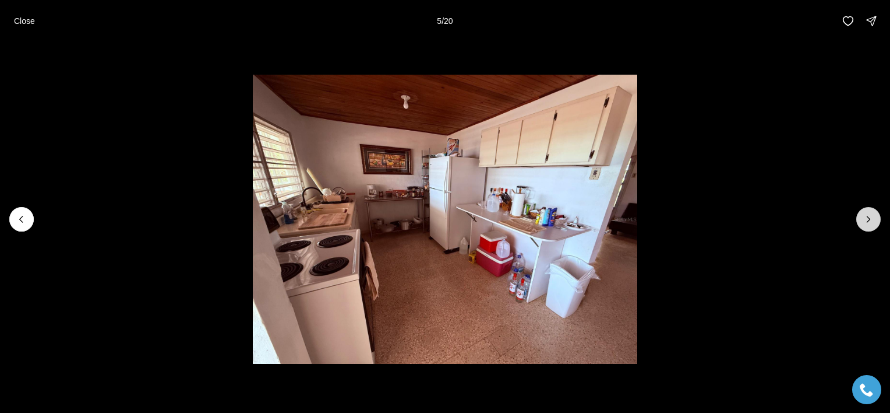
click at [863, 222] on icon "Next slide" at bounding box center [869, 219] width 12 height 12
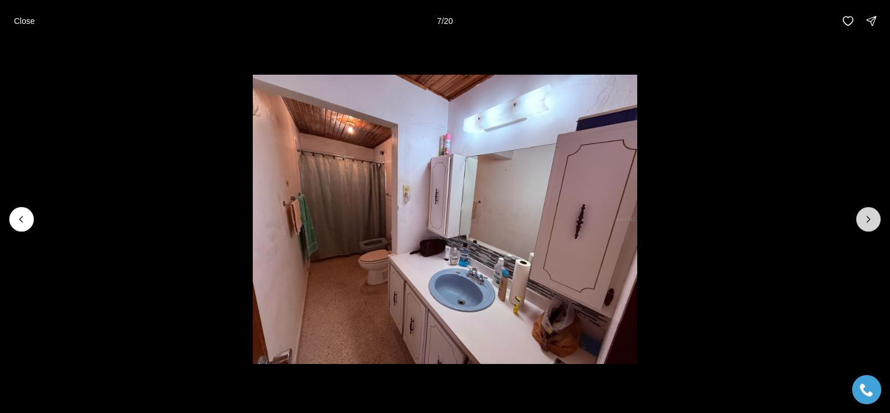
click at [863, 222] on icon "Next slide" at bounding box center [869, 219] width 12 height 12
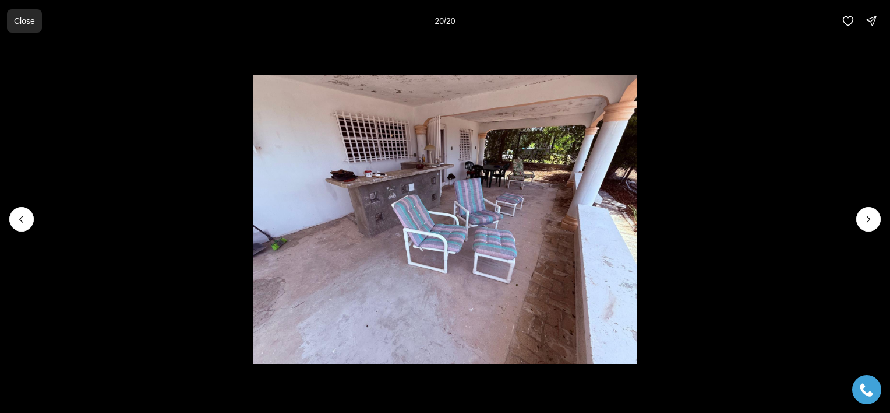
click at [34, 24] on p "Close" at bounding box center [24, 20] width 21 height 9
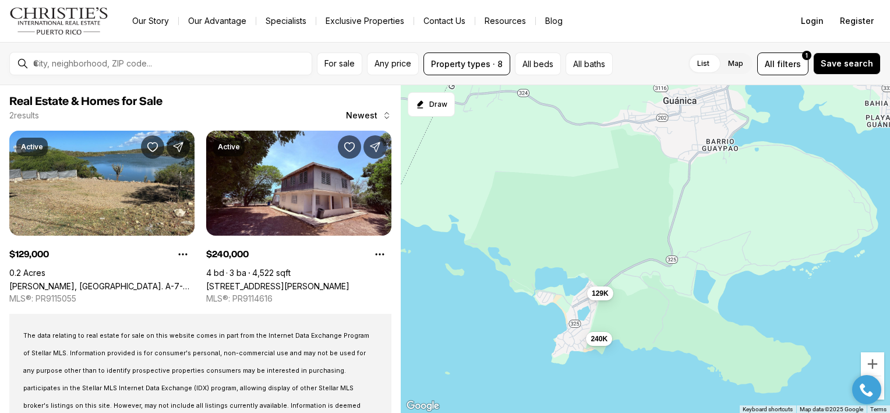
drag, startPoint x: 792, startPoint y: 191, endPoint x: 563, endPoint y: 165, distance: 229.8
click at [563, 165] on div "129K 240K" at bounding box center [645, 249] width 489 height 328
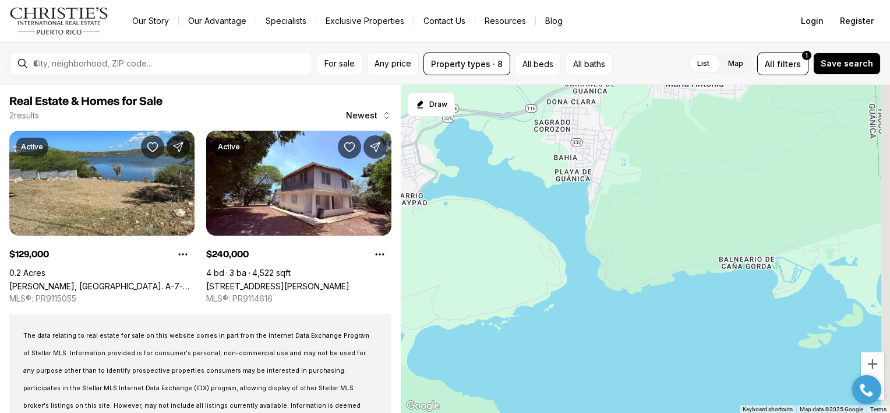
drag, startPoint x: 755, startPoint y: 178, endPoint x: 597, endPoint y: 232, distance: 166.8
click at [597, 232] on div "129K 240K" at bounding box center [645, 249] width 489 height 328
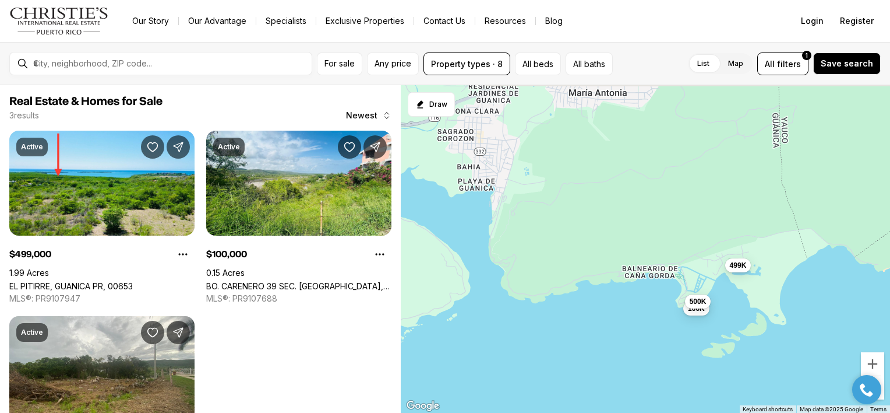
drag, startPoint x: 685, startPoint y: 204, endPoint x: 527, endPoint y: 210, distance: 158.0
click at [527, 210] on div "499K 100K 500K" at bounding box center [645, 249] width 489 height 328
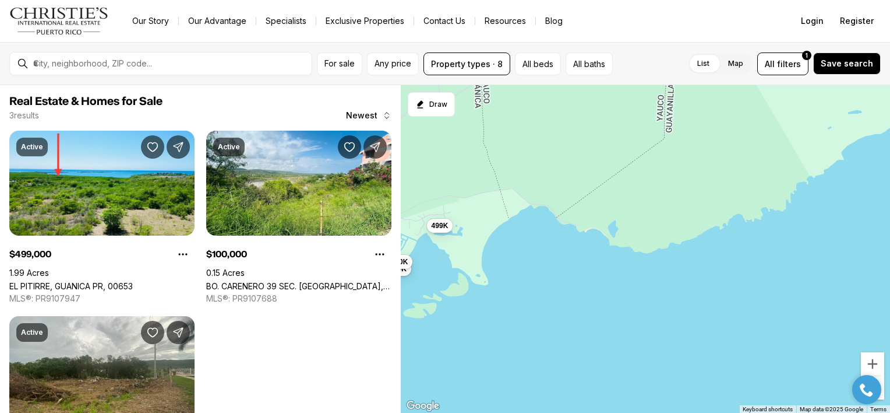
drag, startPoint x: 769, startPoint y: 199, endPoint x: 508, endPoint y: 170, distance: 262.1
click at [508, 170] on div "499K 100K 500K" at bounding box center [645, 249] width 489 height 328
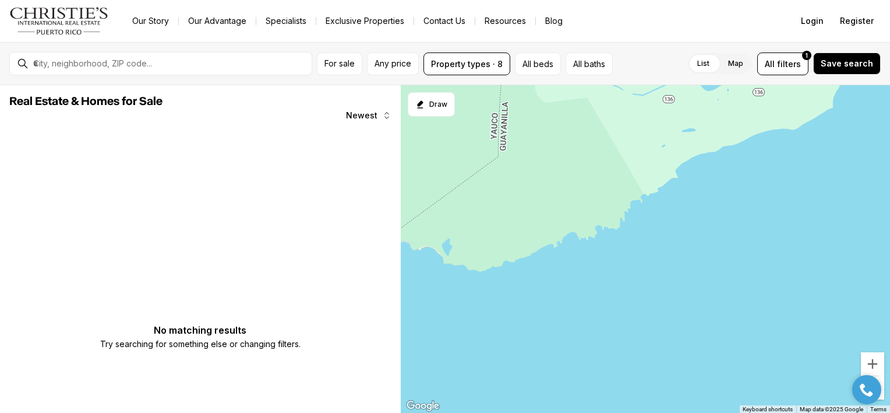
drag, startPoint x: 688, startPoint y: 178, endPoint x: 573, endPoint y: 189, distance: 114.7
click at [573, 189] on div at bounding box center [645, 249] width 489 height 328
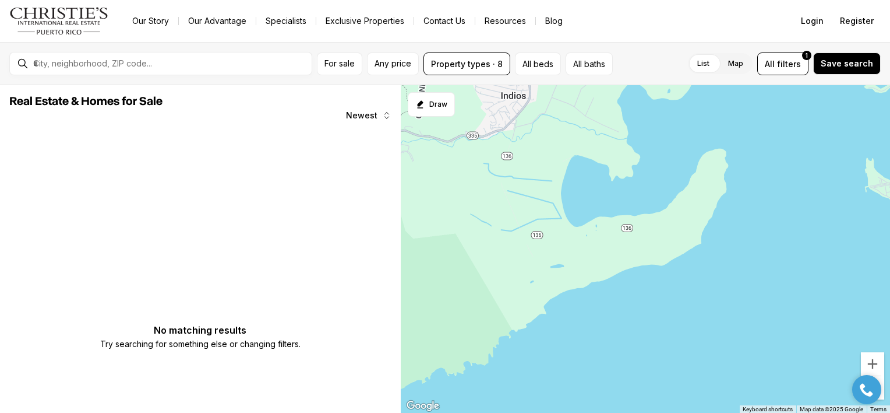
drag, startPoint x: 734, startPoint y: 124, endPoint x: 586, endPoint y: 290, distance: 222.1
click at [586, 290] on div at bounding box center [645, 249] width 489 height 328
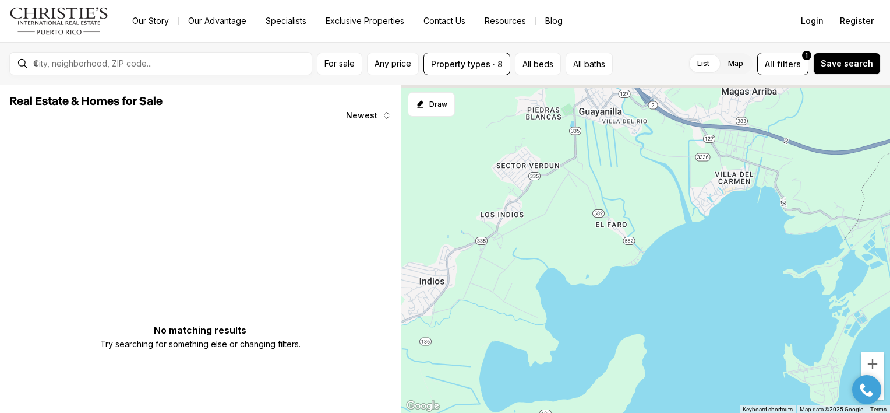
drag, startPoint x: 669, startPoint y: 142, endPoint x: 604, endPoint y: 323, distance: 193.2
click at [604, 323] on div at bounding box center [645, 249] width 489 height 328
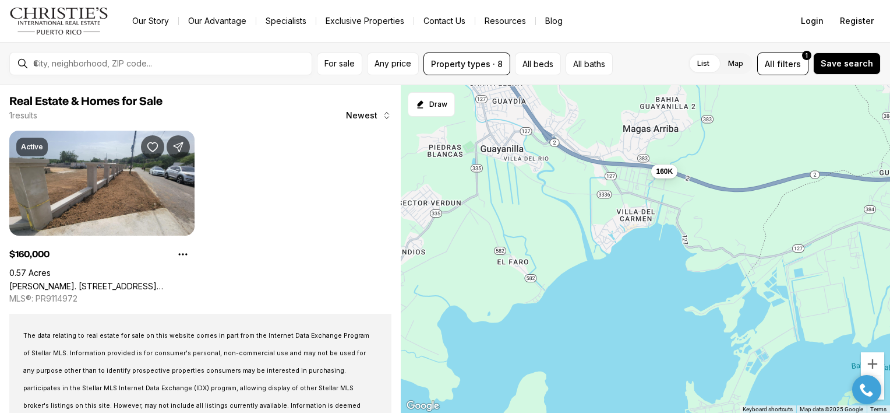
drag, startPoint x: 720, startPoint y: 291, endPoint x: 642, endPoint y: 295, distance: 78.2
click at [642, 295] on div "160K" at bounding box center [645, 249] width 489 height 328
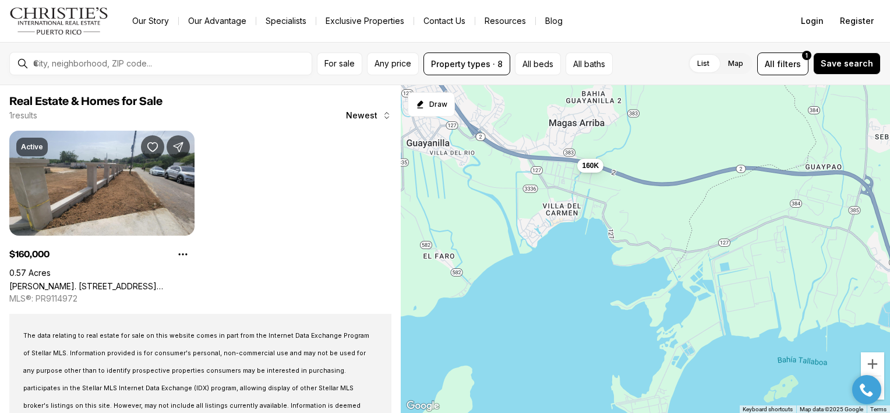
drag, startPoint x: 737, startPoint y: 251, endPoint x: 585, endPoint y: 245, distance: 151.6
click at [585, 245] on div "160K" at bounding box center [645, 249] width 489 height 328
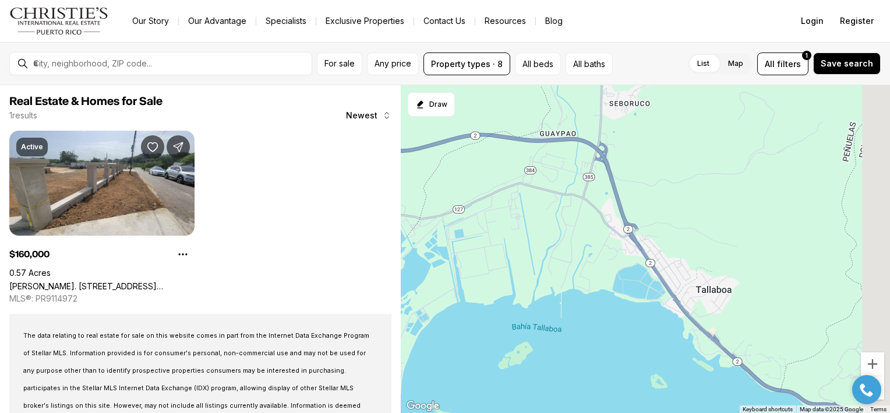
drag, startPoint x: 783, startPoint y: 235, endPoint x: 580, endPoint y: 205, distance: 205.5
click at [580, 205] on div "160K" at bounding box center [645, 249] width 489 height 328
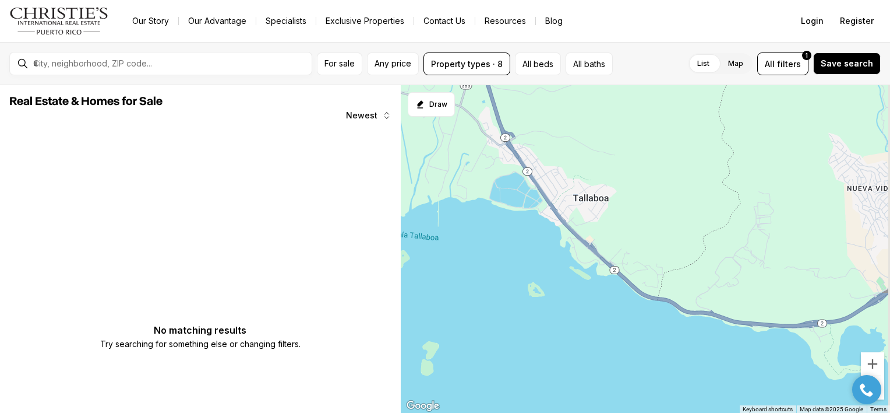
drag, startPoint x: 749, startPoint y: 252, endPoint x: 589, endPoint y: 126, distance: 203.4
click at [589, 126] on div at bounding box center [645, 249] width 489 height 328
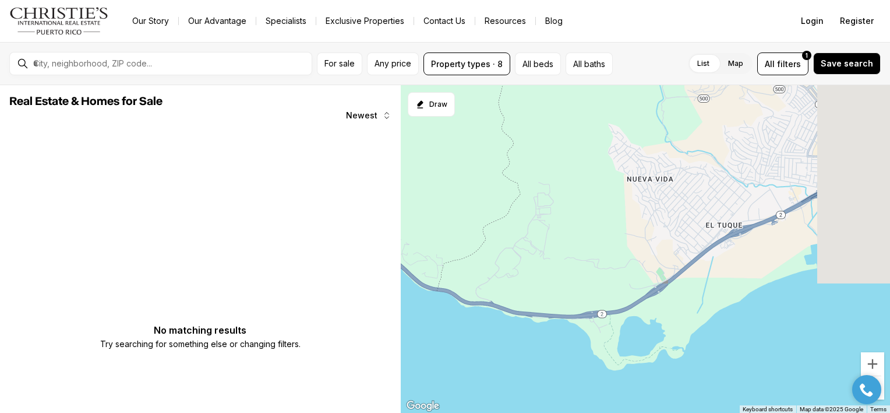
drag, startPoint x: 809, startPoint y: 189, endPoint x: 593, endPoint y: 230, distance: 220.6
click at [593, 230] on div at bounding box center [645, 249] width 489 height 328
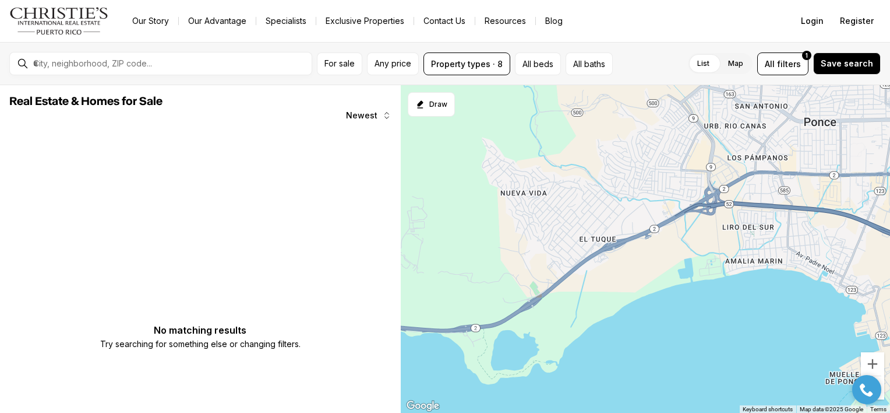
drag, startPoint x: 742, startPoint y: 191, endPoint x: 637, endPoint y: 181, distance: 104.8
click at [637, 181] on div at bounding box center [645, 249] width 489 height 328
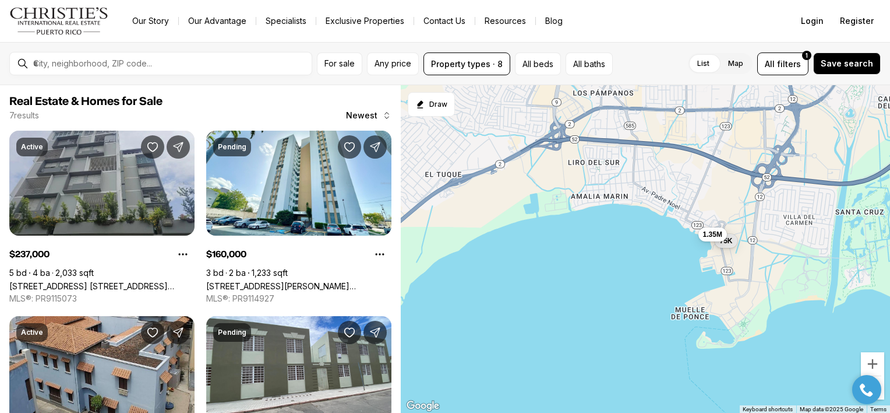
drag, startPoint x: 825, startPoint y: 307, endPoint x: 670, endPoint y: 246, distance: 166.4
click at [670, 246] on div "237K 150K 160K 224K 75K 170K 1.35M" at bounding box center [645, 249] width 489 height 328
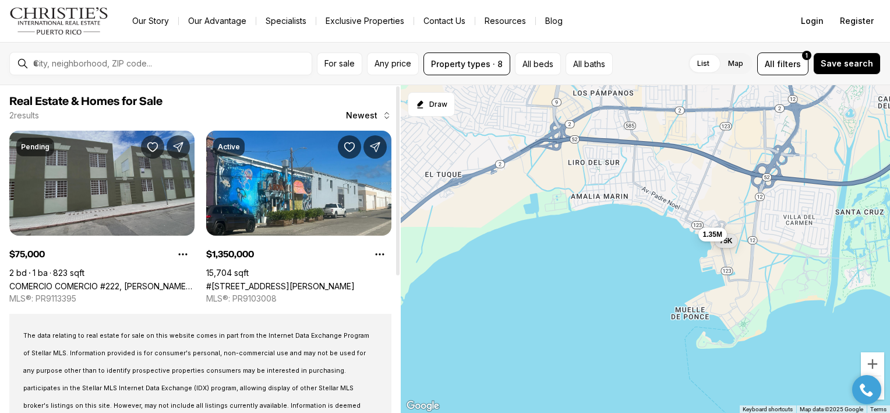
click at [131, 281] on link "COMERCIO COMERCIO #222, [PERSON_NAME], 00731" at bounding box center [101, 286] width 185 height 10
